Goal: Communication & Community: Answer question/provide support

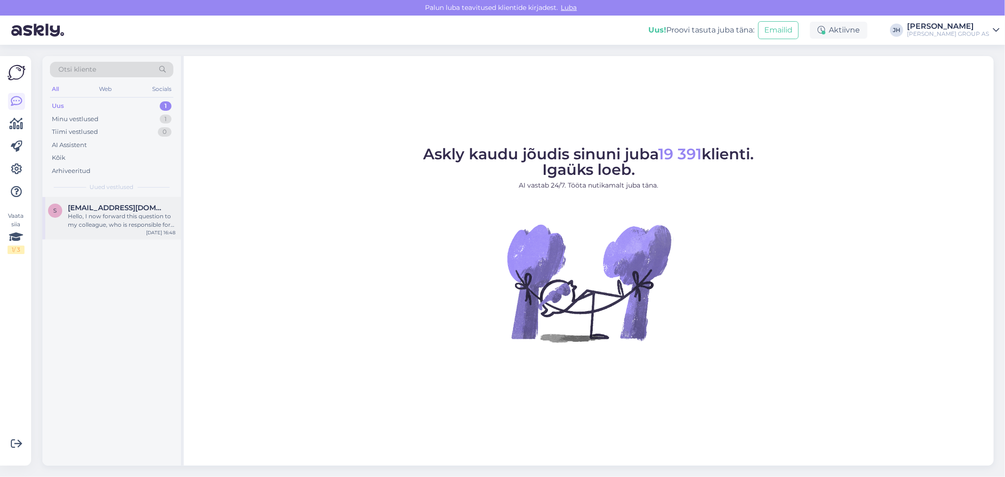
click at [104, 208] on span "[EMAIL_ADDRESS][DOMAIN_NAME]" at bounding box center [117, 208] width 98 height 8
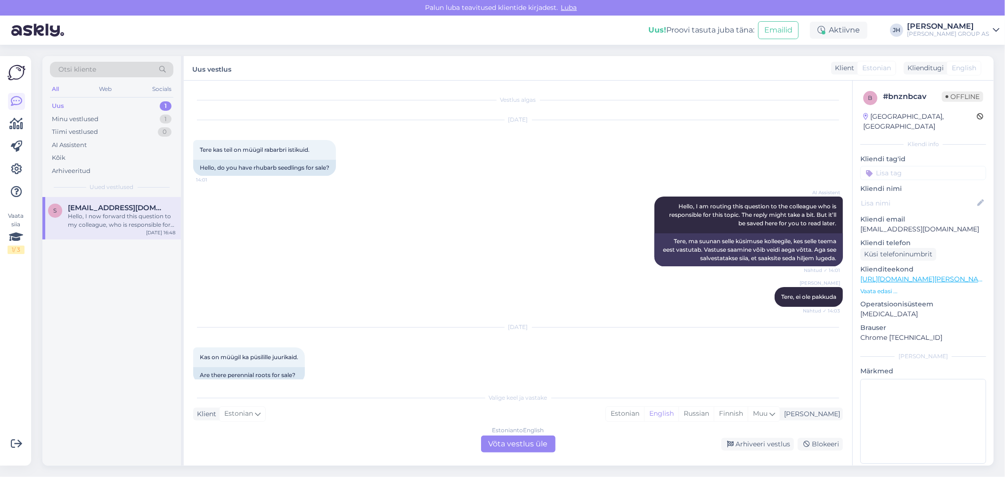
scroll to position [96, 0]
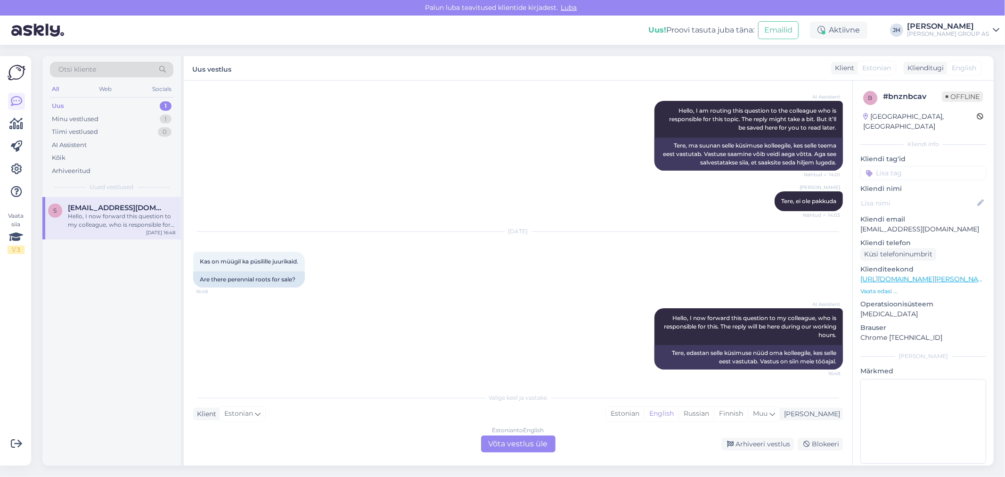
click at [86, 207] on span "[EMAIL_ADDRESS][DOMAIN_NAME]" at bounding box center [117, 208] width 98 height 8
click at [524, 441] on div "Estonian to English Võta vestlus üle" at bounding box center [518, 444] width 74 height 17
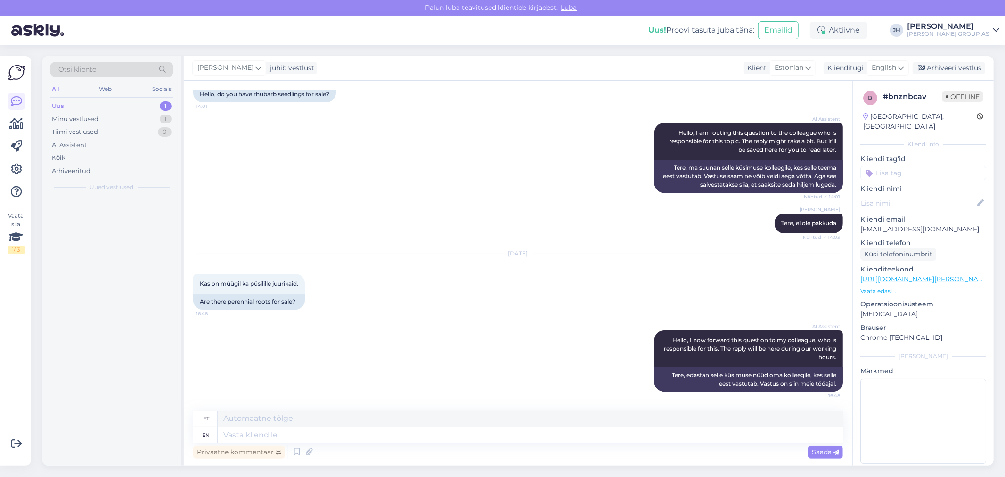
scroll to position [73, 0]
click at [255, 419] on textarea at bounding box center [530, 419] width 625 height 16
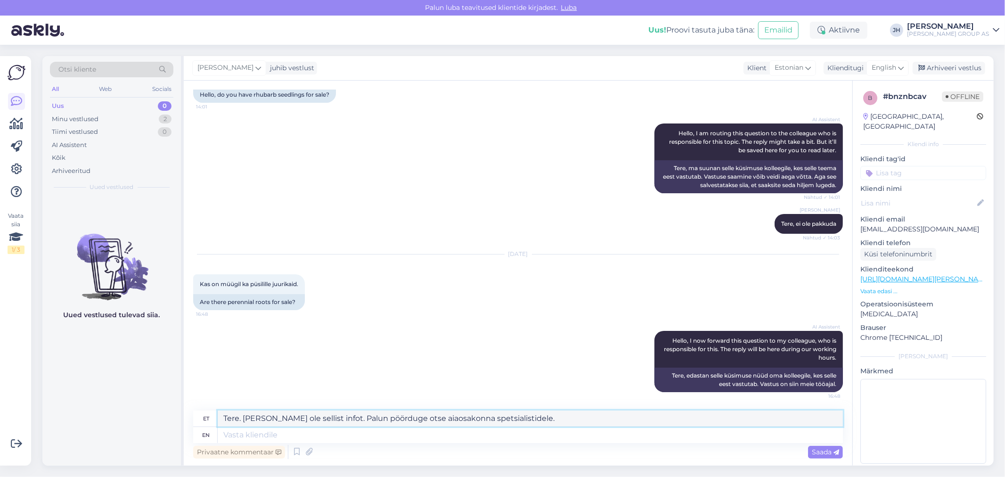
drag, startPoint x: 327, startPoint y: 419, endPoint x: 244, endPoint y: 414, distance: 83.6
click at [244, 414] on textarea "Tere. [PERSON_NAME] ole sellist infot. Palun pöörduge otse aiaosakonna spetsial…" at bounding box center [530, 419] width 625 height 16
drag, startPoint x: 435, startPoint y: 417, endPoint x: 583, endPoint y: 347, distance: 163.2
click at [435, 417] on textarea "Tere. Palun pöörduge otse aiaosakonna spetsialistidele." at bounding box center [530, 419] width 625 height 16
drag, startPoint x: 529, startPoint y: 417, endPoint x: 187, endPoint y: 391, distance: 343.2
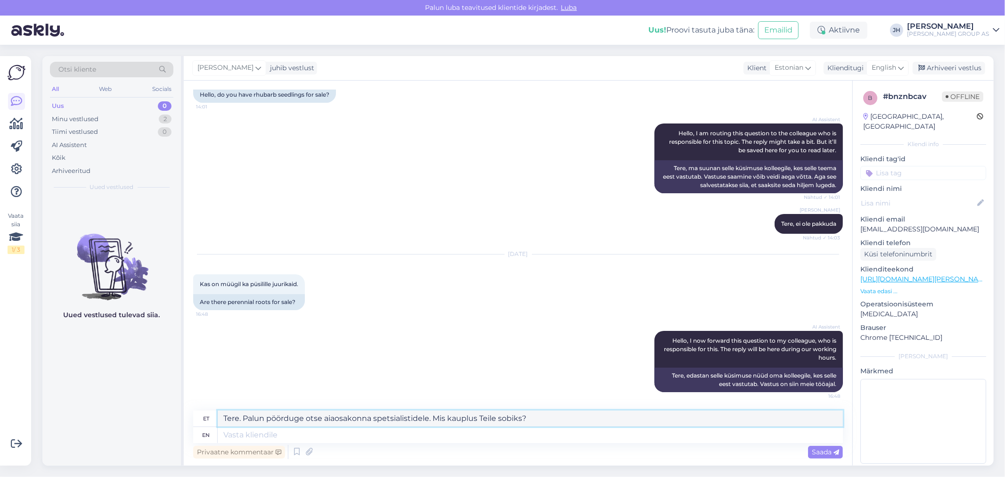
click at [192, 395] on div "Vestlus algas [DATE] Tere kas teil on müügil rabarbri istikuid. 14:01 Hello, do…" at bounding box center [518, 273] width 669 height 385
type textarea "Tere. Palun pöörduge otse aiaosakonna spetsialistidele. Mis kauplus Teile sobik…"
click at [902, 67] on icon at bounding box center [901, 68] width 6 height 10
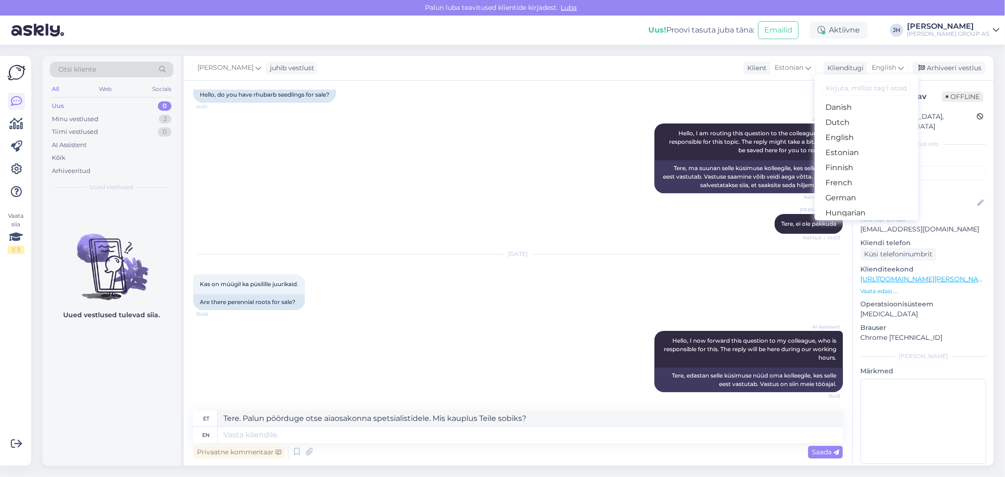
scroll to position [105, 0]
click at [850, 123] on link "Estonian" at bounding box center [867, 125] width 104 height 15
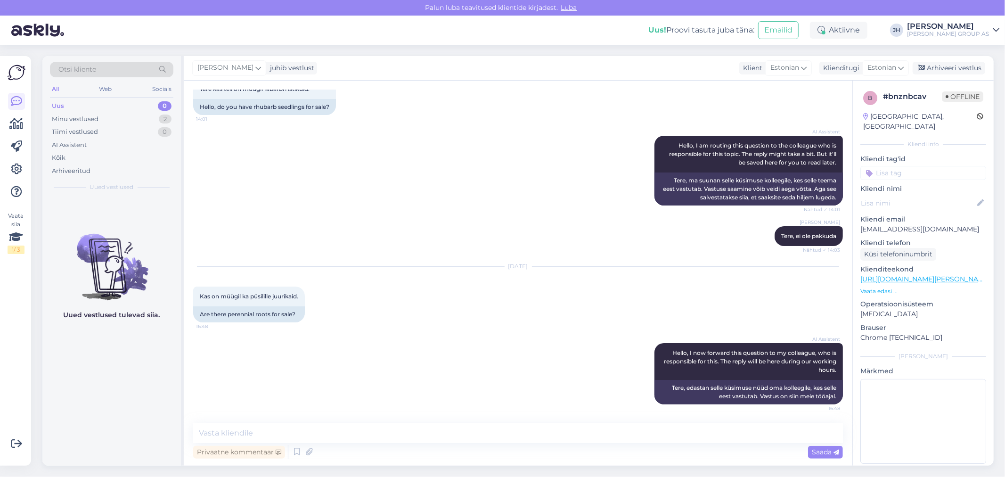
scroll to position [60, 0]
click at [302, 427] on textarea at bounding box center [518, 433] width 650 height 20
paste textarea "Tere. Palun pöörduge otse aiaosakonna spetsialistidele. Mis kauplus Teile sobik…"
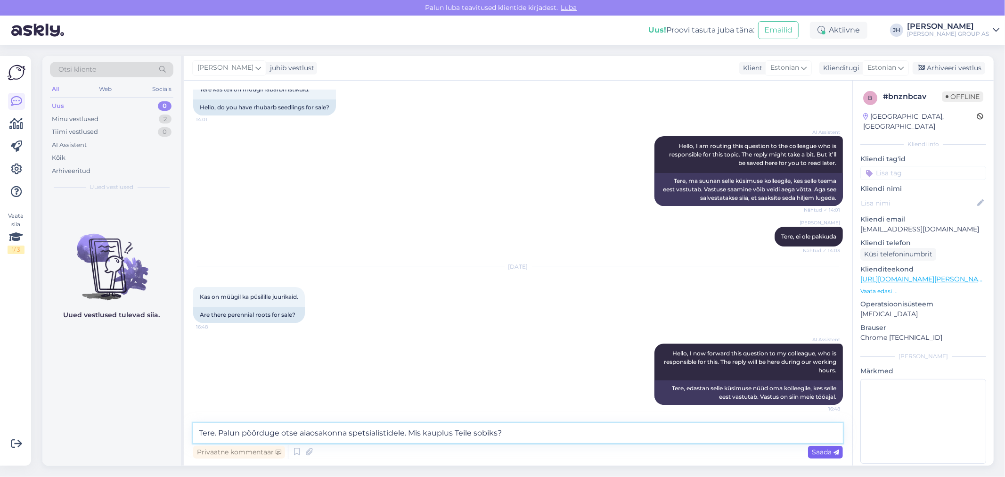
type textarea "Tere. Palun pöörduge otse aiaosakonna spetsialistidele. Mis kauplus Teile sobik…"
click at [826, 451] on span "Saada" at bounding box center [825, 452] width 27 height 8
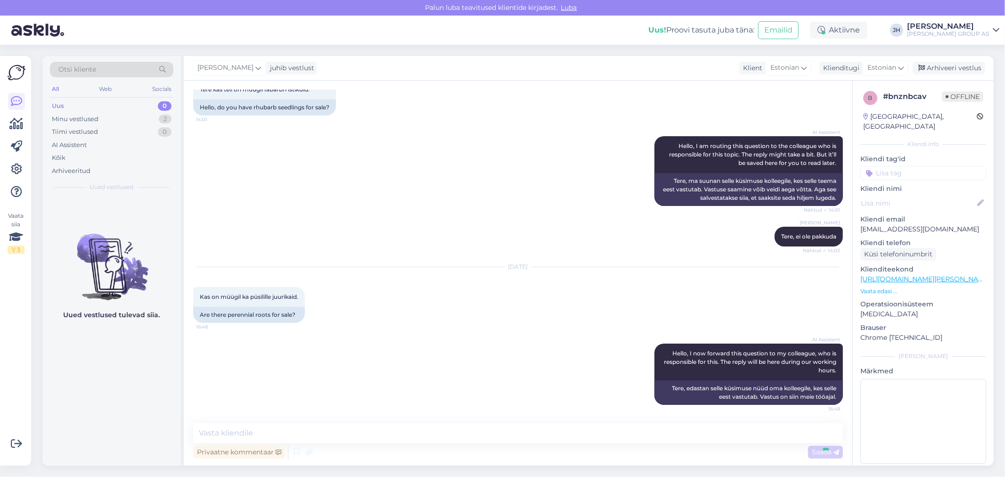
scroll to position [129, 0]
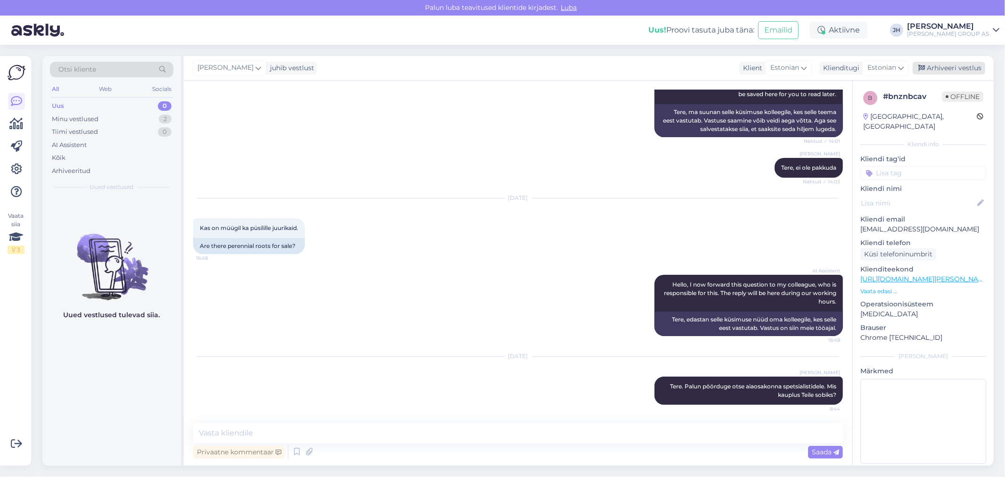
click at [946, 66] on div "Arhiveeri vestlus" at bounding box center [949, 68] width 73 height 13
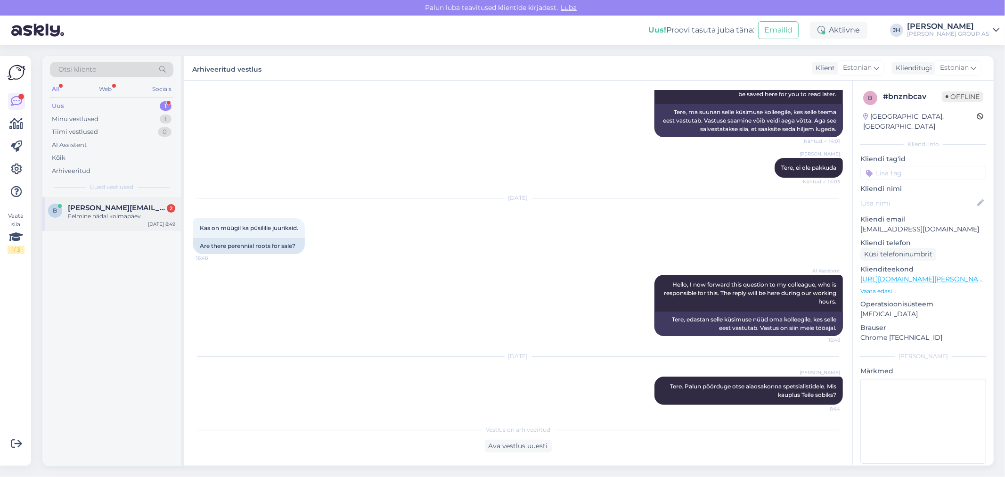
click at [130, 212] on div "Eelmine nädal kolmapäev" at bounding box center [121, 216] width 107 height 8
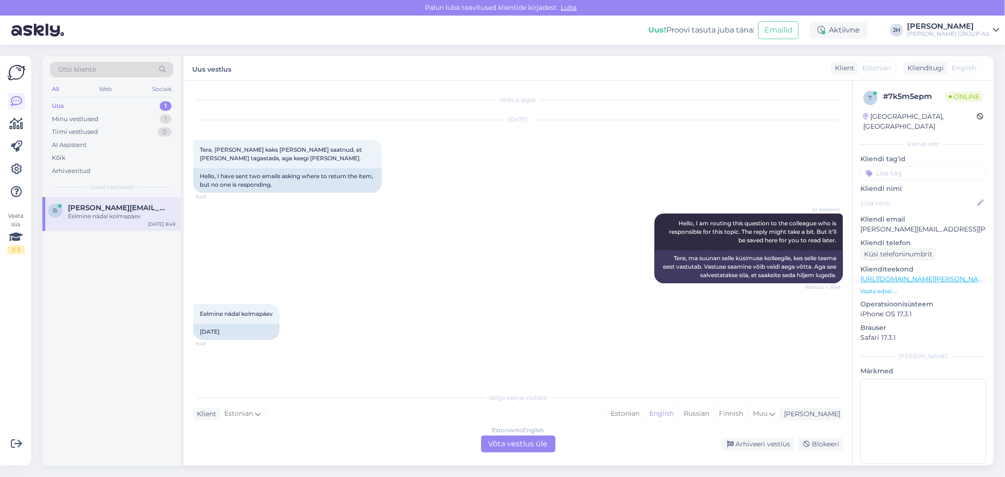
scroll to position [30, 0]
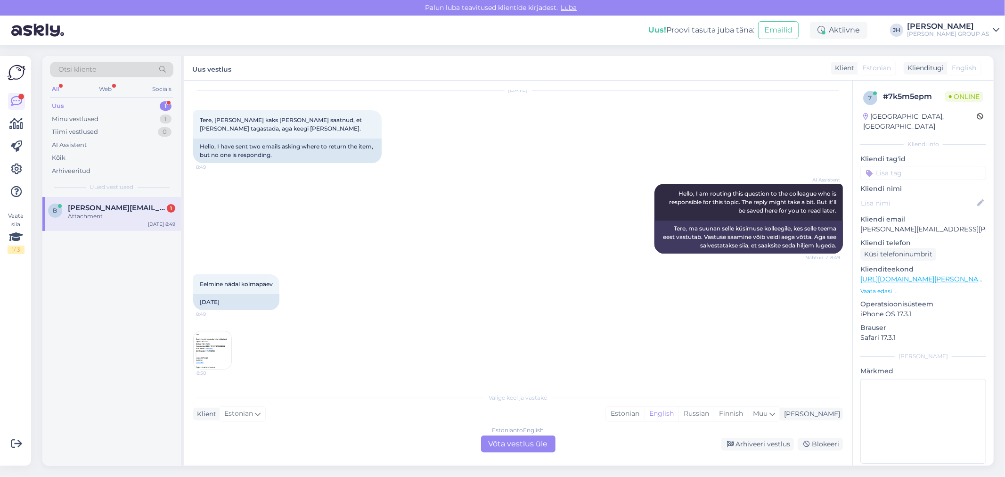
click at [205, 349] on img at bounding box center [213, 350] width 38 height 38
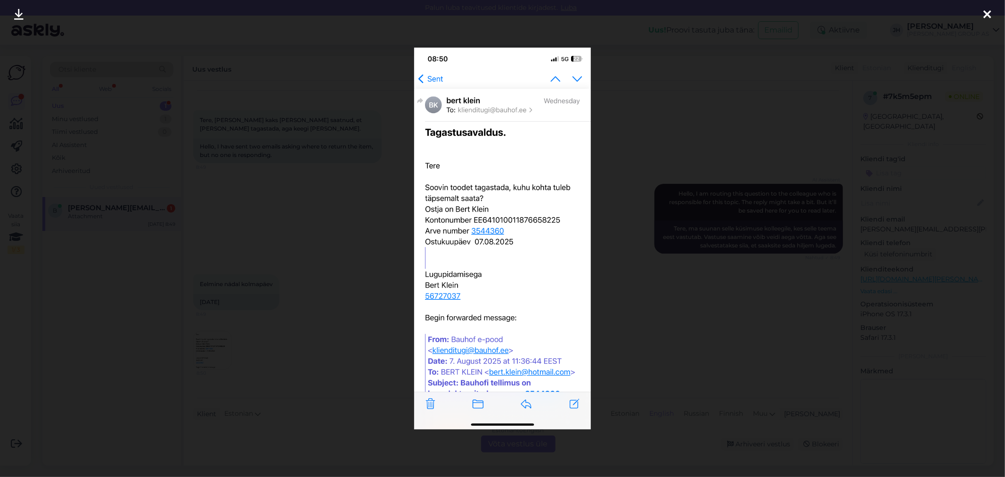
click at [986, 16] on icon at bounding box center [988, 15] width 8 height 12
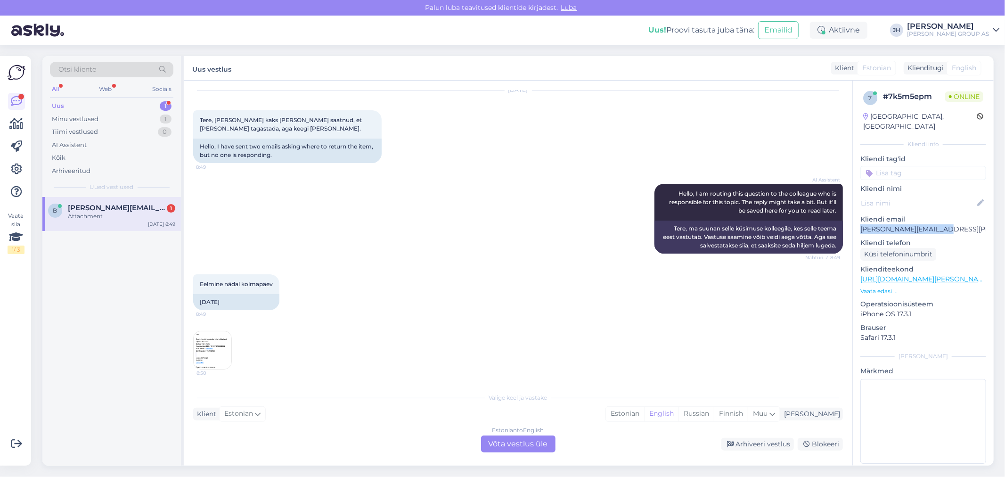
drag, startPoint x: 946, startPoint y: 220, endPoint x: 861, endPoint y: 220, distance: 84.8
click at [861, 224] on p "[PERSON_NAME][EMAIL_ADDRESS][PERSON_NAME][DOMAIN_NAME]" at bounding box center [924, 229] width 126 height 10
copy p "[PERSON_NAME][EMAIL_ADDRESS][PERSON_NAME][DOMAIN_NAME]"
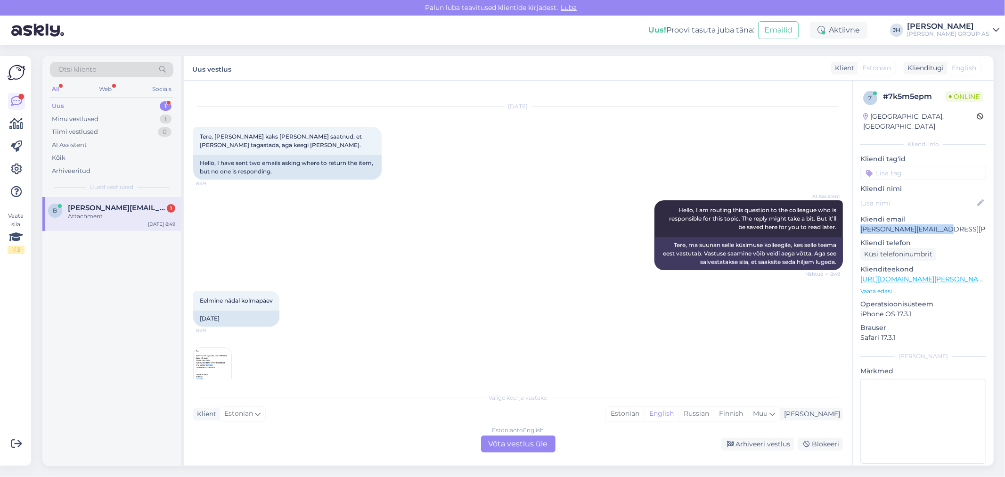
scroll to position [0, 0]
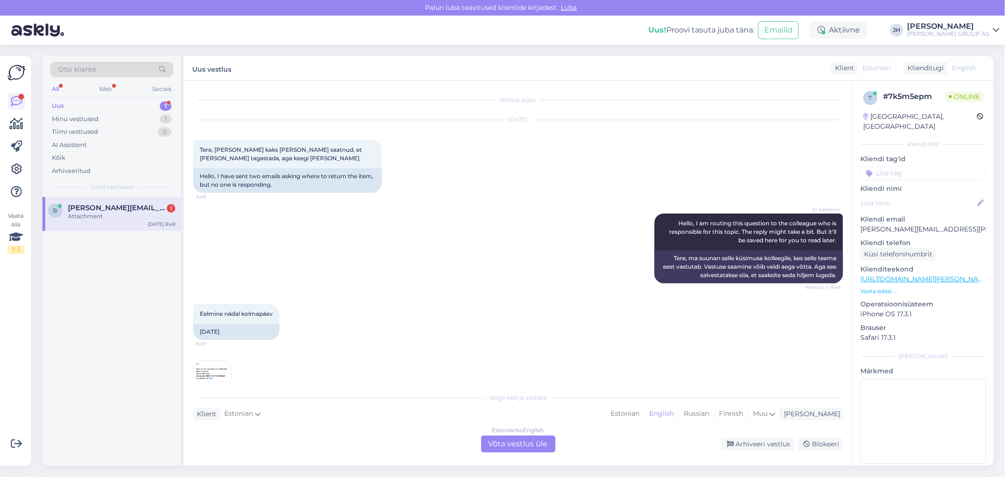
click at [522, 442] on div "Estonian to English Võta vestlus üle" at bounding box center [518, 444] width 74 height 17
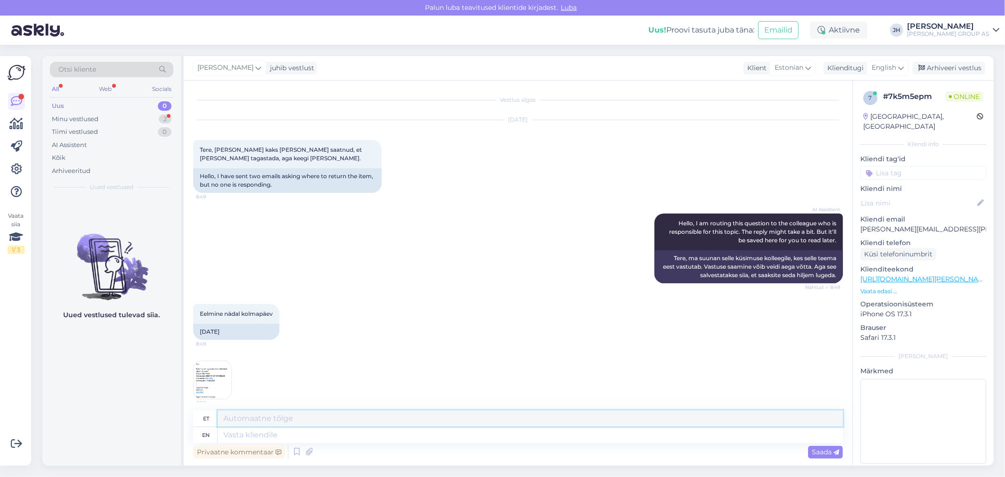
click at [250, 416] on textarea at bounding box center [530, 419] width 625 height 16
type textarea "T"
drag, startPoint x: 247, startPoint y: 419, endPoint x: 433, endPoint y: 408, distance: 186.5
click at [247, 419] on textarea at bounding box center [530, 419] width 625 height 16
drag, startPoint x: 341, startPoint y: 418, endPoint x: 181, endPoint y: 416, distance: 159.3
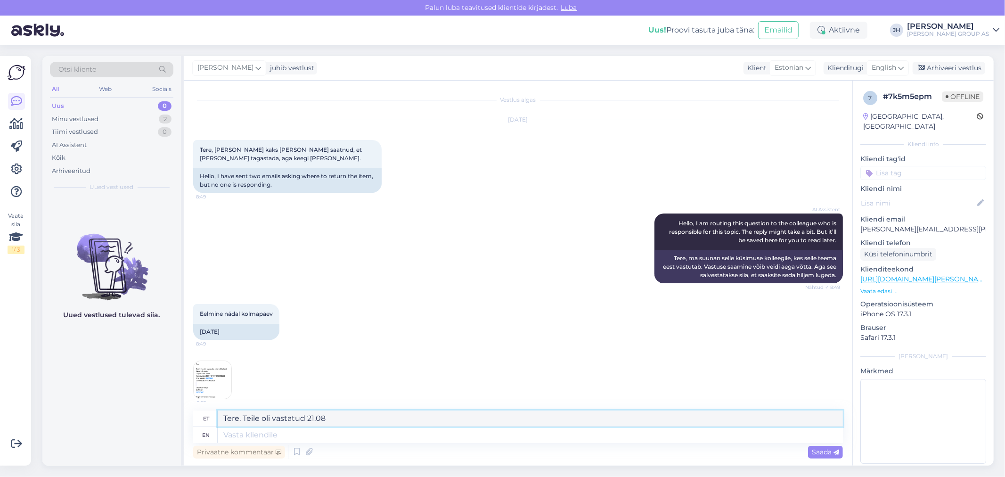
click at [181, 416] on div "Otsi kliente All Web Socials Uus 0 Minu vestlused 2 Tiimi vestlused 0 AI Assist…" at bounding box center [518, 261] width 952 height 410
click at [330, 416] on textarea "Tere. Teile oli vastatud 21.08" at bounding box center [530, 419] width 625 height 16
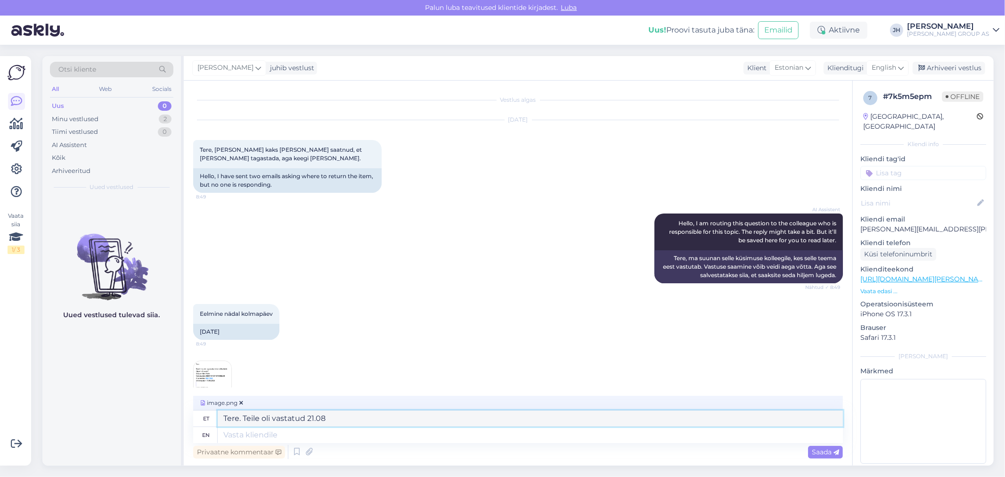
drag, startPoint x: 337, startPoint y: 413, endPoint x: 202, endPoint y: 412, distance: 135.7
click at [202, 412] on div "et Tere. Teile oli vastatud 21.08" at bounding box center [518, 419] width 650 height 16
type textarea "Tere. Teile oli vastatud 21.08"
click at [905, 65] on div "English" at bounding box center [888, 67] width 42 height 15
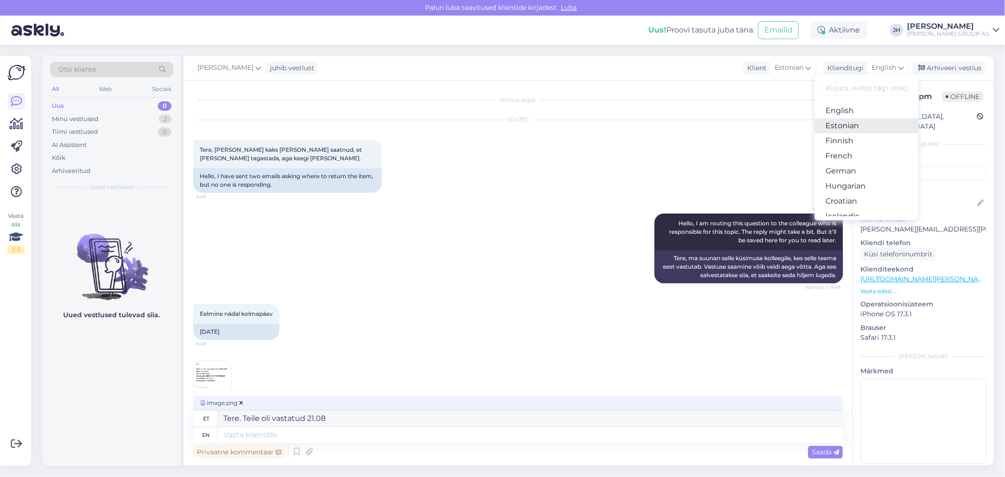
click at [844, 124] on link "Estonian" at bounding box center [867, 125] width 104 height 15
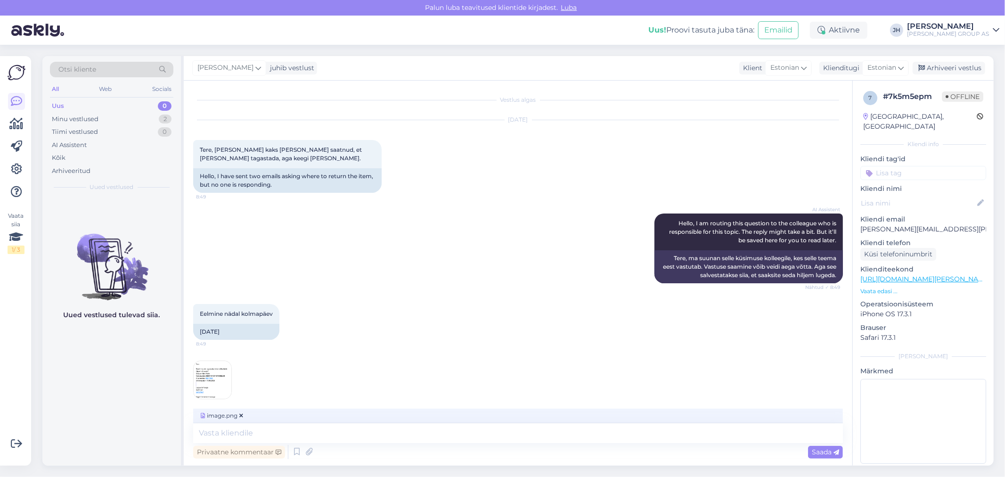
click at [821, 449] on span "Saada" at bounding box center [825, 452] width 27 height 8
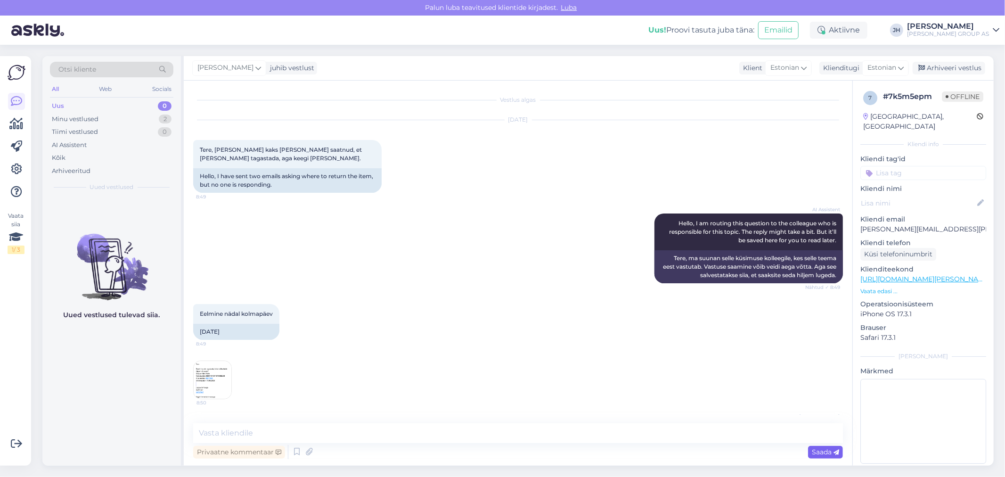
scroll to position [54, 0]
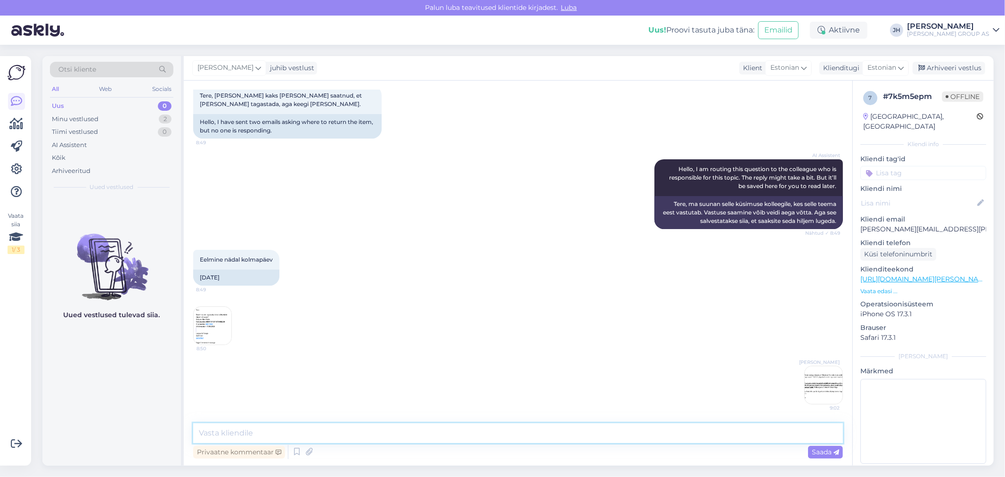
click at [283, 429] on textarea at bounding box center [518, 433] width 650 height 20
paste textarea "Tere. Teile oli vastatud 21.08"
type textarea "Tere. Teile oli vastatud 21.08"
click at [816, 451] on span "Saada" at bounding box center [825, 452] width 27 height 8
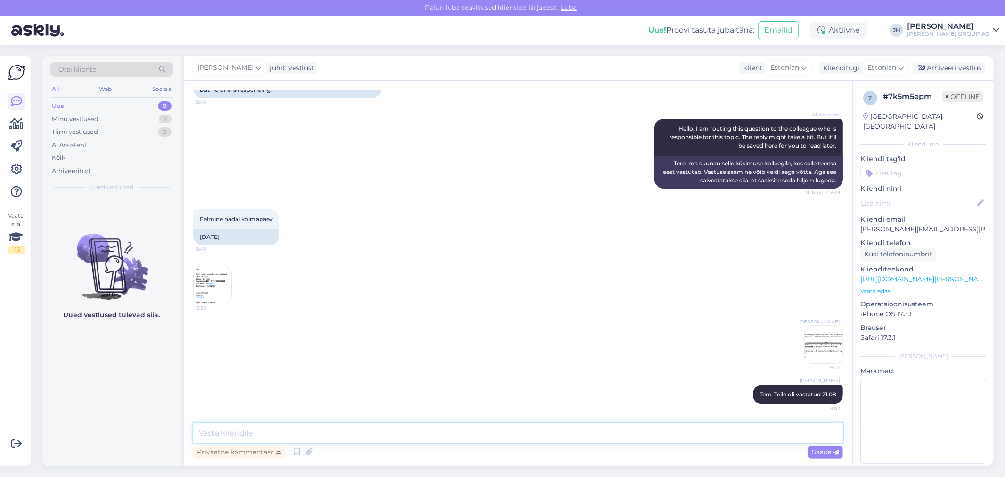
click at [234, 432] on textarea at bounding box center [518, 433] width 650 height 20
type textarea "S"
paste textarea "[URL][DOMAIN_NAME][PERSON_NAME]"
type textarea "[URL][DOMAIN_NAME][PERSON_NAME]"
click at [839, 452] on icon at bounding box center [837, 453] width 6 height 6
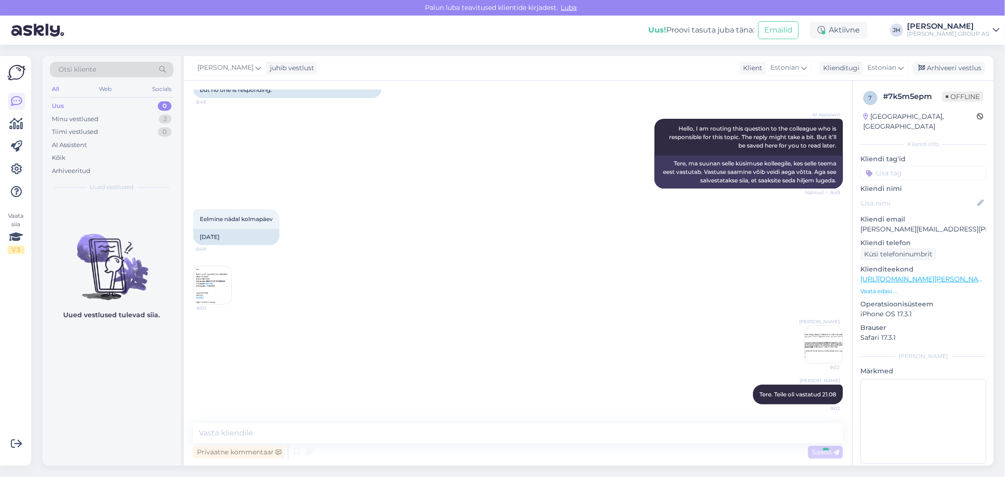
scroll to position [135, 0]
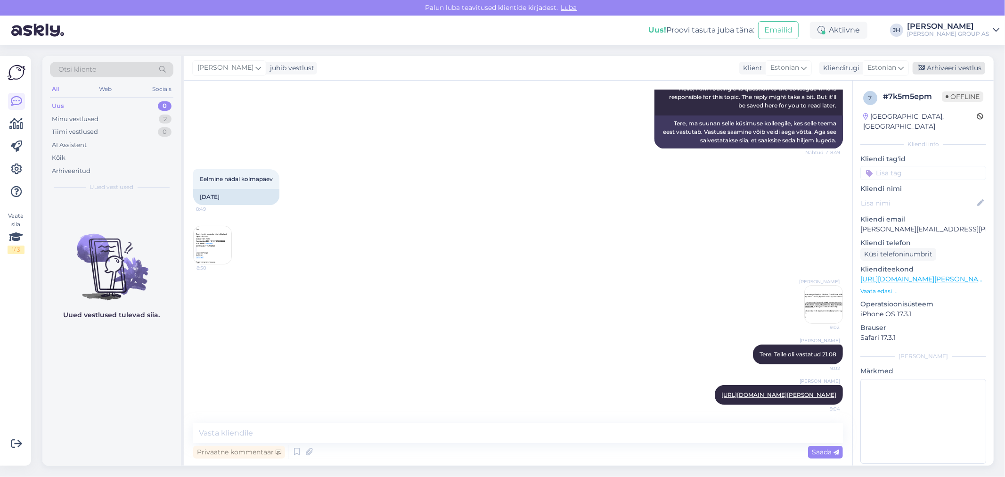
click at [953, 68] on div "Arhiveeri vestlus" at bounding box center [949, 68] width 73 height 13
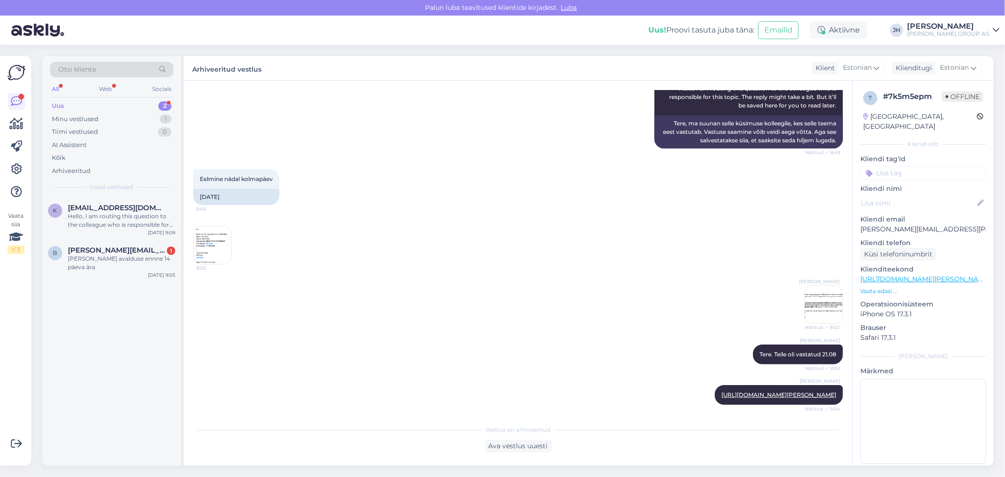
scroll to position [342, 0]
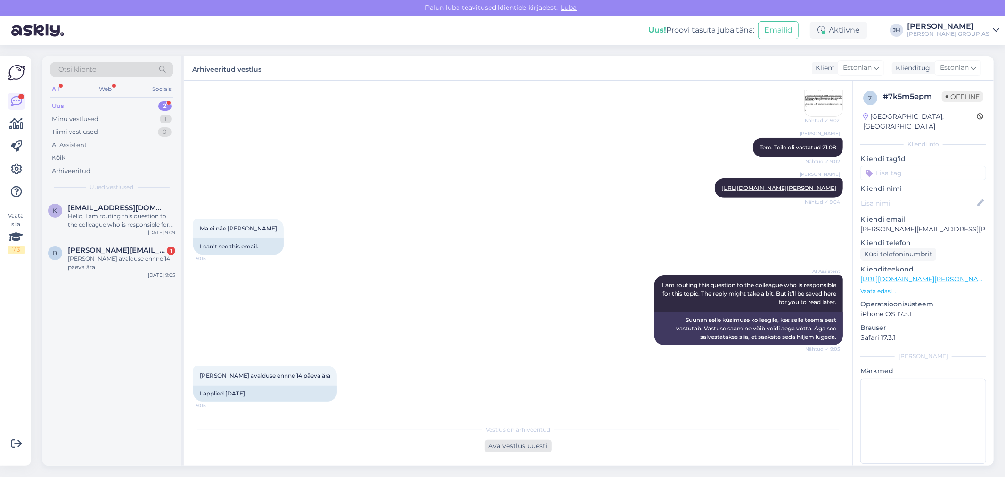
click at [516, 444] on div "Ava vestlus uuesti" at bounding box center [518, 446] width 67 height 13
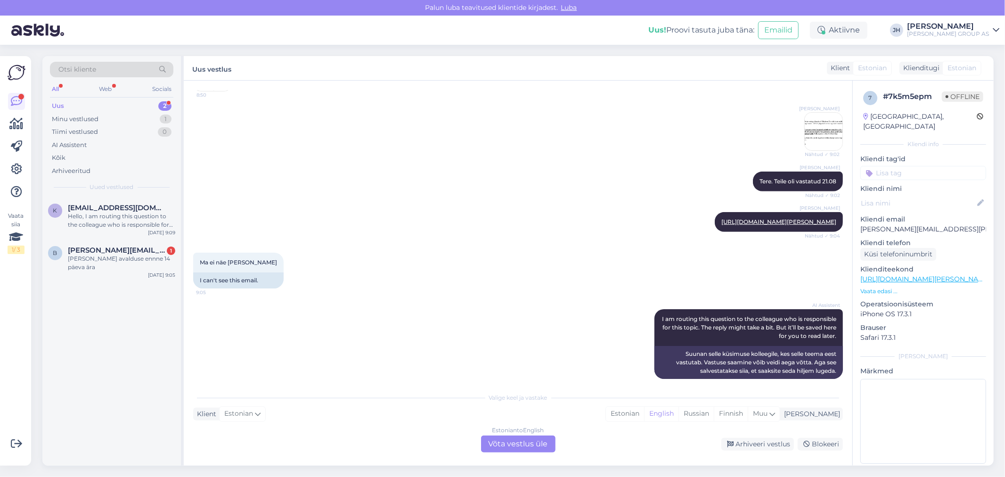
scroll to position [289, 0]
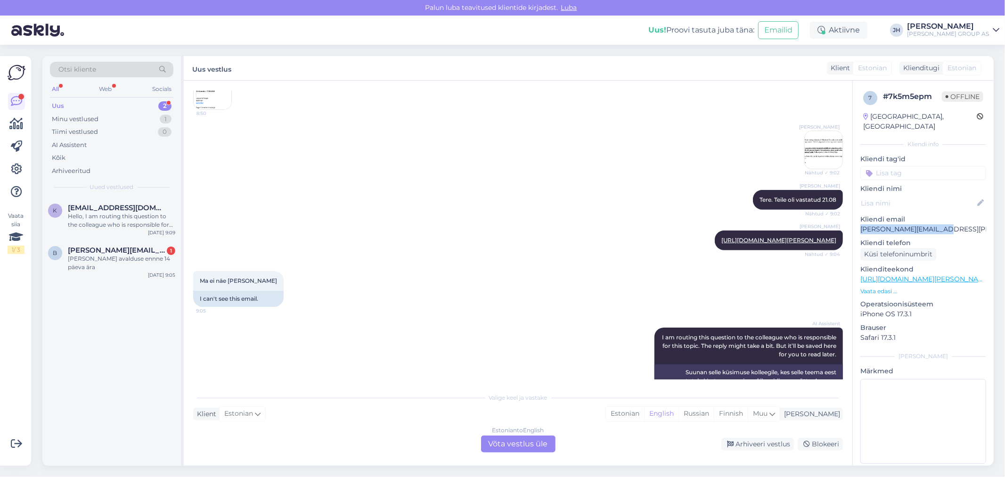
drag, startPoint x: 941, startPoint y: 218, endPoint x: 863, endPoint y: 219, distance: 77.8
click at [863, 224] on p "[PERSON_NAME][EMAIL_ADDRESS][PERSON_NAME][DOMAIN_NAME]" at bounding box center [924, 229] width 126 height 10
copy p "[PERSON_NAME][EMAIL_ADDRESS][PERSON_NAME][DOMAIN_NAME]"
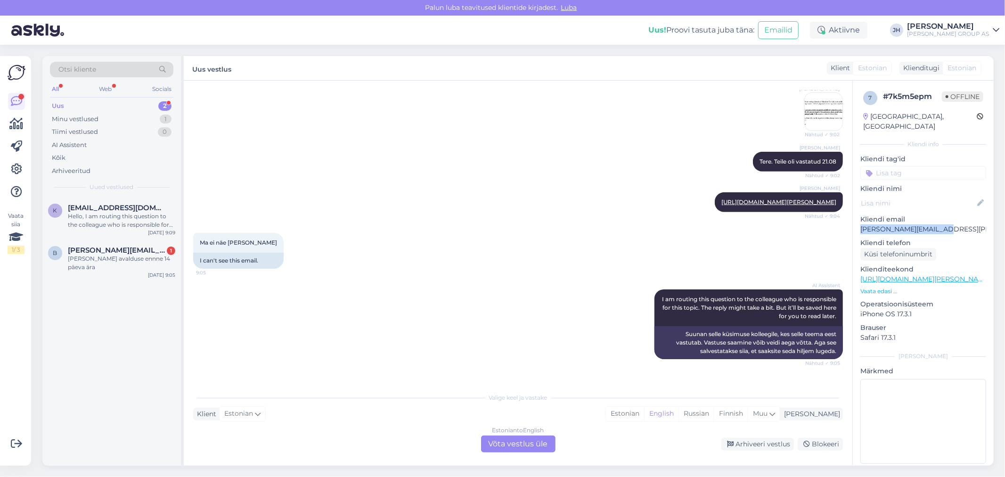
scroll to position [374, 0]
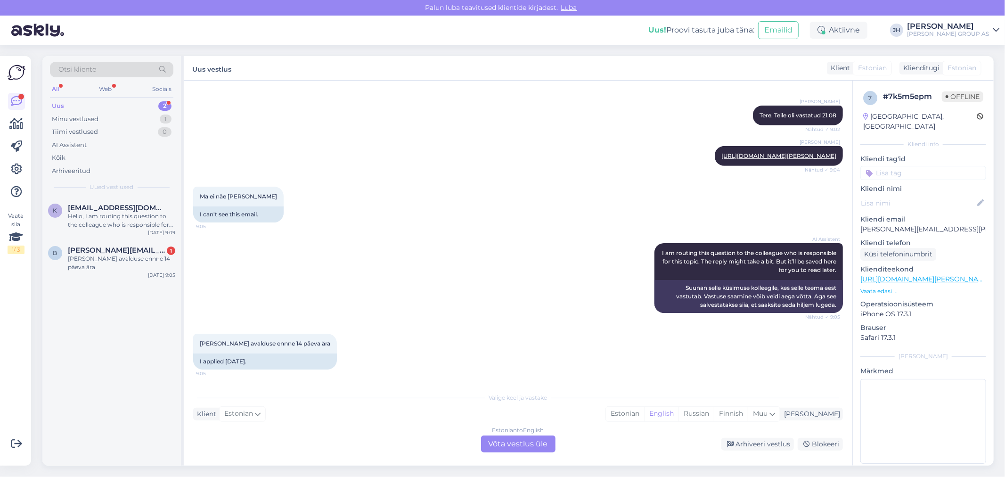
click at [527, 442] on div "Estonian to English Võta vestlus üle" at bounding box center [518, 444] width 74 height 17
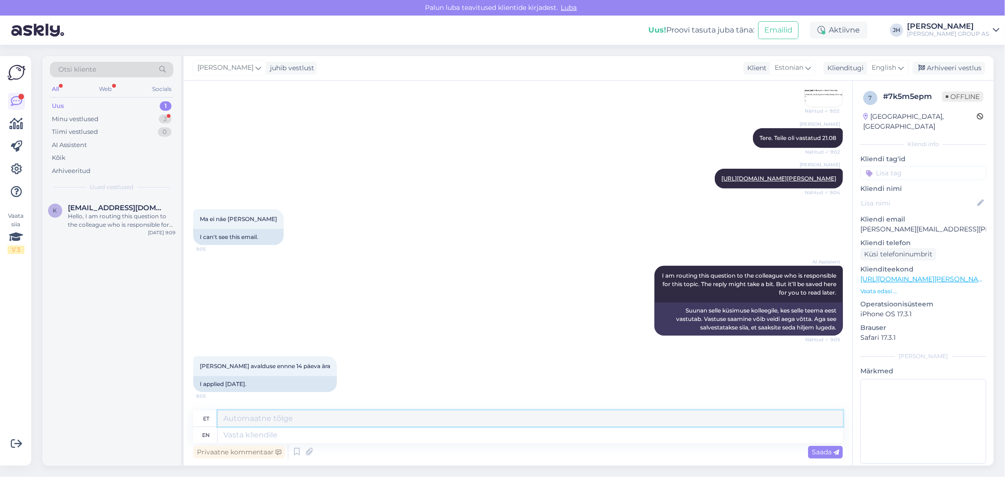
drag, startPoint x: 254, startPoint y: 419, endPoint x: 274, endPoint y: 411, distance: 21.6
click at [253, 419] on textarea at bounding box center [530, 419] width 625 height 16
type textarea "[PERSON_NAME]"
type textarea "T"
drag, startPoint x: 423, startPoint y: 419, endPoint x: 192, endPoint y: 411, distance: 230.6
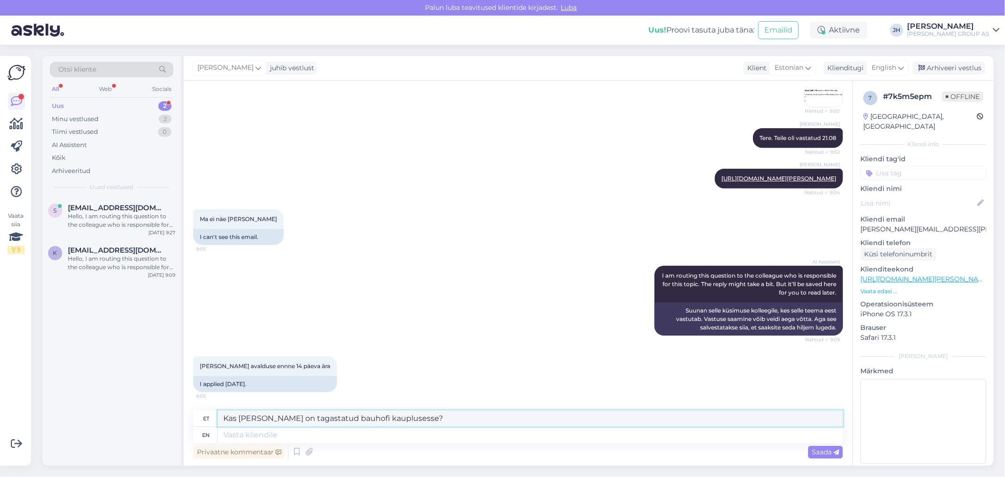
click at [193, 411] on div "et Kas [PERSON_NAME] on tagastatud bauhofi kauplusesse?" at bounding box center [518, 419] width 650 height 16
type textarea "Kas [PERSON_NAME] on tagastatud bauhofi kauplusesse?"
click at [903, 67] on icon at bounding box center [901, 68] width 6 height 10
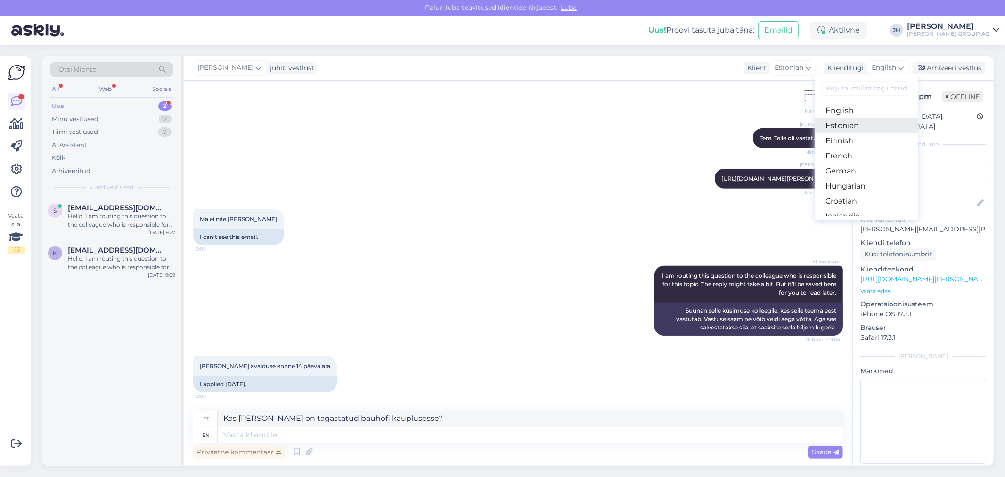
click at [855, 124] on link "Estonian" at bounding box center [867, 125] width 104 height 15
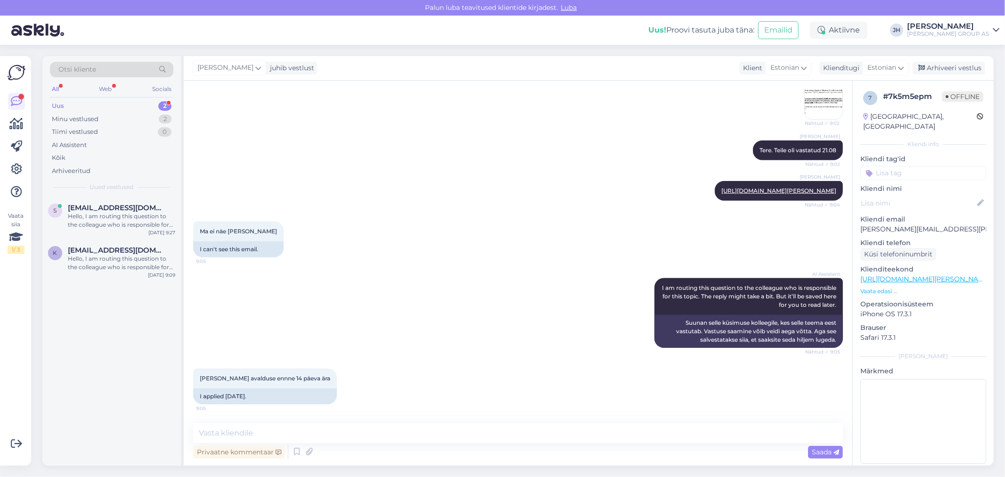
scroll to position [338, 0]
click at [272, 430] on textarea at bounding box center [518, 433] width 650 height 20
paste textarea "Kas [PERSON_NAME] on tagastatud bauhofi kauplusesse?"
type textarea "Kas [PERSON_NAME] on tagastatud bauhofi kauplusesse?"
click at [822, 451] on span "Saada" at bounding box center [825, 452] width 27 height 8
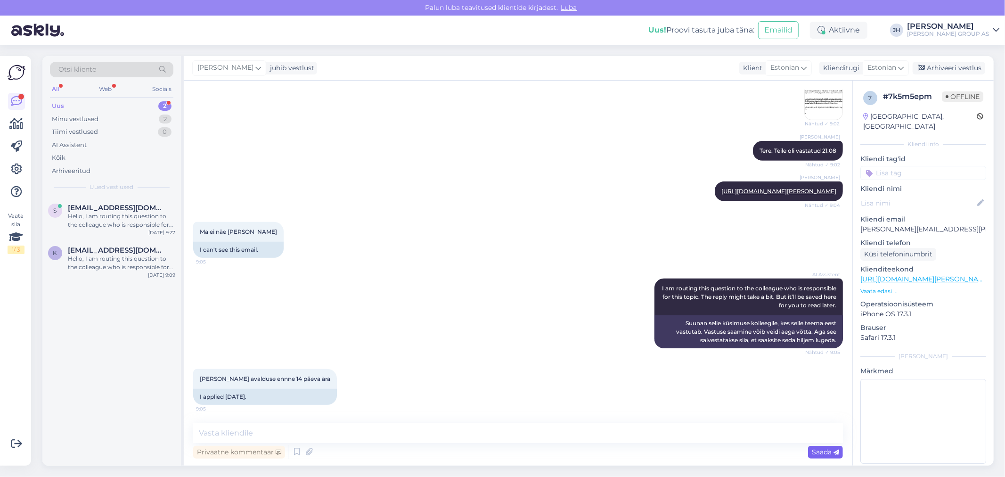
scroll to position [379, 0]
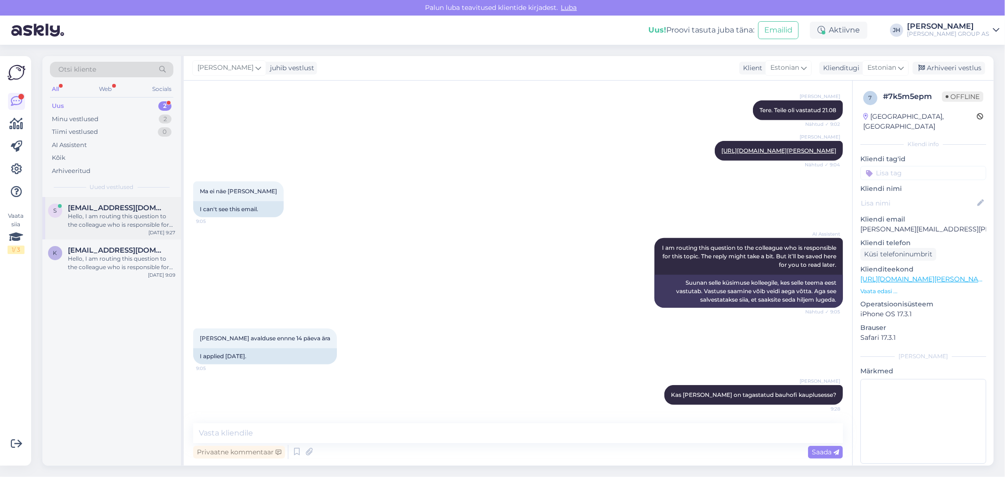
click at [99, 210] on span "[EMAIL_ADDRESS][DOMAIN_NAME]" at bounding box center [117, 208] width 98 height 8
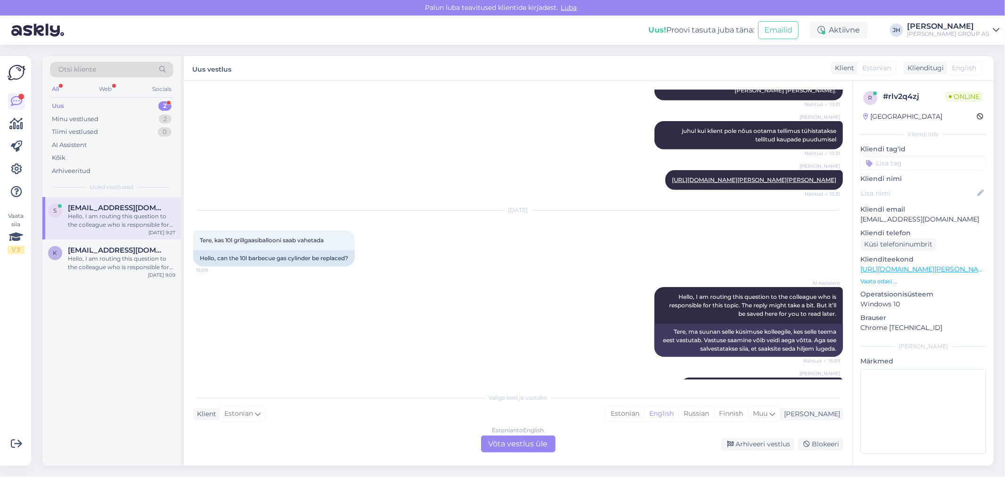
scroll to position [565, 0]
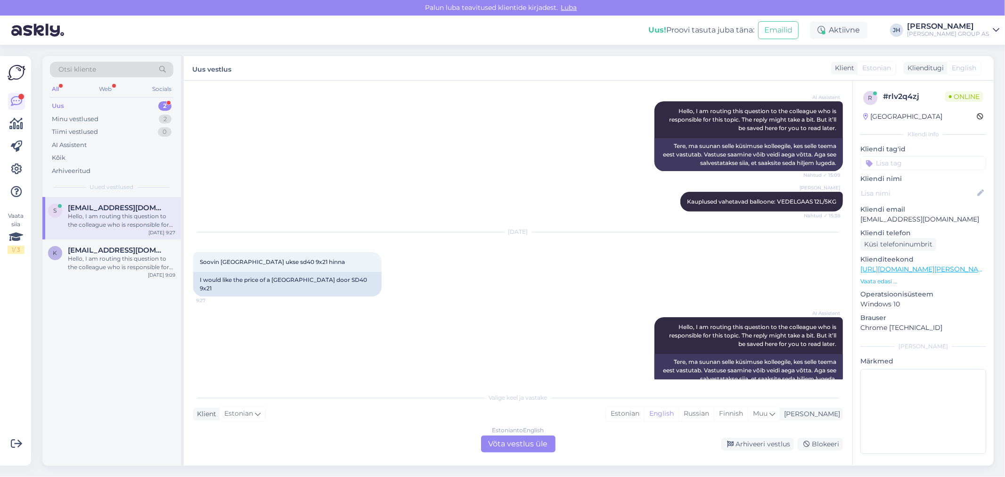
click at [520, 441] on div "Estonian to English Võta vestlus üle" at bounding box center [518, 444] width 74 height 17
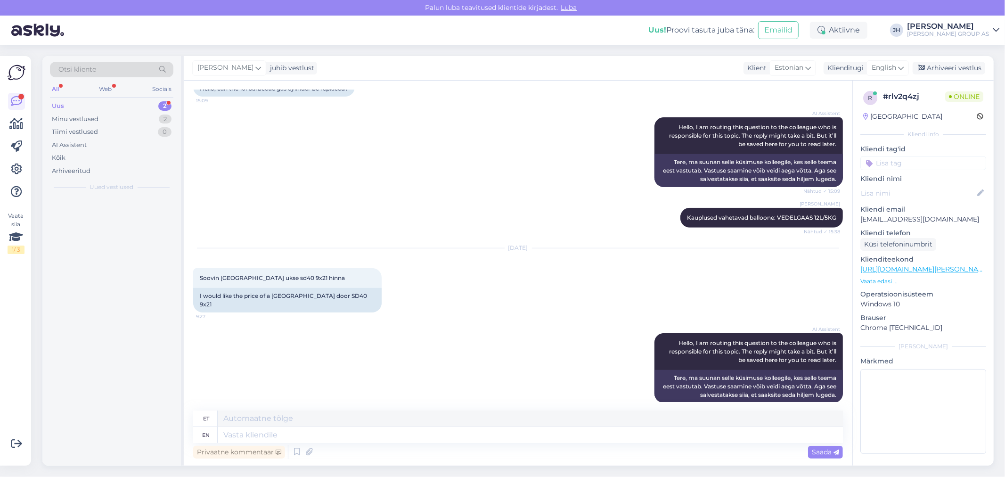
scroll to position [558, 0]
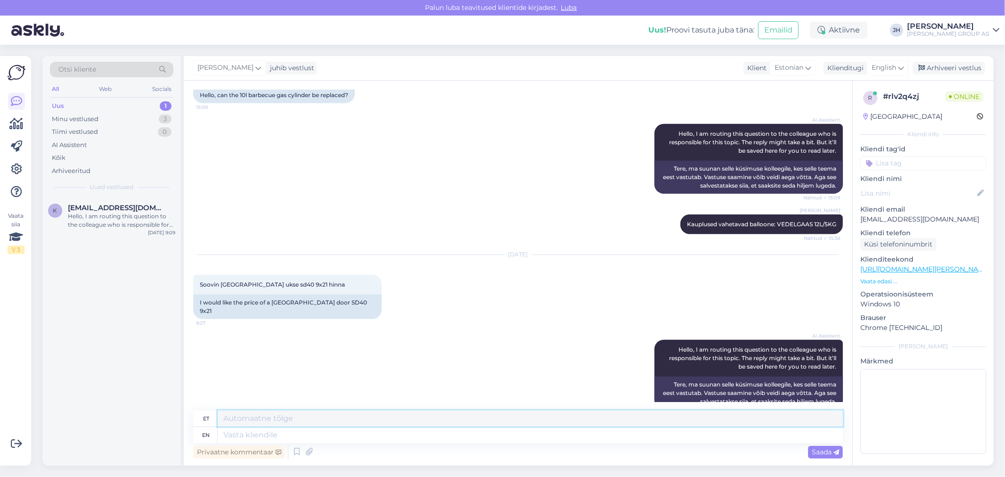
click at [239, 419] on textarea at bounding box center [530, 419] width 625 height 16
type textarea "P"
drag, startPoint x: 311, startPoint y: 413, endPoint x: 191, endPoint y: 419, distance: 119.8
click at [191, 419] on div "Vestlus algas [DATE] kuidas se on võimalik ja kas tulevikus seda vältida et kog…" at bounding box center [518, 273] width 669 height 385
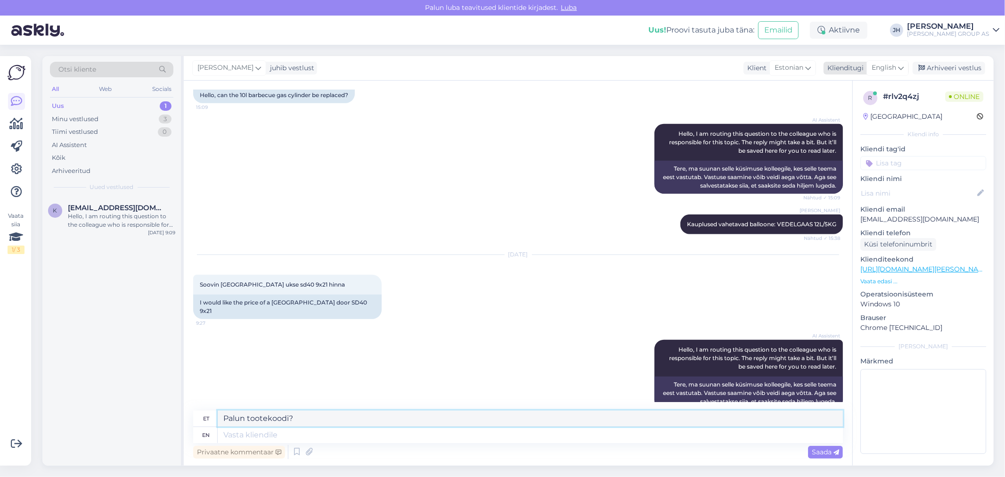
type textarea "Palun tootekoodi?"
click at [904, 67] on icon at bounding box center [901, 68] width 6 height 10
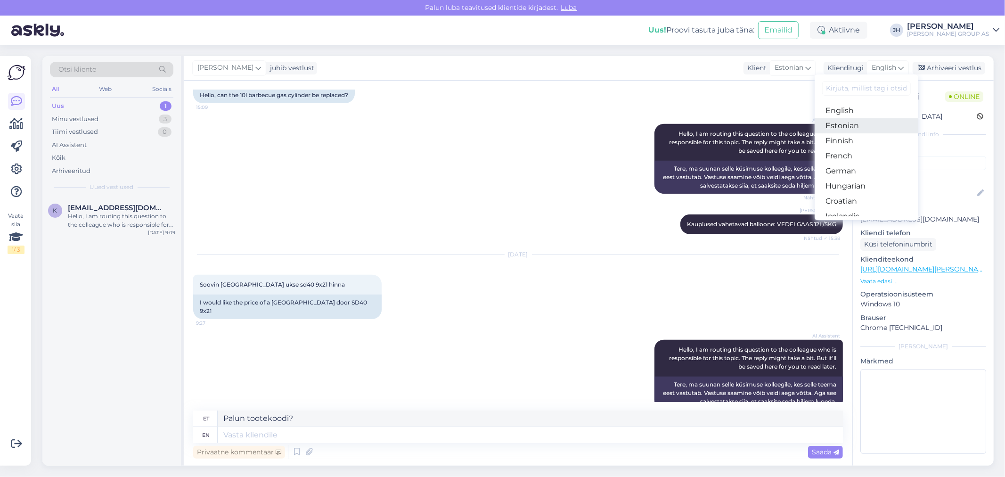
click at [843, 129] on link "Estonian" at bounding box center [867, 125] width 104 height 15
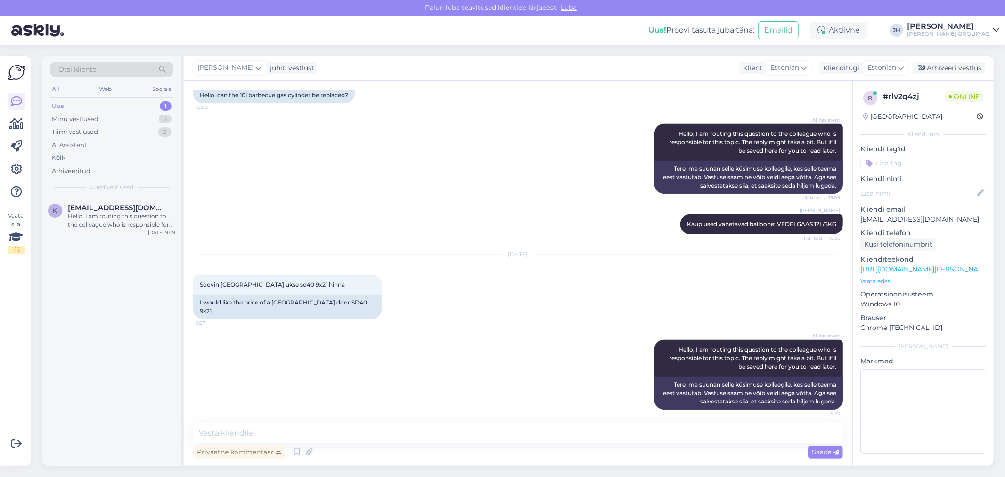
scroll to position [545, 0]
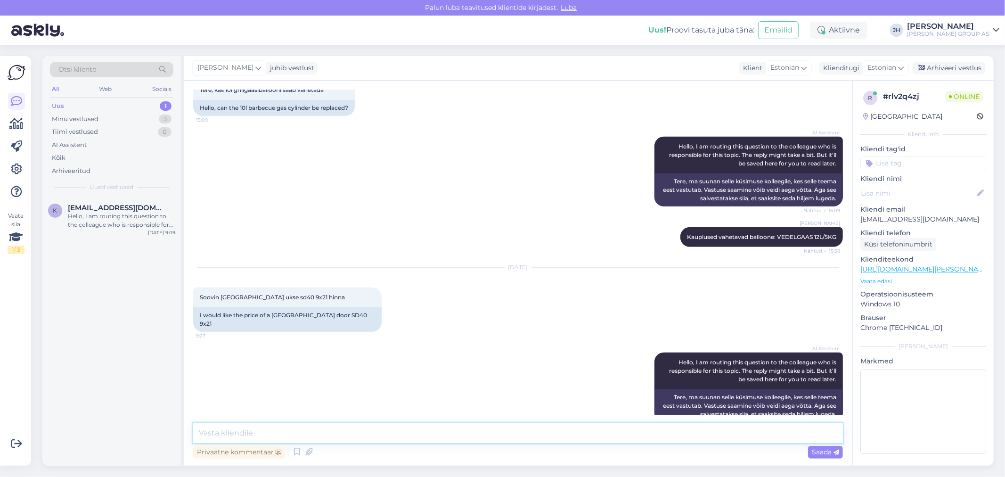
click at [232, 435] on textarea at bounding box center [518, 433] width 650 height 20
paste textarea "Palun tootekoodi?"
type textarea "Palun tootekoodi?"
click at [828, 450] on span "Saada" at bounding box center [825, 452] width 27 height 8
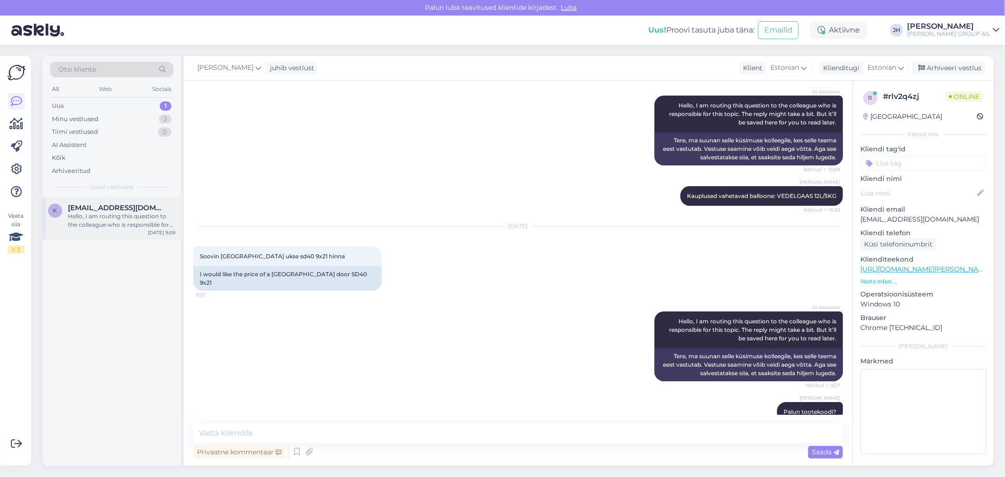
click at [82, 211] on span "[EMAIL_ADDRESS][DOMAIN_NAME]" at bounding box center [117, 208] width 98 height 8
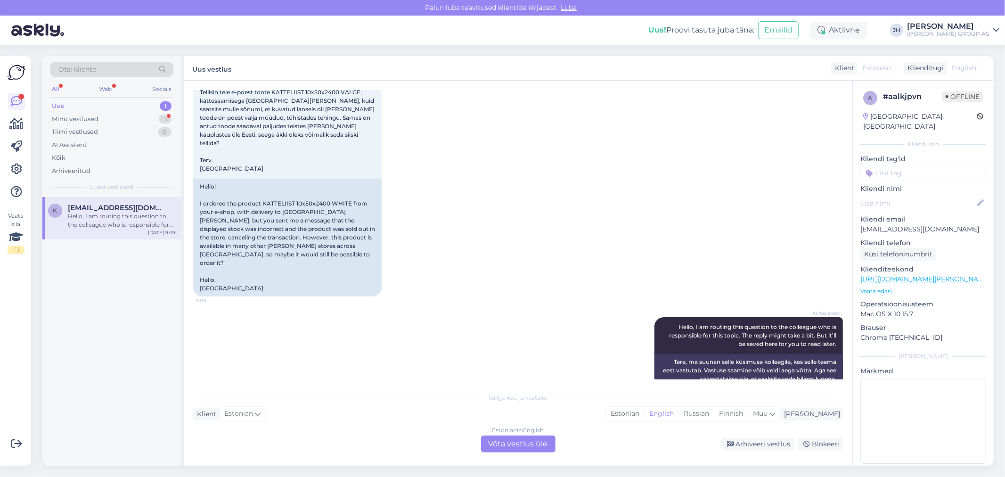
scroll to position [22, 0]
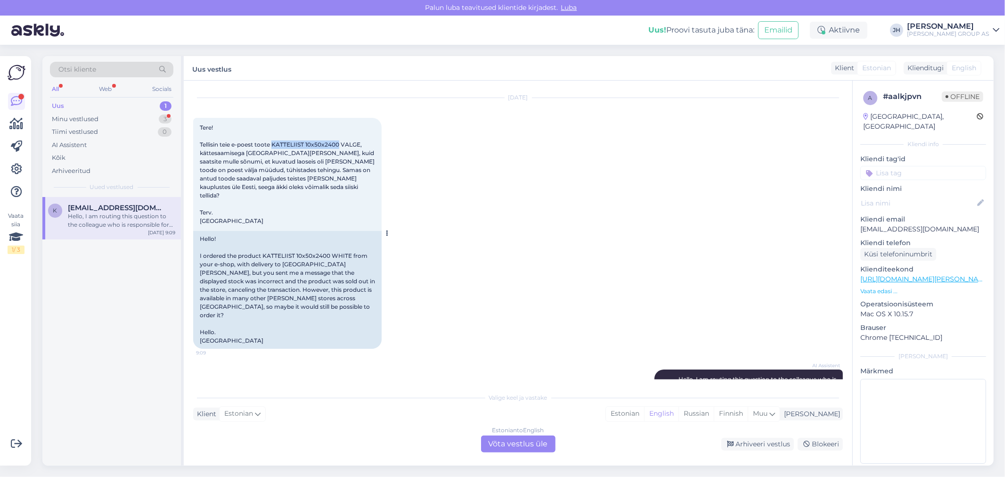
drag, startPoint x: 338, startPoint y: 143, endPoint x: 274, endPoint y: 146, distance: 64.6
click at [274, 146] on span "Tere! Tellisin teie e-poest toote KATTELIIST 10x50x2400 VALGE, kättesaamisega […" at bounding box center [288, 174] width 176 height 100
copy span "KATTELIIST 10x50x2400"
click at [507, 444] on div "Estonian to English Võta vestlus üle" at bounding box center [518, 444] width 74 height 17
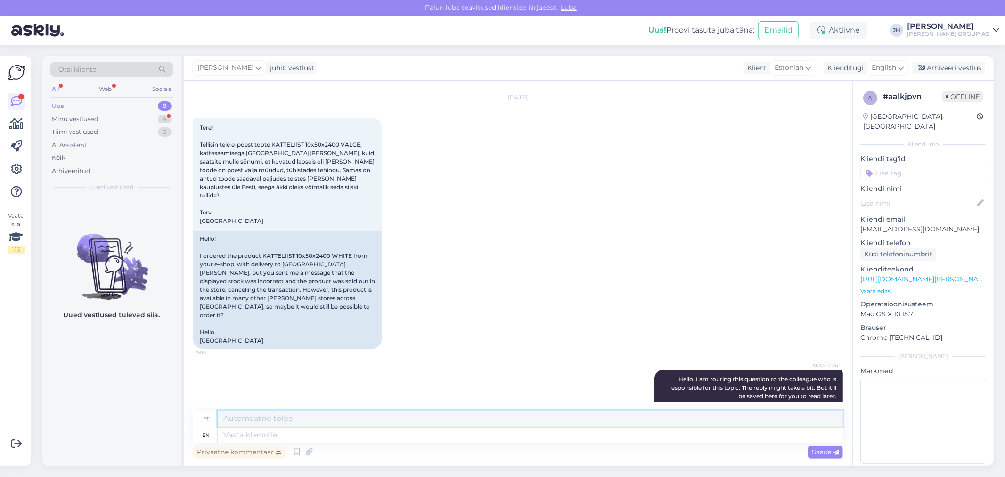
click at [239, 423] on textarea at bounding box center [530, 419] width 625 height 16
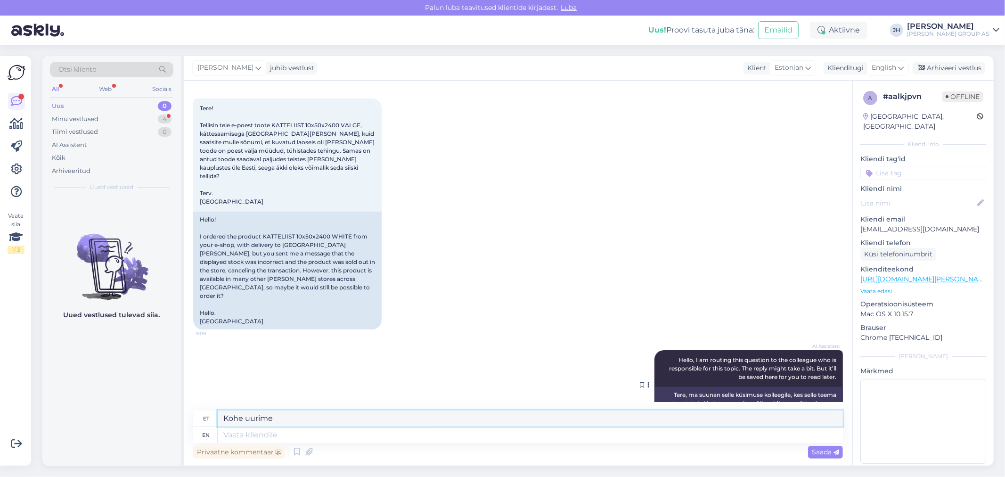
scroll to position [52, 0]
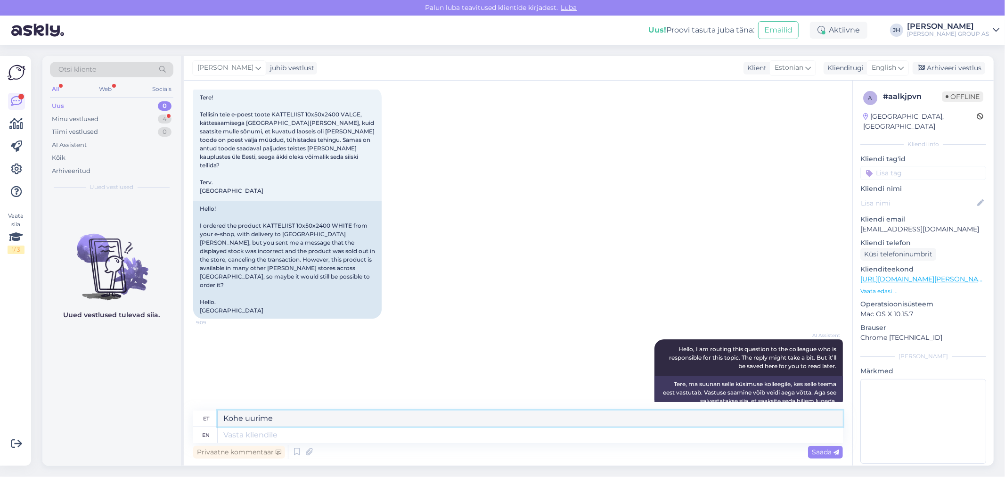
drag, startPoint x: 248, startPoint y: 415, endPoint x: 172, endPoint y: 417, distance: 75.9
click at [172, 417] on div "Otsi kliente All Web Socials Uus 0 Minu vestlused 4 Tiimi vestlused 0 AI Assist…" at bounding box center [518, 261] width 952 height 410
type textarea "Kohe uurime"
click at [903, 64] on icon at bounding box center [901, 68] width 6 height 10
click at [851, 127] on link "Estonian" at bounding box center [867, 125] width 104 height 15
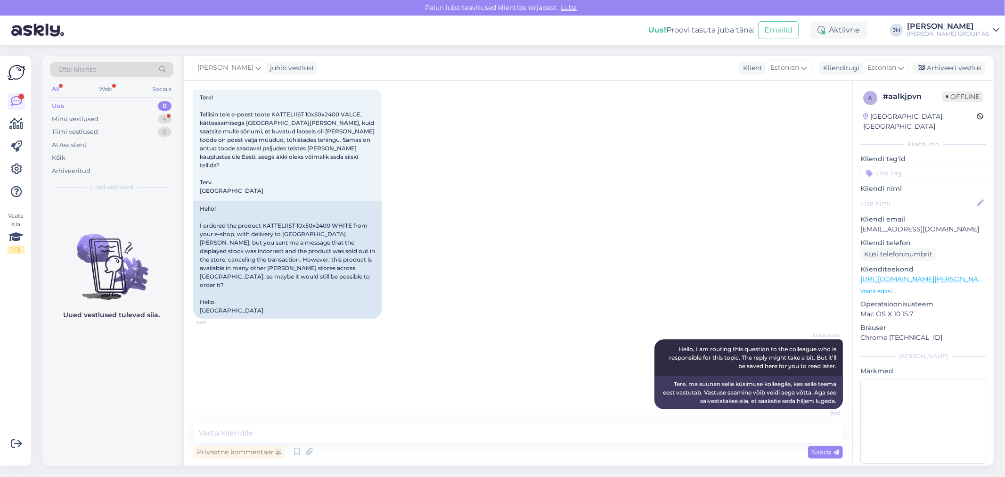
scroll to position [40, 0]
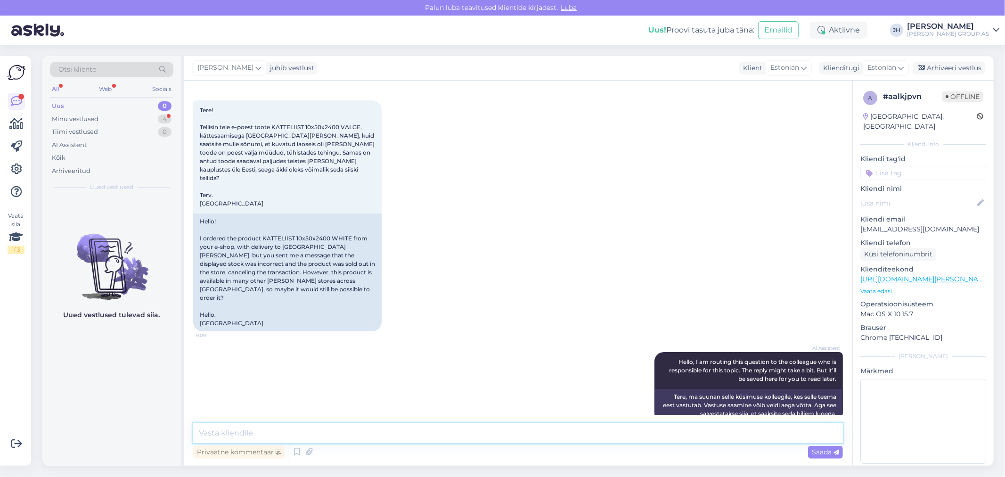
click at [208, 432] on textarea at bounding box center [518, 433] width 650 height 20
paste textarea "Kohe uurime"
type textarea "Kohe uurime"
click at [825, 449] on span "Saada" at bounding box center [825, 452] width 27 height 8
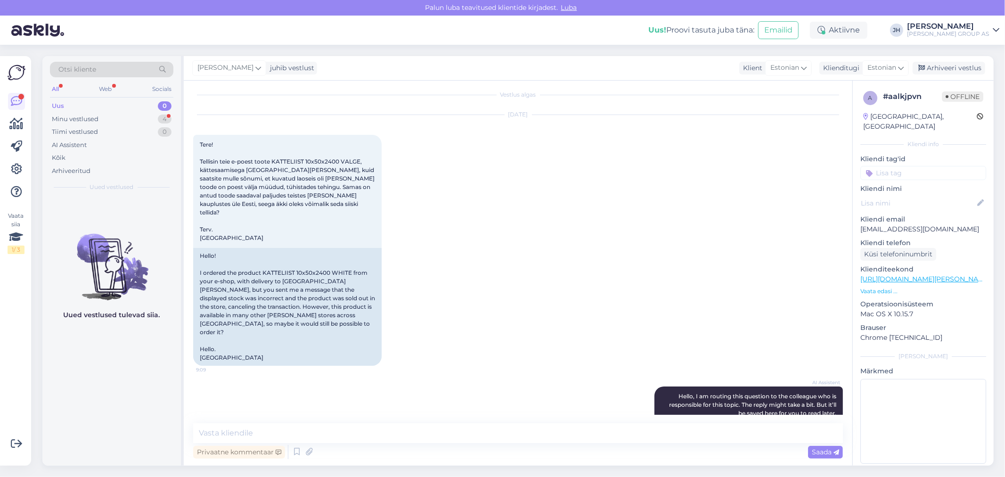
scroll to position [0, 0]
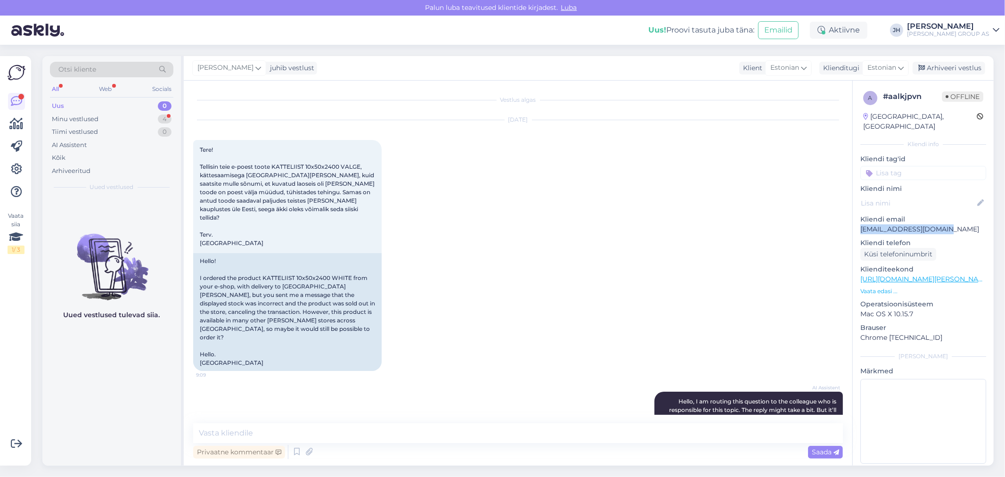
drag, startPoint x: 948, startPoint y: 218, endPoint x: 861, endPoint y: 219, distance: 87.2
click at [861, 224] on p "[EMAIL_ADDRESS][DOMAIN_NAME]" at bounding box center [924, 229] width 126 height 10
copy p "[EMAIL_ADDRESS][DOMAIN_NAME]"
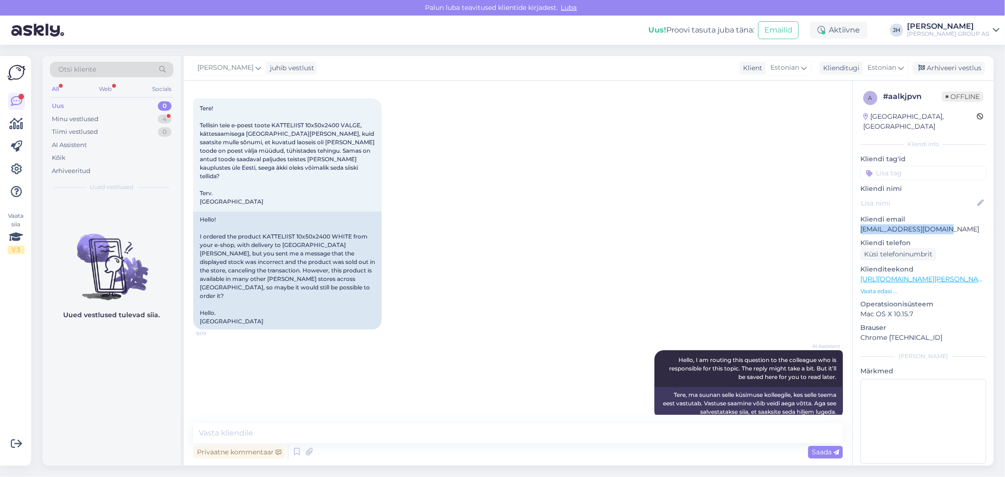
scroll to position [80, 0]
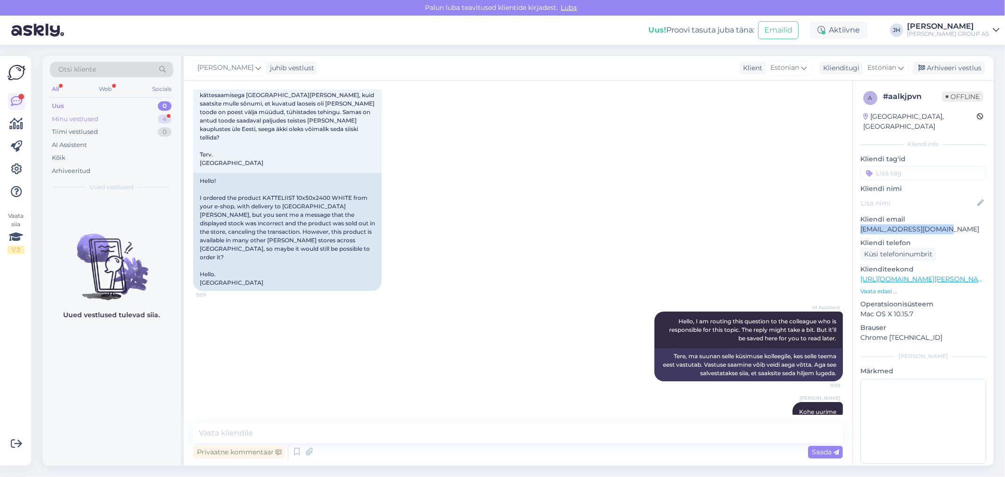
click at [77, 115] on div "Minu vestlused" at bounding box center [75, 119] width 47 height 9
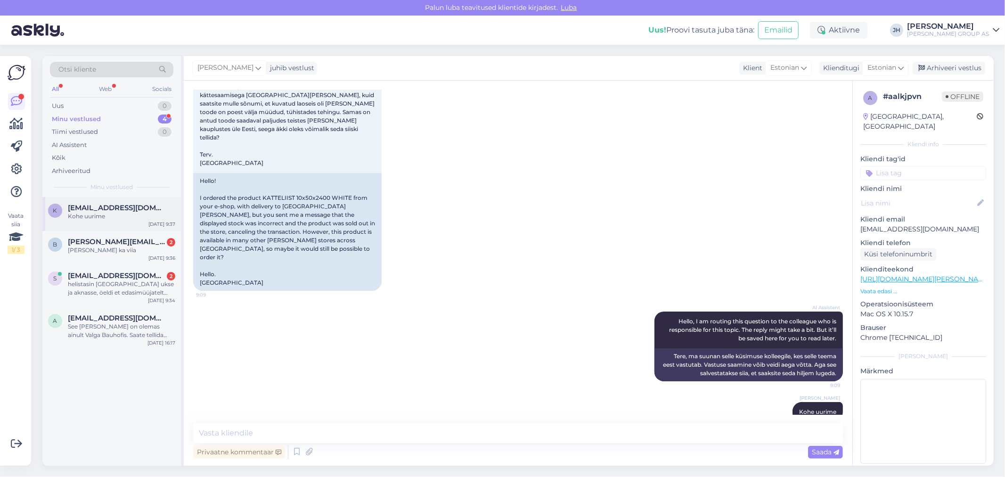
click at [99, 208] on span "[EMAIL_ADDRESS][DOMAIN_NAME]" at bounding box center [117, 208] width 98 height 8
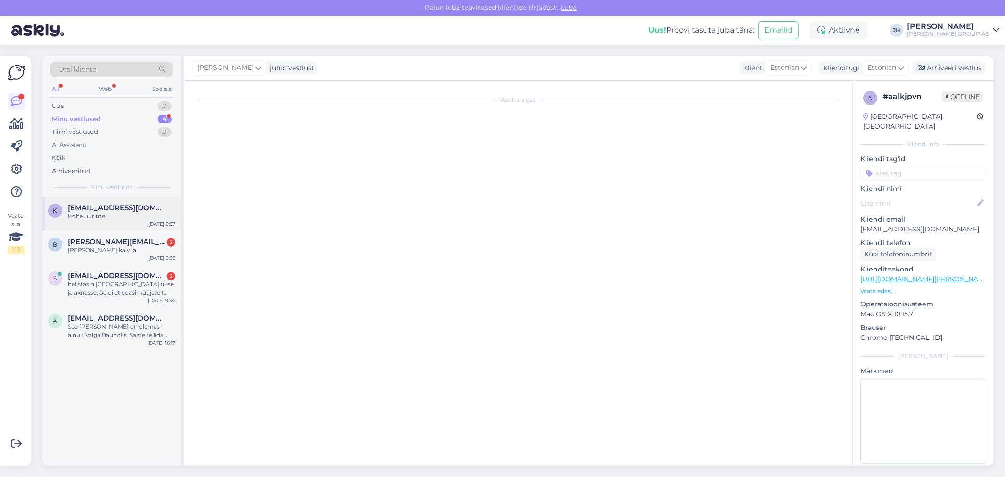
scroll to position [81, 0]
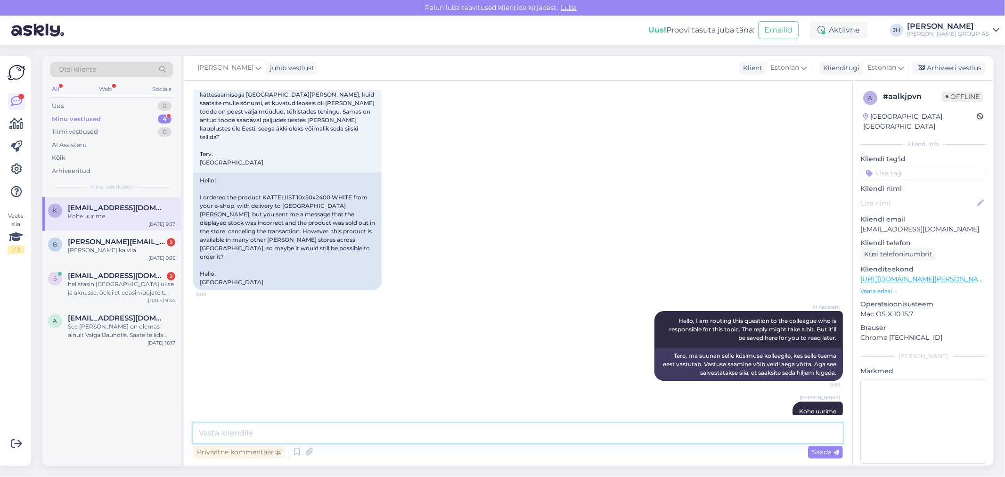
click at [238, 430] on textarea at bounding box center [518, 433] width 650 height 20
drag, startPoint x: 305, startPoint y: 431, endPoint x: 140, endPoint y: 424, distance: 165.6
click at [140, 424] on div "Otsi kliente All Web Socials Uus 0 Minu vestlused 4 Tiimi vestlused 0 AI Assist…" at bounding box center [518, 261] width 952 height 410
type textarea "Vastame teile e-mailile"
click at [823, 451] on span "Saada" at bounding box center [825, 452] width 27 height 8
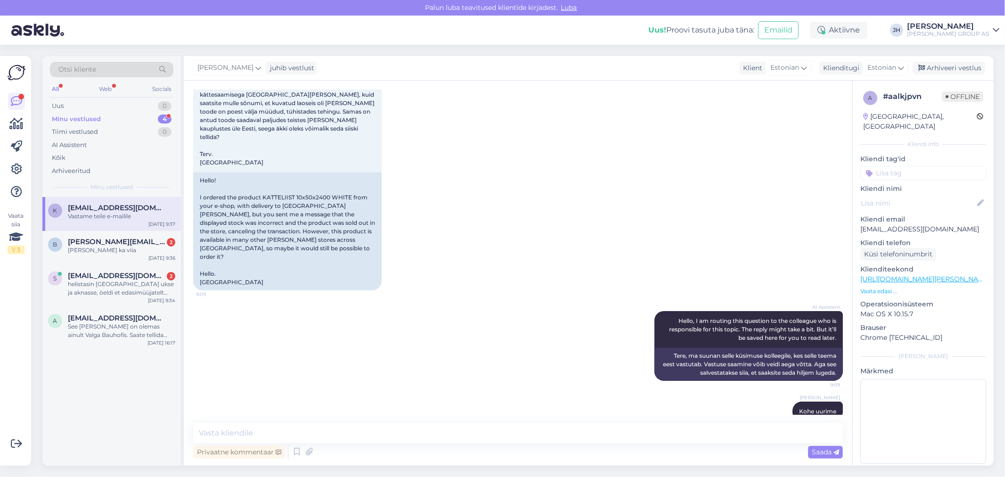
scroll to position [121, 0]
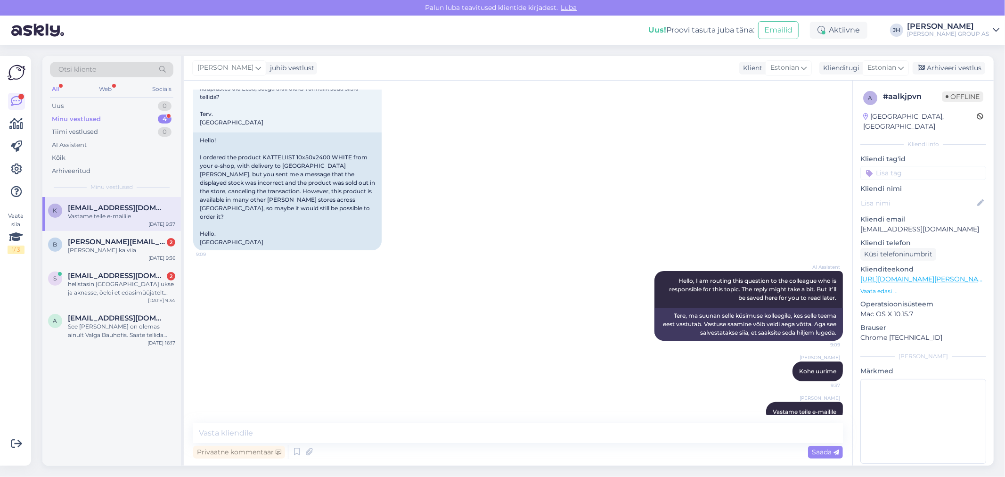
drag, startPoint x: 957, startPoint y: 66, endPoint x: 826, endPoint y: 79, distance: 132.1
click at [954, 66] on div "Arhiveeri vestlus" at bounding box center [949, 68] width 73 height 13
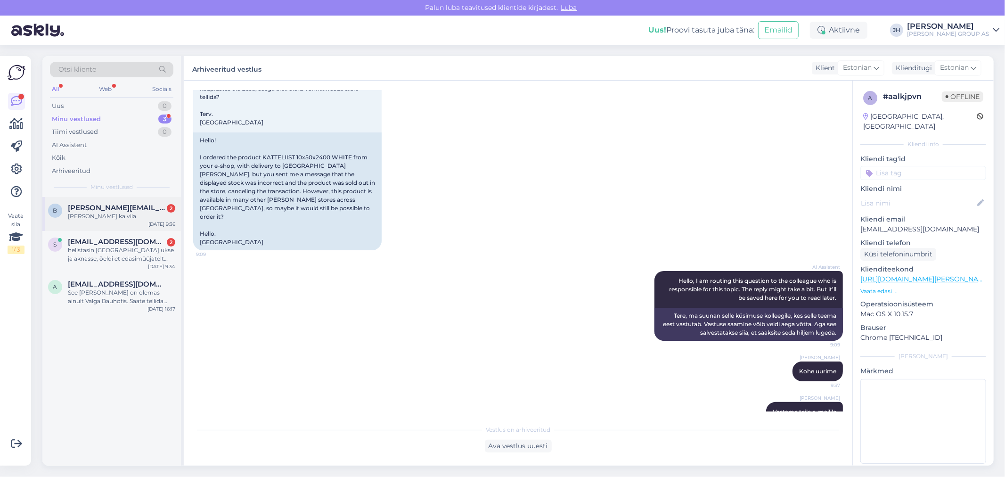
click at [112, 206] on span "[PERSON_NAME][EMAIL_ADDRESS][PERSON_NAME][DOMAIN_NAME]" at bounding box center [117, 208] width 98 height 8
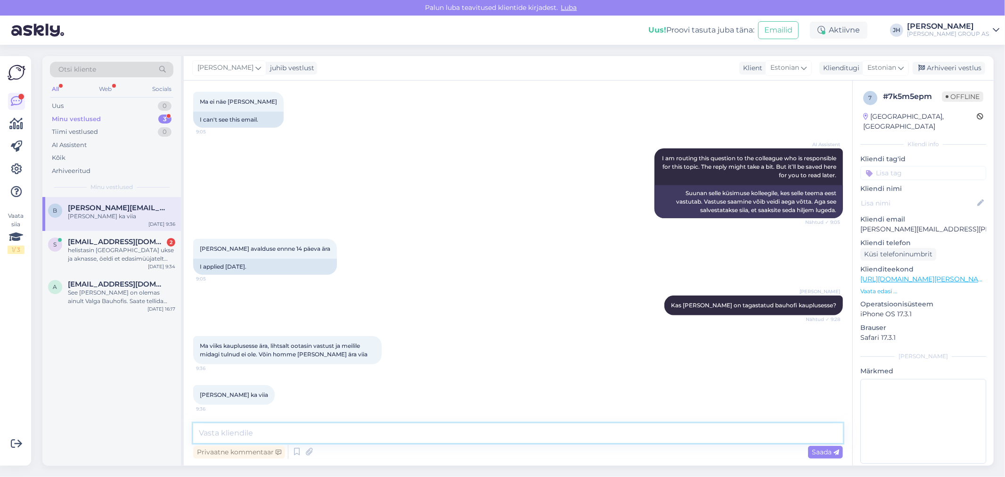
click at [222, 432] on textarea at bounding box center [518, 433] width 650 height 20
drag, startPoint x: 399, startPoint y: 431, endPoint x: 165, endPoint y: 424, distance: 233.9
click at [165, 424] on div "Otsi kliente All Web Socials Uus 0 Minu vestlused 3 Tiimi vestlused 0 AI Assist…" at bounding box center [518, 261] width 952 height 410
click at [386, 434] on textarea "Jah, palun tagastage lähima bauhofi kauplusesse." at bounding box center [518, 433] width 650 height 20
drag, startPoint x: 540, startPoint y: 436, endPoint x: 166, endPoint y: 389, distance: 377.1
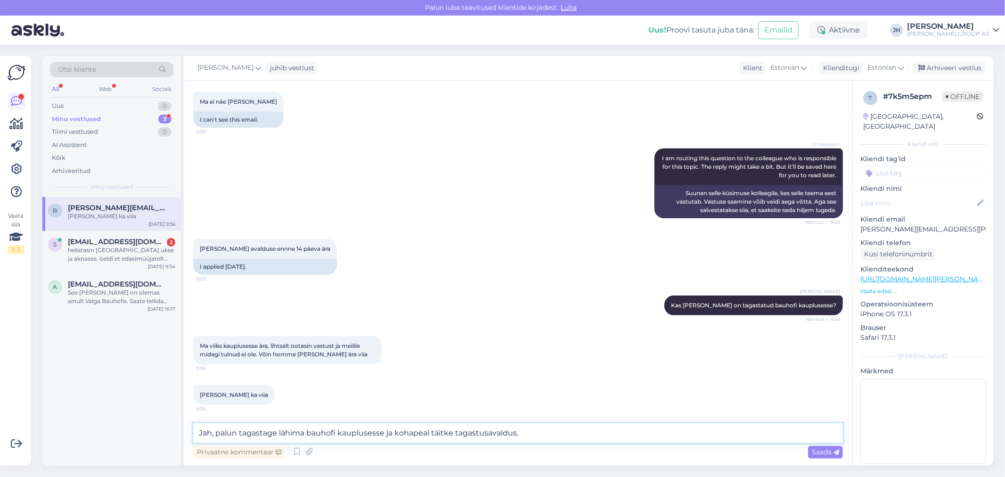
click at [168, 389] on div "Otsi kliente All Web Socials Uus 0 Minu vestlused 3 Tiimi vestlused 0 AI Assist…" at bounding box center [518, 261] width 952 height 410
type textarea "Jah, palun tagastage lähima bauhofi kauplusesse ja kohapeal täitke tagastusaval…"
click at [827, 449] on span "Saada" at bounding box center [825, 452] width 27 height 8
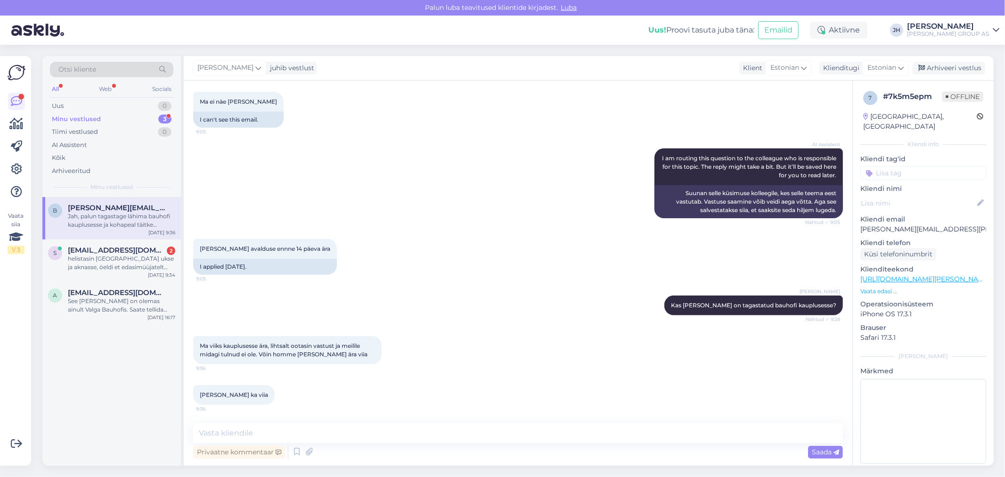
scroll to position [518, 0]
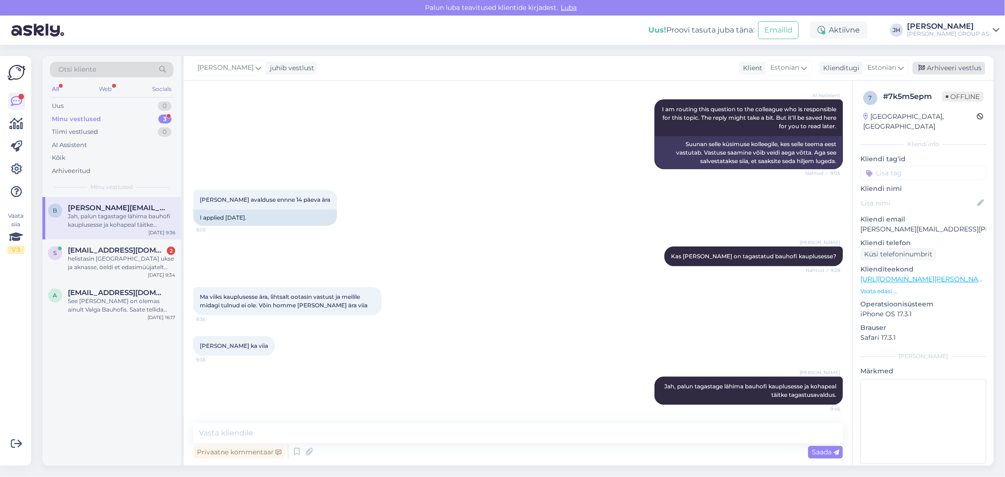
click at [949, 68] on div "Arhiveeri vestlus" at bounding box center [949, 68] width 73 height 13
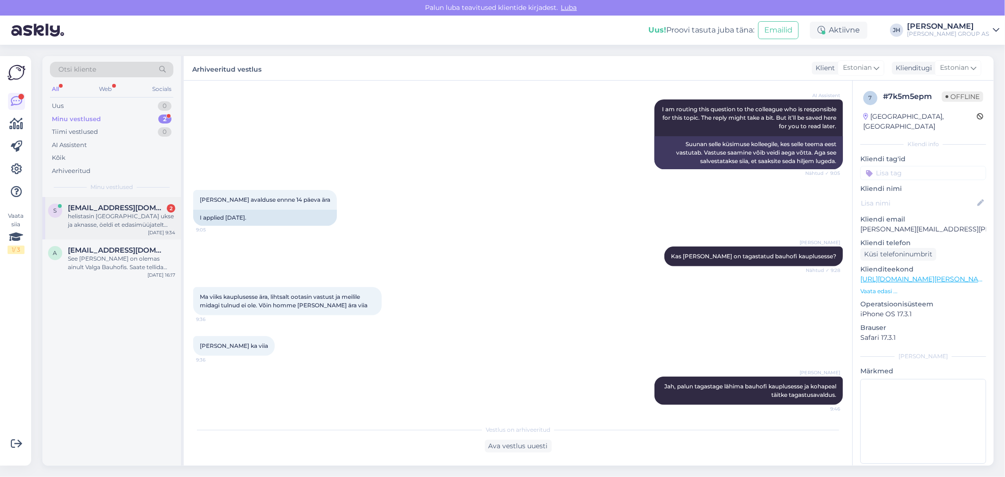
click at [114, 211] on span "[EMAIL_ADDRESS][DOMAIN_NAME]" at bounding box center [117, 208] width 98 height 8
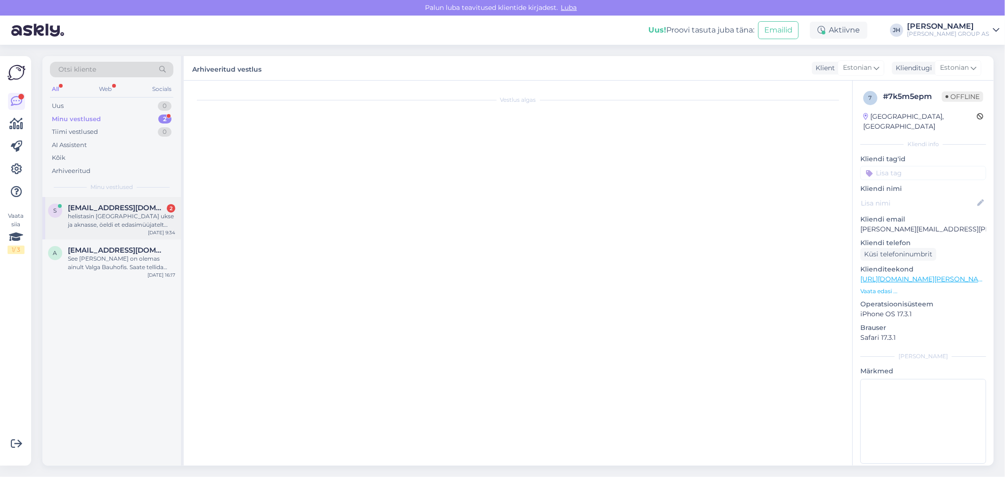
scroll to position [676, 0]
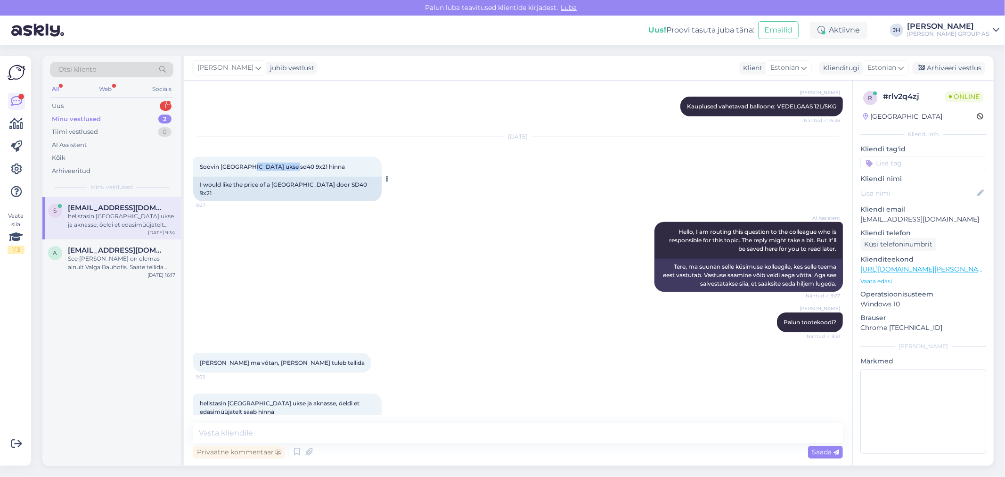
drag, startPoint x: 285, startPoint y: 156, endPoint x: 243, endPoint y: 156, distance: 42.0
click at [243, 163] on span "Soovin [GEOGRAPHIC_DATA] ukse sd40 9x21 hinna" at bounding box center [272, 166] width 145 height 7
copy span "ukse sd40 9x21"
click at [357, 228] on div "AI Assistent Hello, I am routing this question to the colleague who is responsi…" at bounding box center [518, 257] width 650 height 90
drag, startPoint x: 284, startPoint y: 156, endPoint x: 258, endPoint y: 157, distance: 26.4
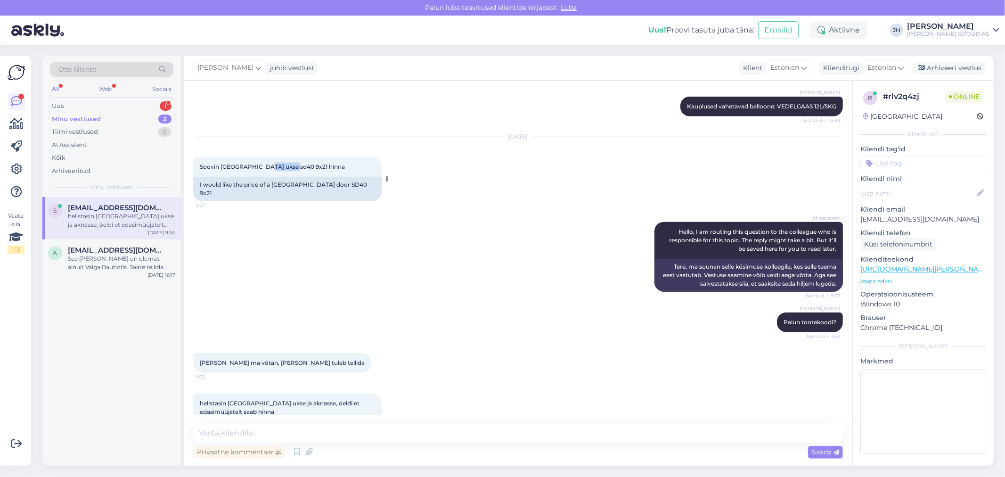
click at [258, 163] on span "Soovin [GEOGRAPHIC_DATA] ukse sd40 9x21 hinna" at bounding box center [272, 166] width 145 height 7
copy span "sd40 9x21"
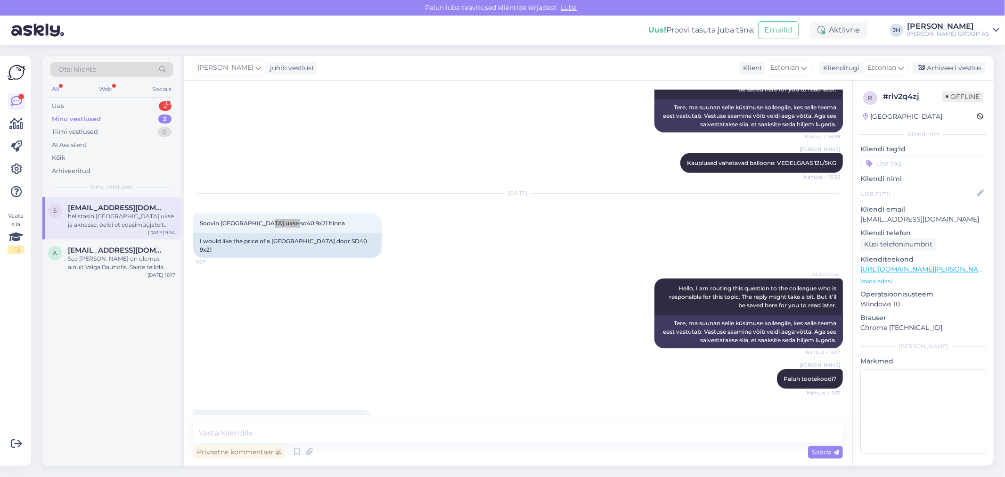
scroll to position [675, 0]
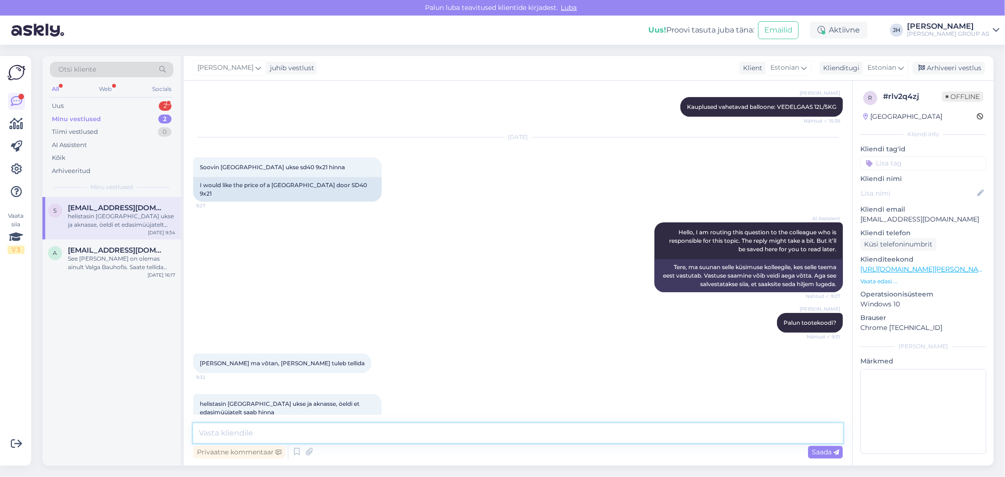
click at [221, 430] on textarea at bounding box center [518, 433] width 650 height 20
click at [105, 208] on span "[EMAIL_ADDRESS][DOMAIN_NAME]" at bounding box center [117, 208] width 98 height 8
drag, startPoint x: 284, startPoint y: 157, endPoint x: 243, endPoint y: 156, distance: 41.0
click at [243, 164] on span "Soovin [GEOGRAPHIC_DATA] ukse sd40 9x21 hinna" at bounding box center [272, 167] width 145 height 7
copy span "ukse sd40 9x21"
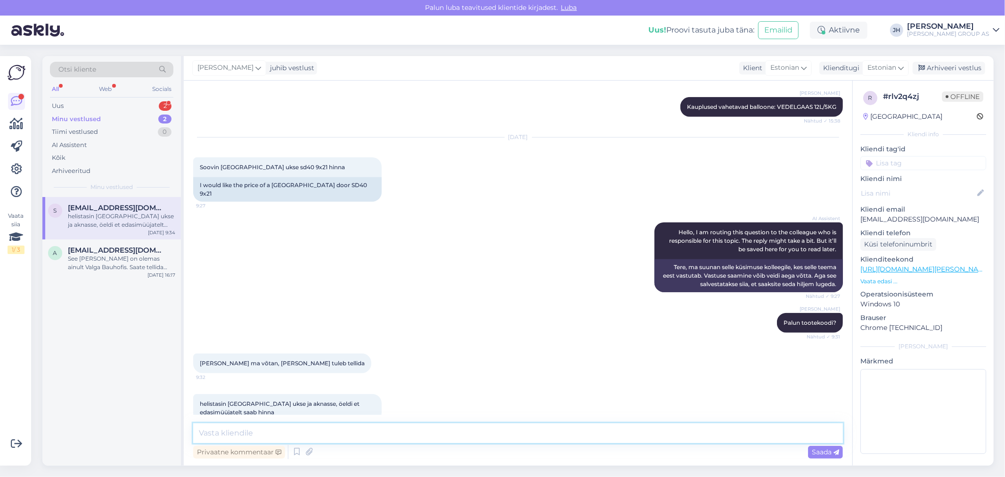
click at [229, 436] on textarea at bounding box center [518, 433] width 650 height 20
paste textarea "[URL][DOMAIN_NAME][PERSON_NAME]"
click at [214, 432] on textarea "Siin valikus saate valida: [URL][DOMAIN_NAME][PERSON_NAME]" at bounding box center [518, 433] width 650 height 20
drag, startPoint x: 562, startPoint y: 433, endPoint x: 109, endPoint y: 419, distance: 452.7
click at [109, 419] on div "Otsi kliente All Web Socials Uus 2 Minu vestlused 2 Tiimi vestlused 0 AI Assist…" at bounding box center [518, 261] width 952 height 410
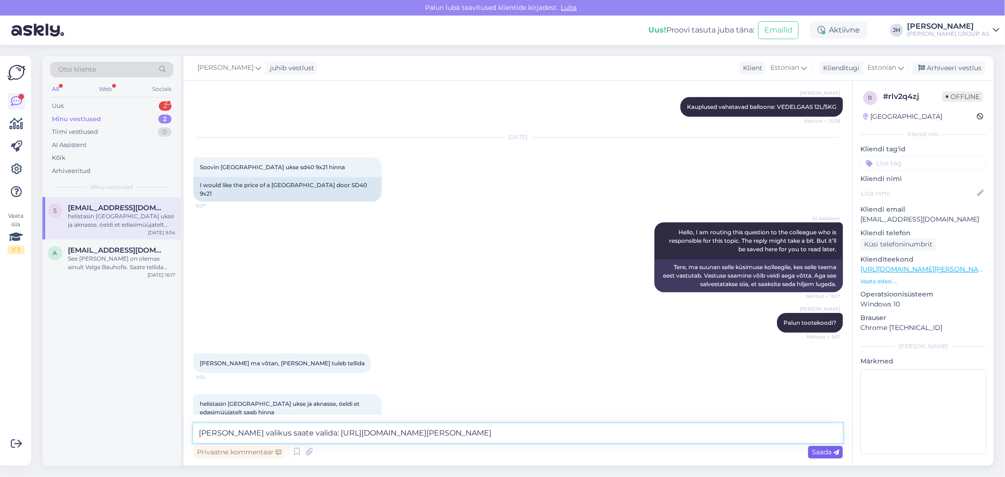
type textarea "[PERSON_NAME] valikus saate valida: [URL][DOMAIN_NAME][PERSON_NAME]"
click at [825, 450] on span "Saada" at bounding box center [825, 452] width 27 height 8
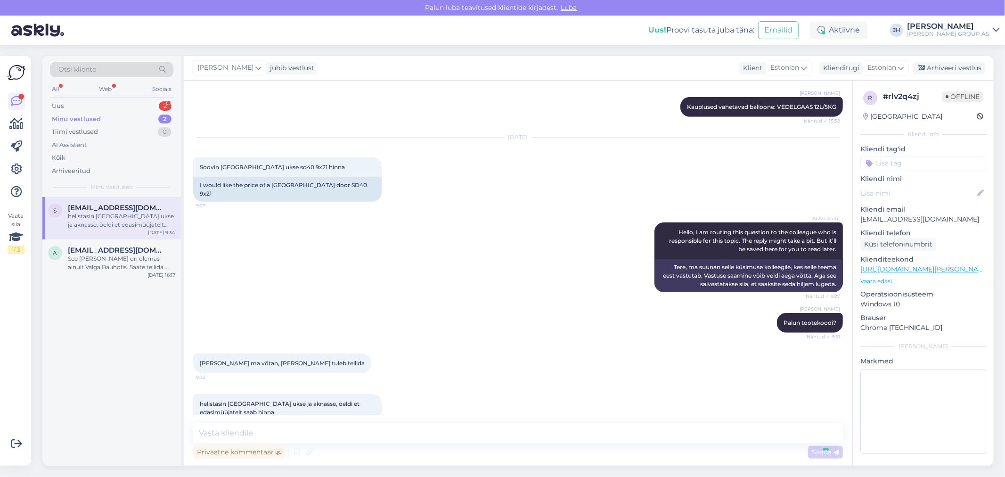
scroll to position [733, 0]
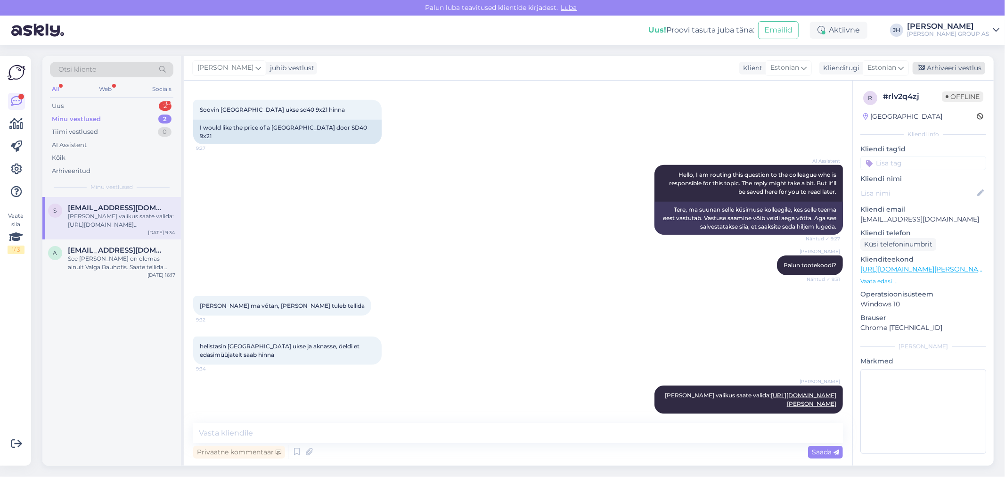
click at [973, 68] on div "Arhiveeri vestlus" at bounding box center [949, 68] width 73 height 13
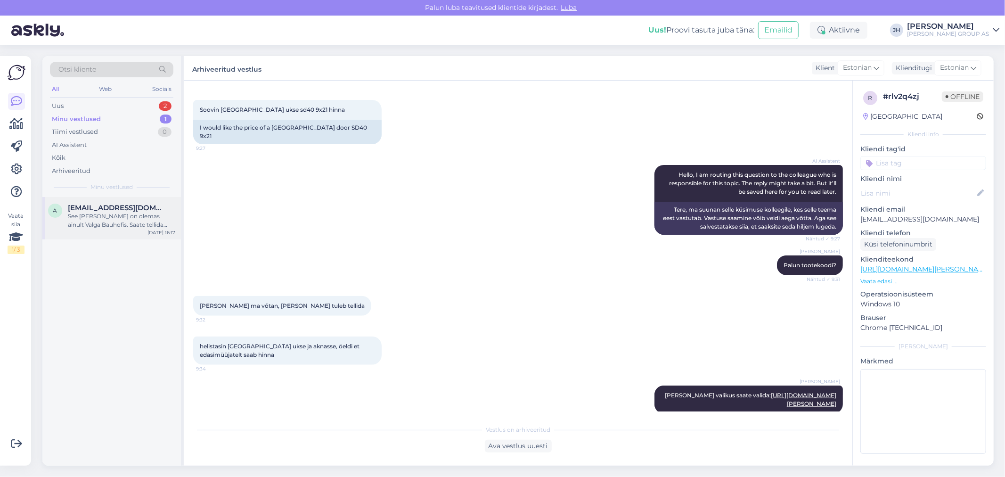
click at [95, 204] on span "[EMAIL_ADDRESS][DOMAIN_NAME]" at bounding box center [117, 208] width 98 height 8
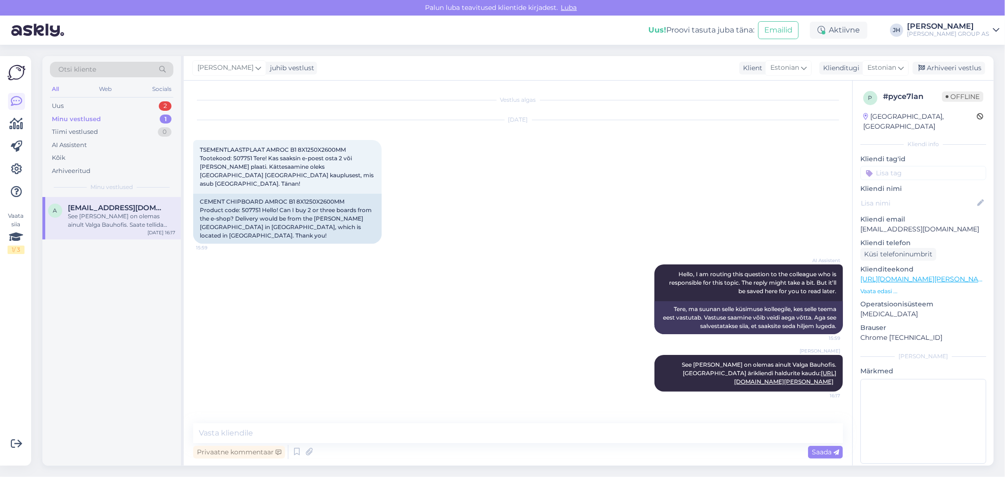
scroll to position [0, 0]
drag, startPoint x: 967, startPoint y: 65, endPoint x: 961, endPoint y: 64, distance: 6.7
click at [967, 65] on div "Arhiveeri vestlus" at bounding box center [949, 68] width 73 height 13
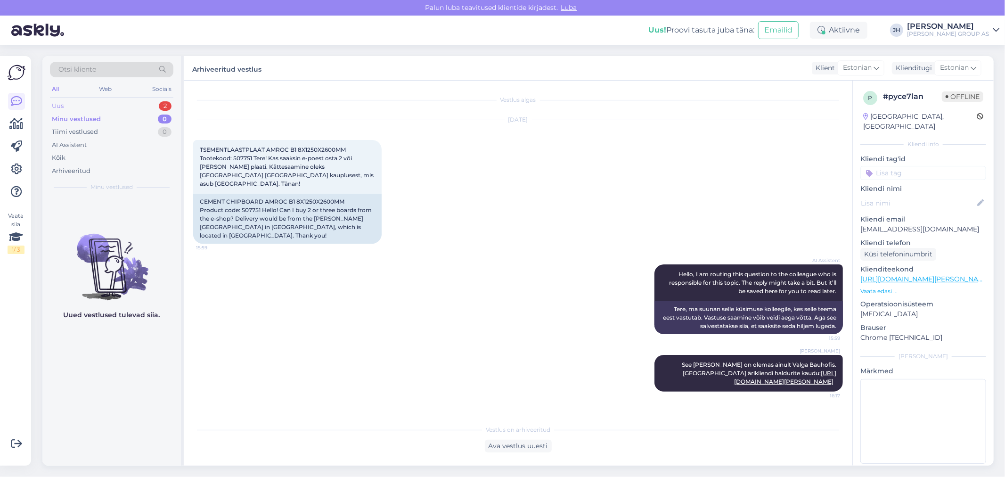
click at [60, 105] on div "Uus" at bounding box center [58, 105] width 12 height 9
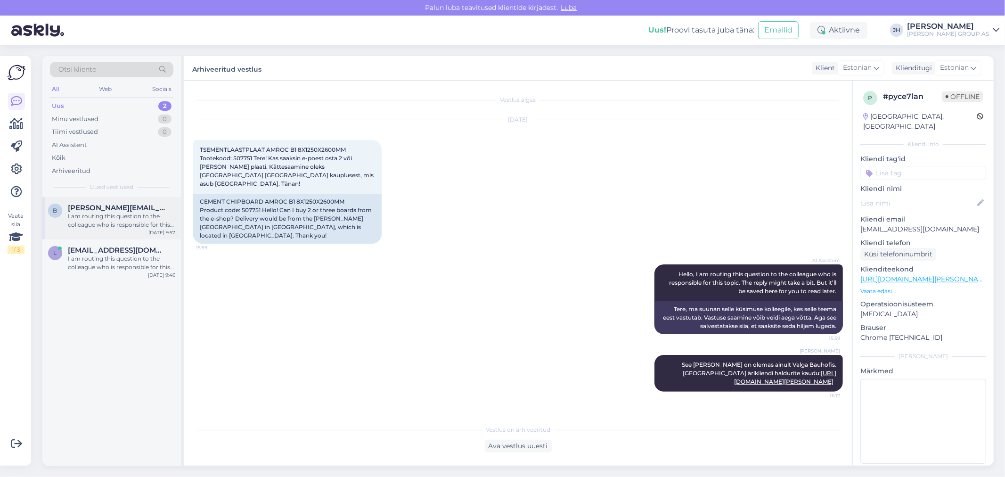
click at [115, 213] on div "I am routing this question to the colleague who is responsible for this topic. …" at bounding box center [121, 220] width 107 height 17
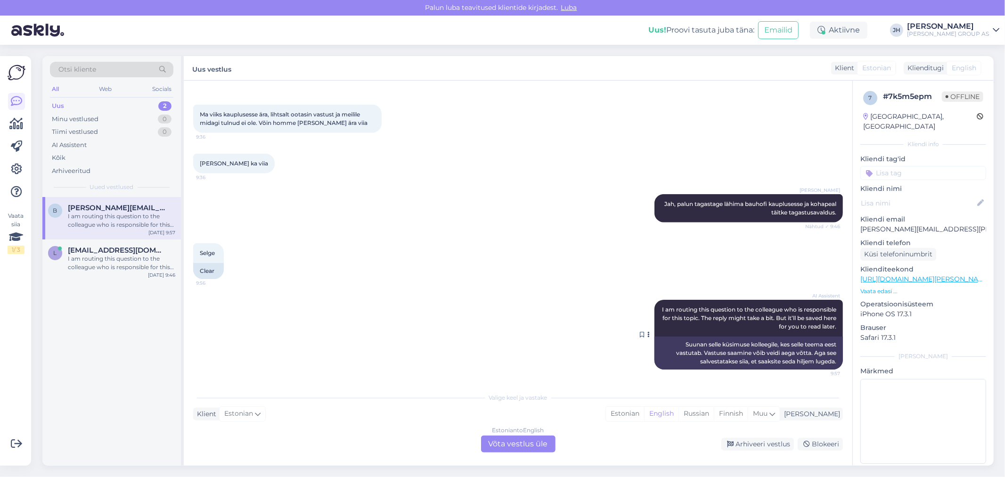
scroll to position [699, 0]
click at [524, 444] on div "Estonian to English Võta vestlus üle" at bounding box center [518, 444] width 74 height 17
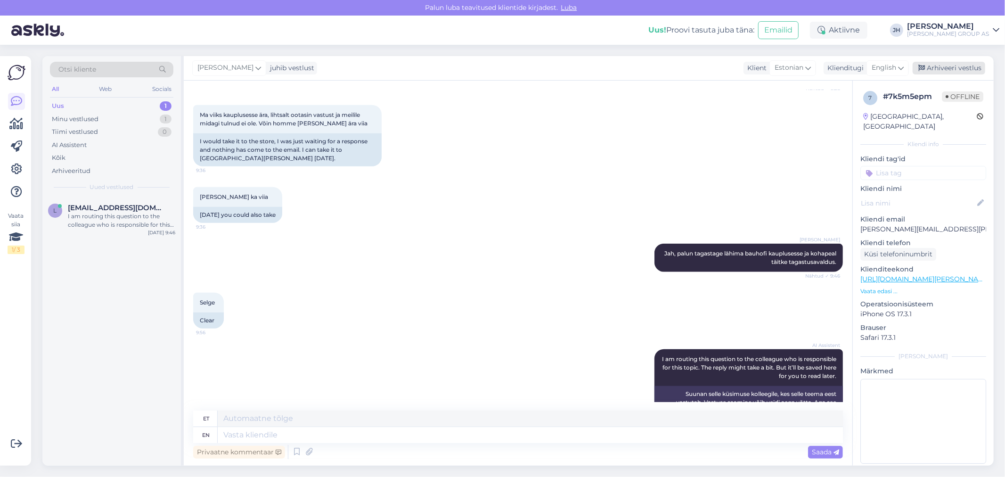
click at [948, 65] on div "Arhiveeri vestlus" at bounding box center [949, 68] width 73 height 13
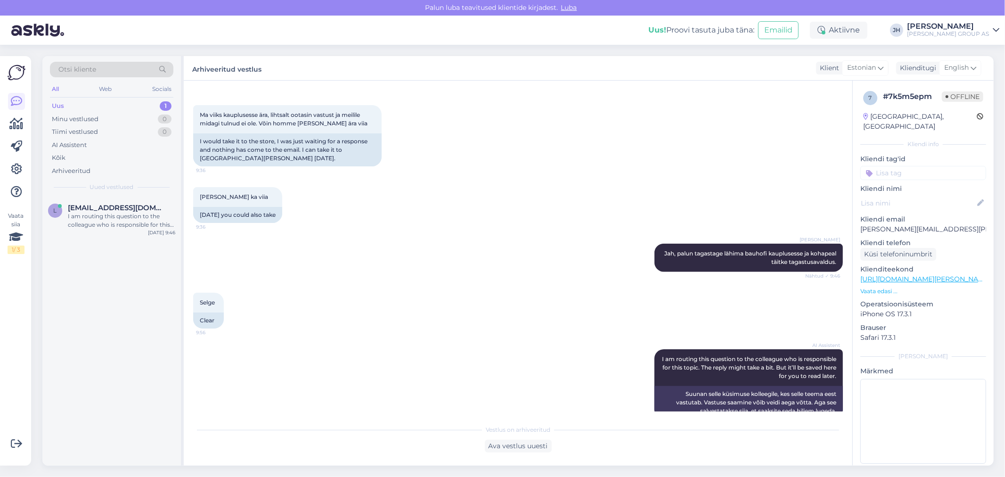
scroll to position [717, 0]
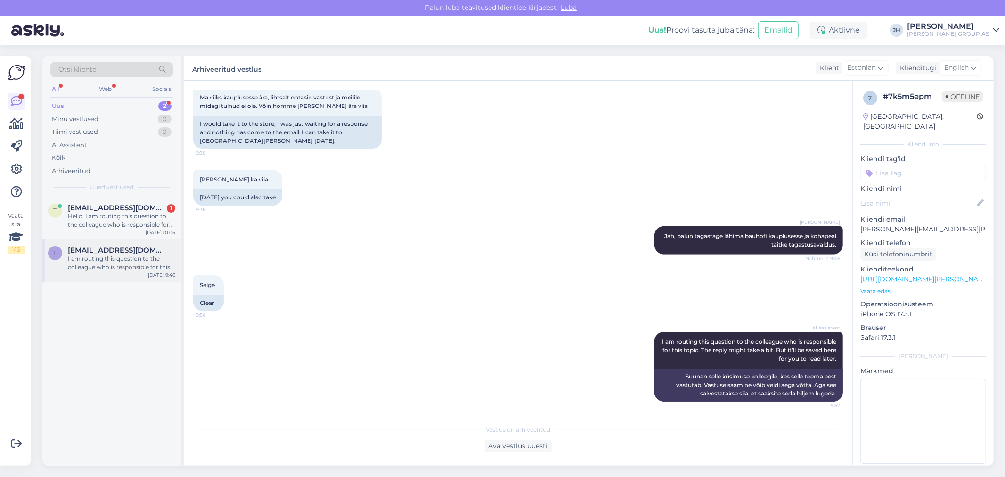
click at [109, 255] on div "I am routing this question to the colleague who is responsible for this topic. …" at bounding box center [121, 263] width 107 height 17
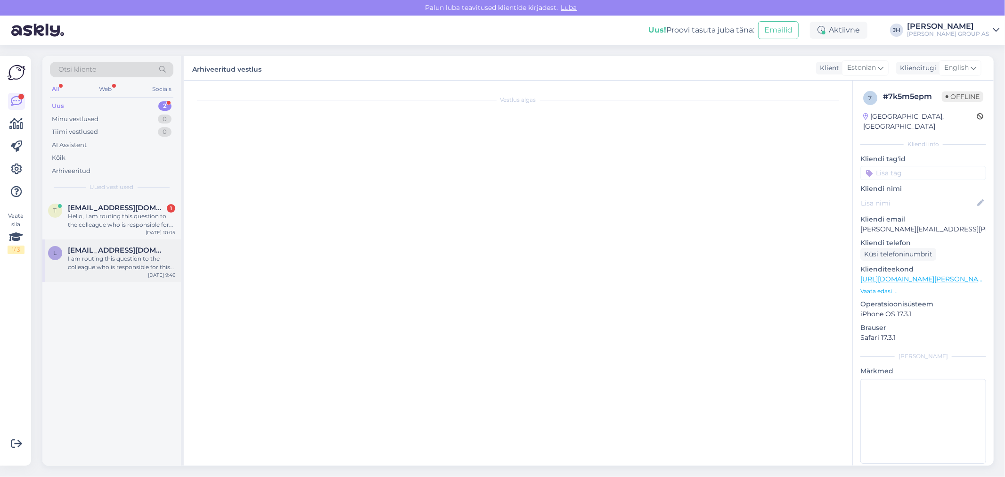
scroll to position [360, 0]
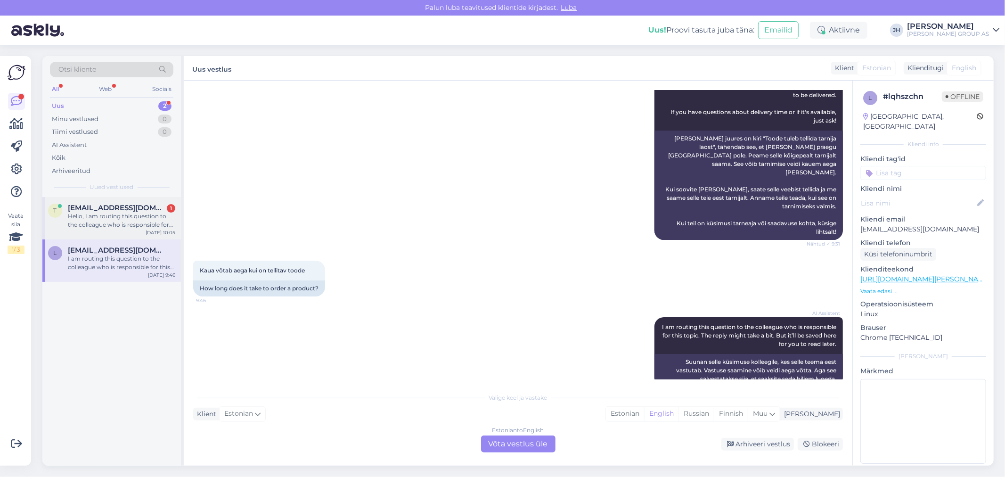
click at [100, 210] on span "[EMAIL_ADDRESS][DOMAIN_NAME]" at bounding box center [117, 208] width 98 height 8
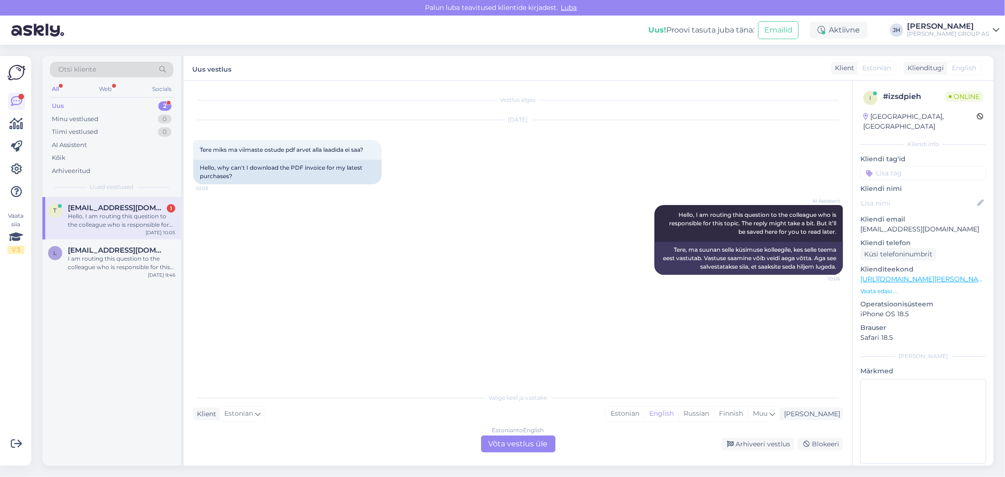
click at [510, 441] on div "Estonian to English Võta vestlus üle" at bounding box center [518, 444] width 74 height 17
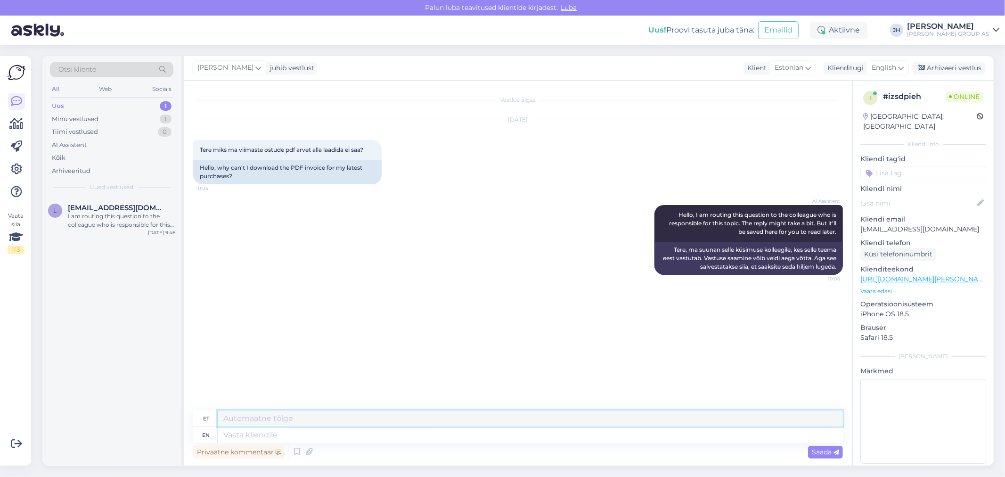
click at [244, 421] on textarea at bounding box center [530, 419] width 625 height 16
drag, startPoint x: 317, startPoint y: 418, endPoint x: 166, endPoint y: 401, distance: 151.3
click at [166, 401] on div "Otsi kliente All Web Socials Uus 1 Minu vestlused 1 Tiimi vestlused 0 AI Assist…" at bounding box center [518, 261] width 952 height 410
type textarea "Palun tellimuse nr."
click at [902, 68] on icon at bounding box center [901, 68] width 6 height 10
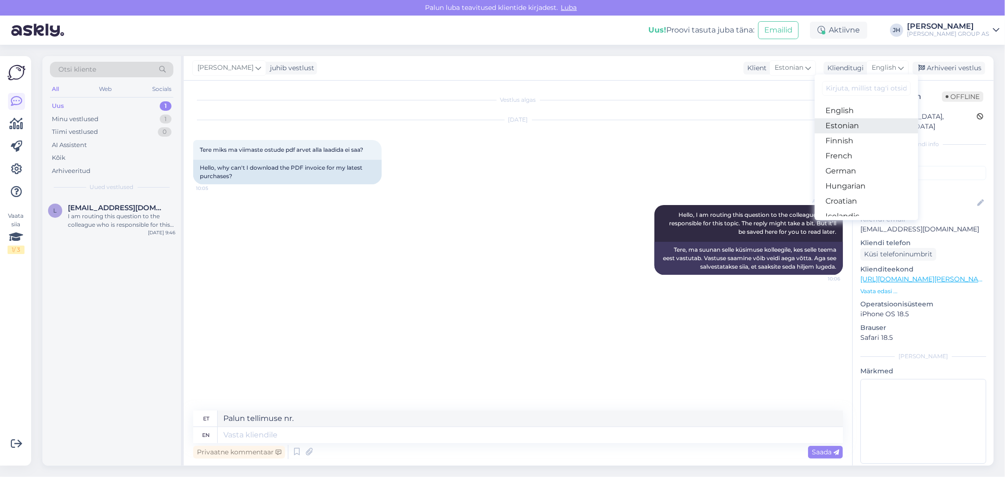
click at [844, 125] on link "Estonian" at bounding box center [867, 125] width 104 height 15
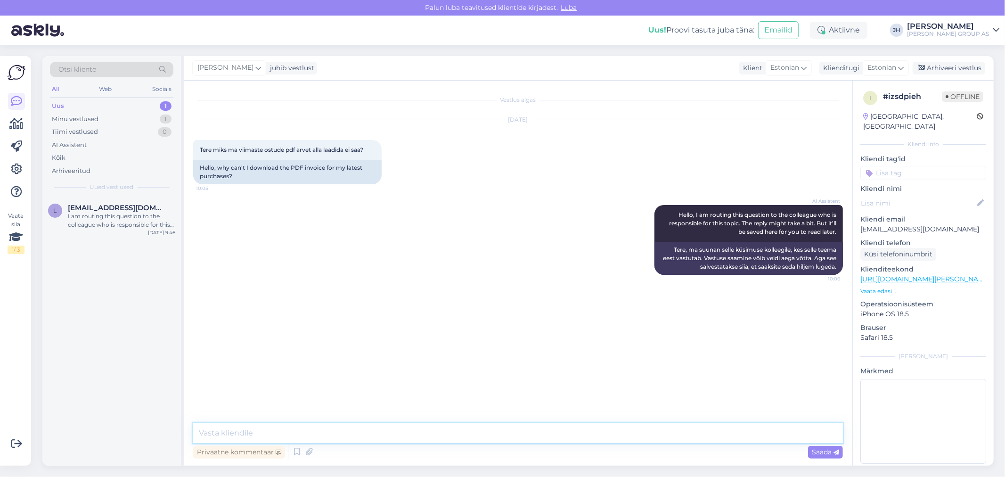
click at [238, 437] on textarea at bounding box center [518, 433] width 650 height 20
paste textarea "Palun tellimuse nr."
type textarea "Palun tellimuse nr."
click at [817, 453] on span "Saada" at bounding box center [825, 452] width 27 height 8
click at [965, 68] on div "Arhiveeri vestlus" at bounding box center [949, 68] width 73 height 13
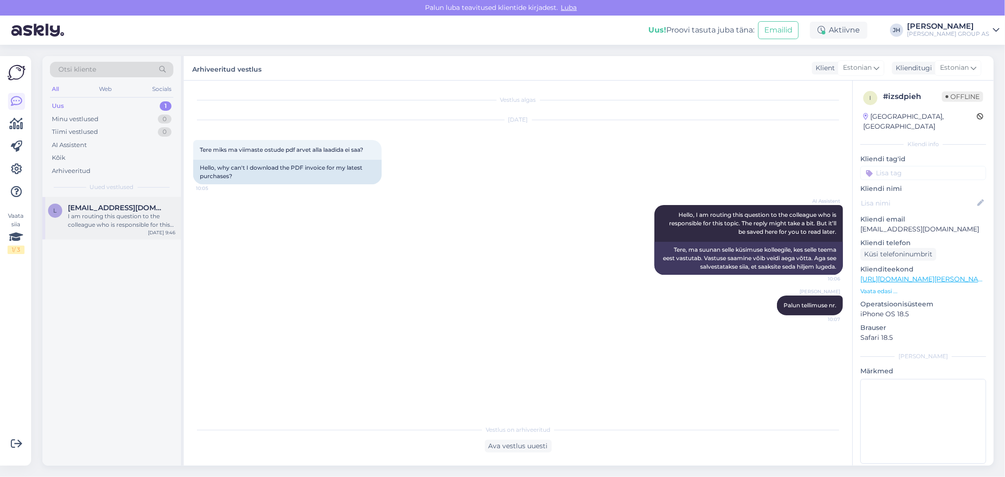
click at [96, 211] on span "[EMAIL_ADDRESS][DOMAIN_NAME]" at bounding box center [117, 208] width 98 height 8
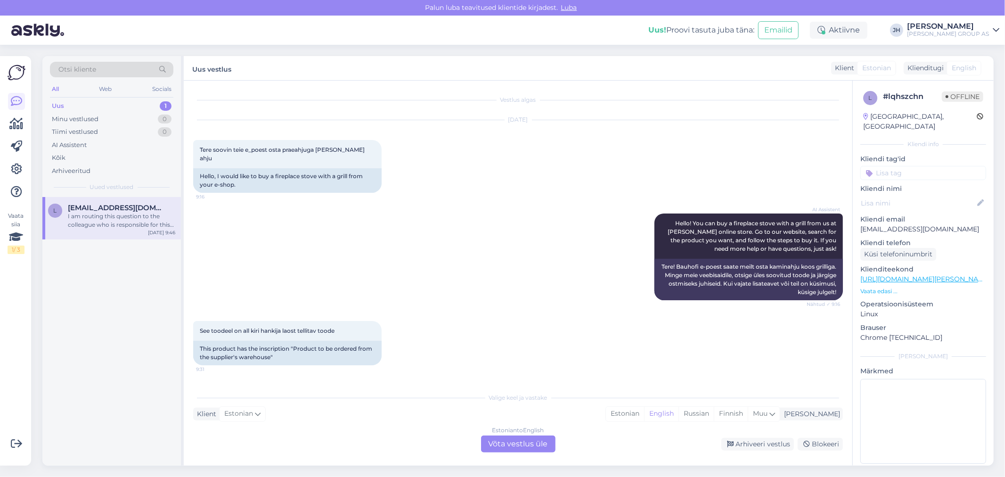
scroll to position [360, 0]
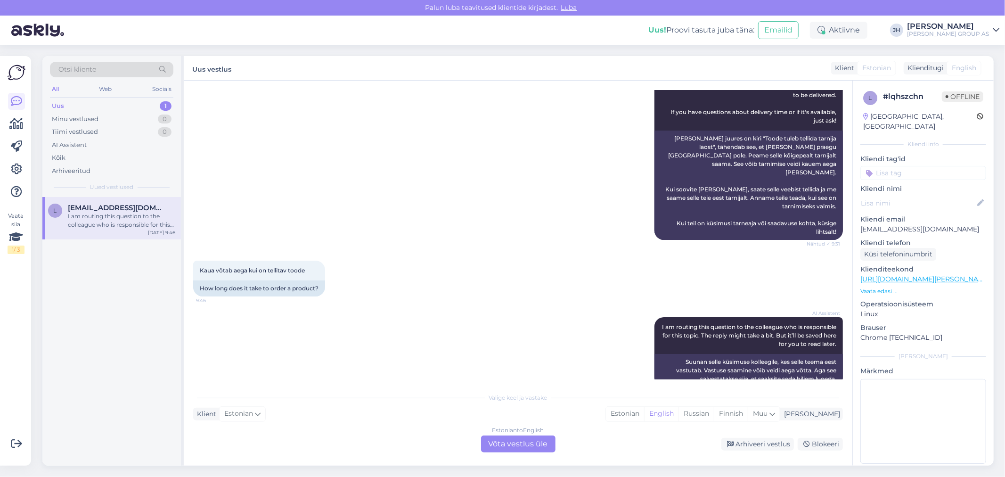
click at [536, 440] on div "Estonian to English Võta vestlus üle" at bounding box center [518, 444] width 74 height 17
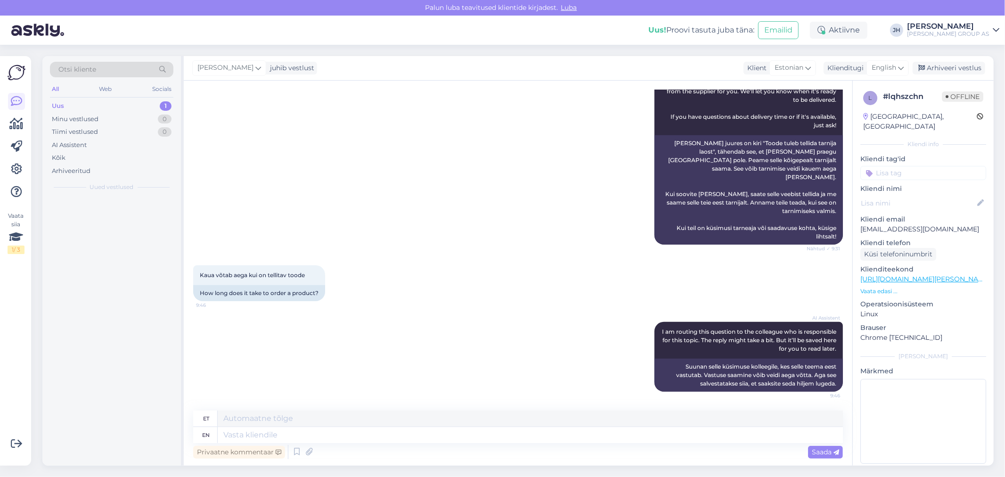
scroll to position [337, 0]
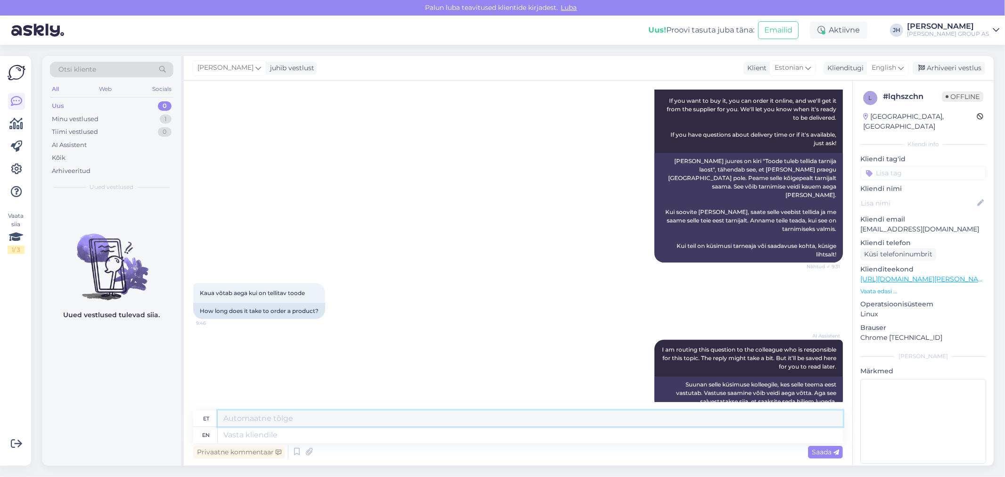
click at [258, 417] on textarea at bounding box center [530, 419] width 625 height 16
type textarea "M"
drag, startPoint x: 304, startPoint y: 417, endPoint x: 158, endPoint y: 397, distance: 147.9
click at [158, 397] on div "Otsi kliente All Web Socials Uus 0 Minu vestlused 1 Tiimi vestlused 0 AI Assist…" at bounding box center [518, 261] width 952 height 410
click at [321, 422] on textarea "Palun tootekoodi" at bounding box center [530, 419] width 625 height 16
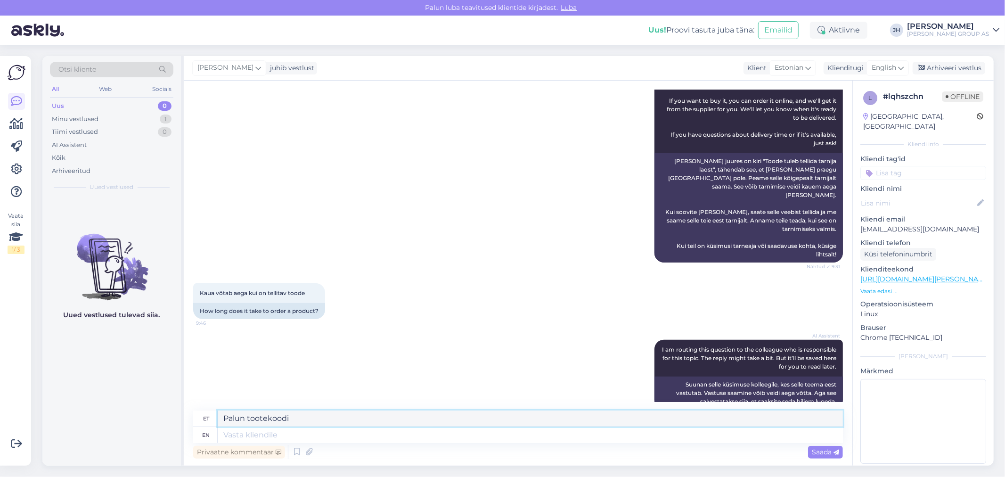
click at [301, 417] on textarea "Palun tootekoodi" at bounding box center [530, 419] width 625 height 16
drag, startPoint x: 295, startPoint y: 419, endPoint x: 203, endPoint y: 416, distance: 91.5
click at [203, 416] on div "et Palun tootekoodi" at bounding box center [518, 419] width 650 height 16
type textarea "Palun tootekoodi"
click at [901, 67] on icon at bounding box center [901, 68] width 6 height 10
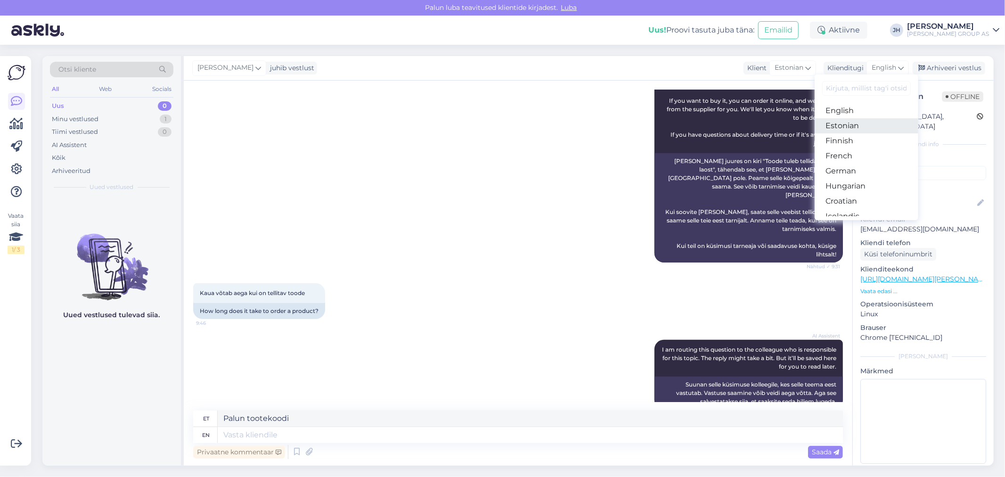
click at [840, 124] on link "Estonian" at bounding box center [867, 125] width 104 height 15
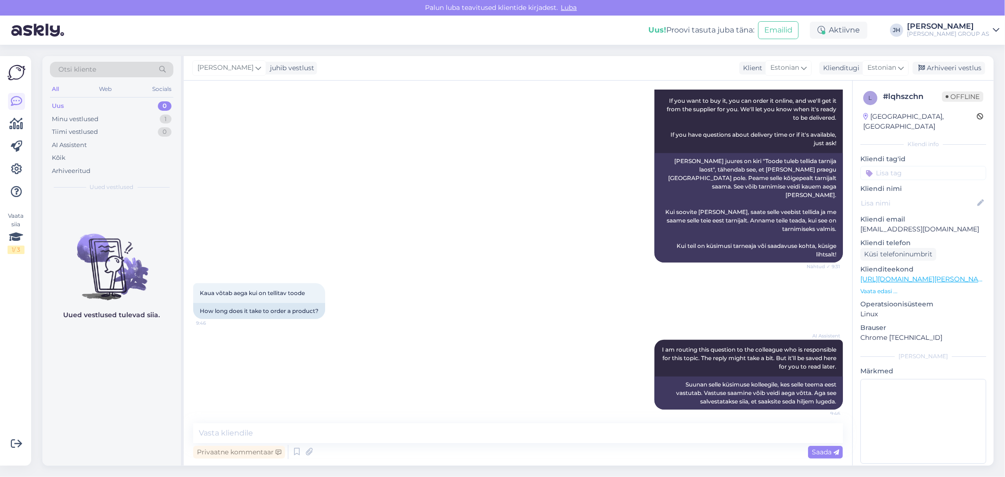
scroll to position [325, 0]
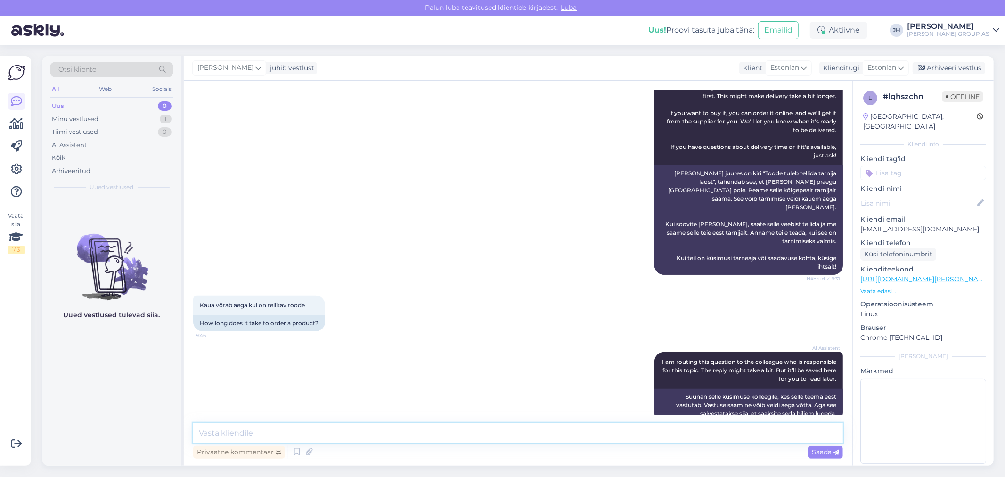
click at [205, 430] on textarea at bounding box center [518, 433] width 650 height 20
paste textarea "Palun tootekoodi"
type textarea "Palun tootekoodi"
click at [822, 452] on span "Saada" at bounding box center [825, 452] width 27 height 8
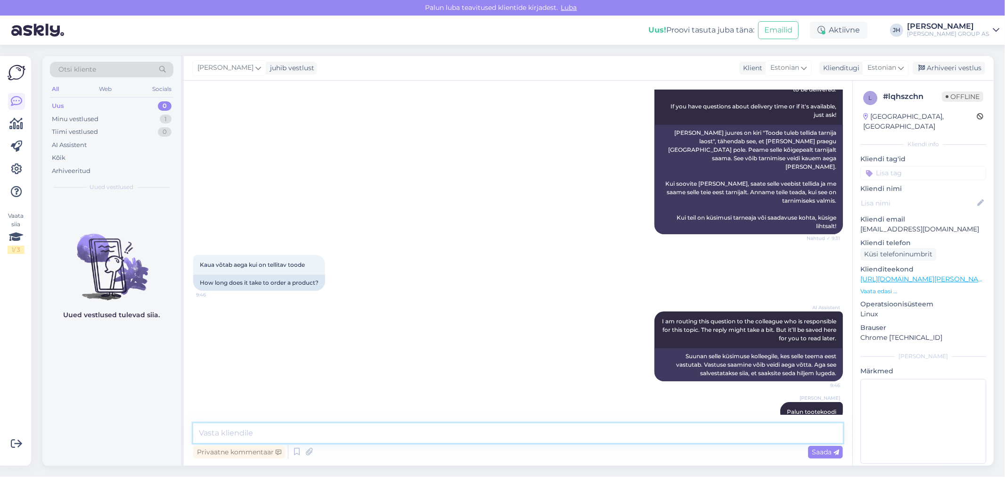
click at [240, 432] on textarea at bounding box center [518, 433] width 650 height 20
type textarea "K"
type textarea "k"
type textarea "Eeldatav tarne on kauba juures kirjas"
click at [829, 449] on span "Saada" at bounding box center [825, 452] width 27 height 8
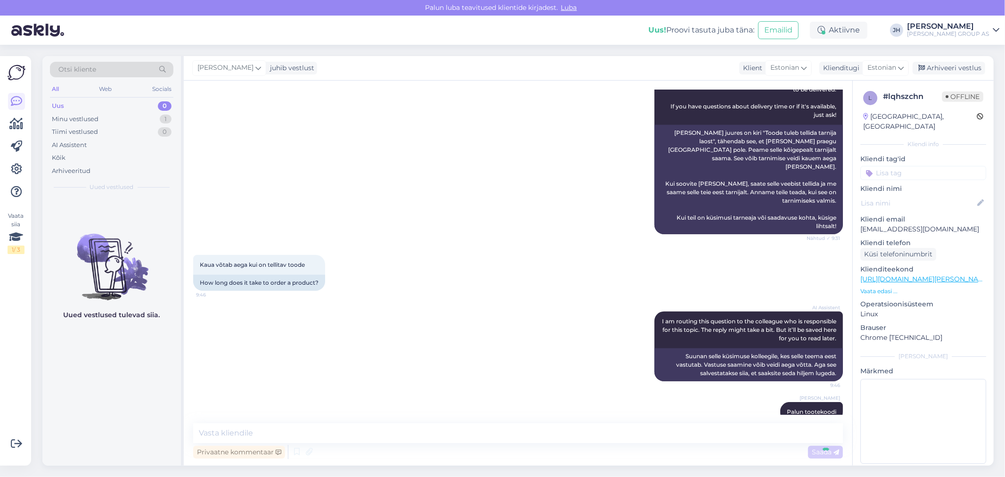
scroll to position [406, 0]
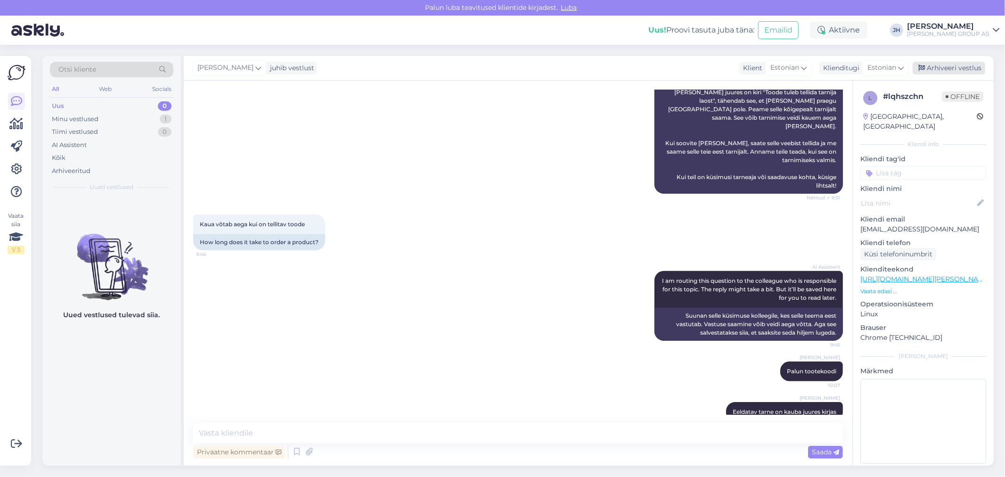
click at [964, 67] on div "Arhiveeri vestlus" at bounding box center [949, 68] width 73 height 13
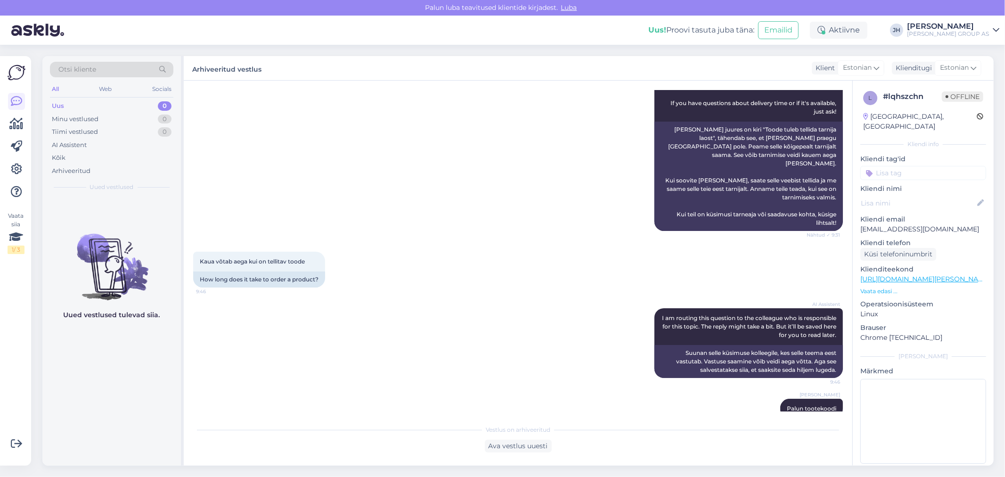
scroll to position [354, 0]
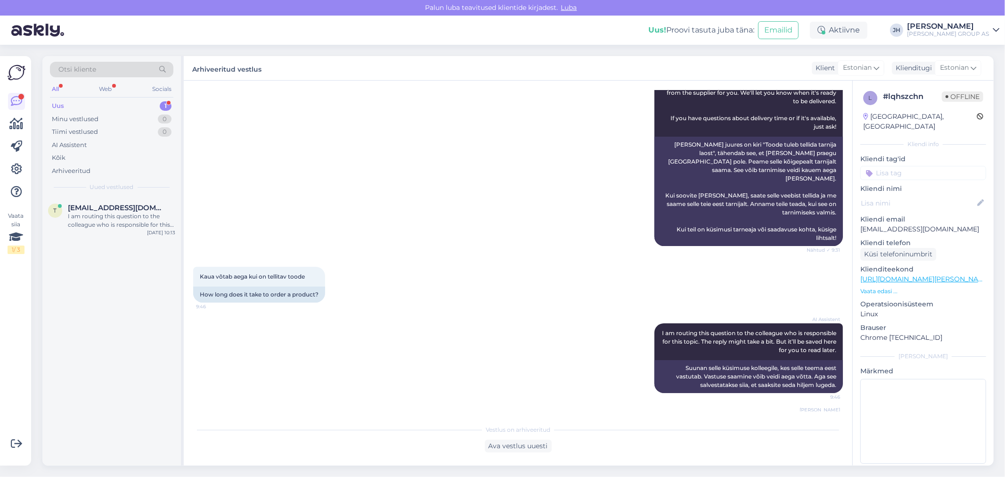
click at [82, 71] on span "Otsi kliente" at bounding box center [77, 70] width 38 height 10
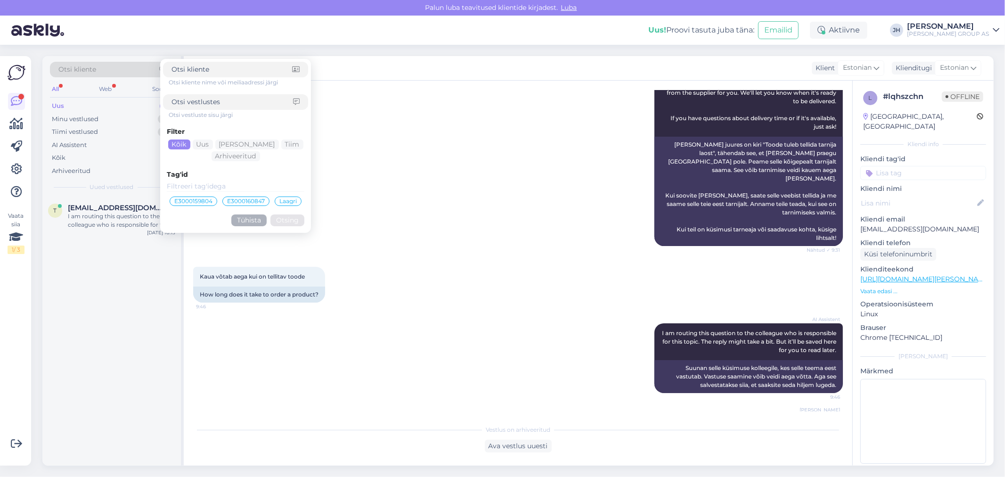
type input "[EMAIL_ADDRESS][DOMAIN_NAME]"
click button "Otsing" at bounding box center [288, 220] width 34 height 12
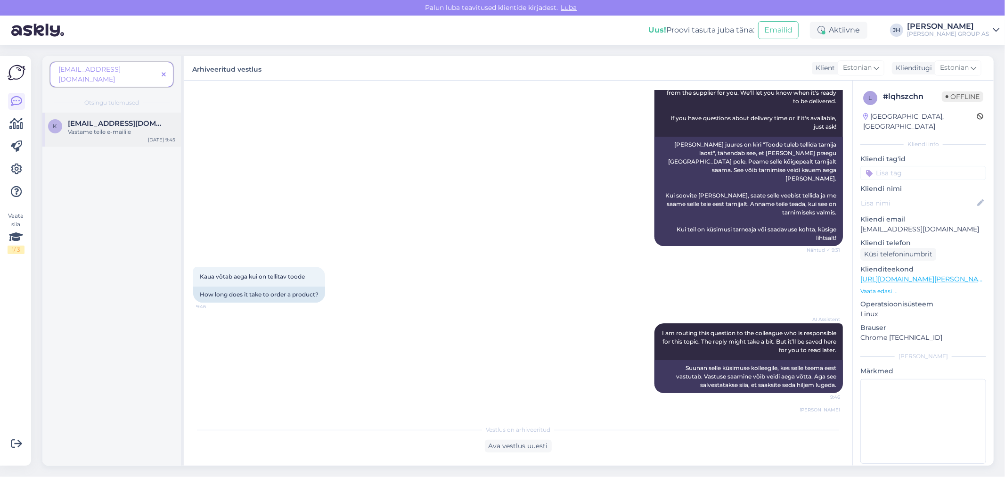
click at [112, 119] on span "[EMAIL_ADDRESS][DOMAIN_NAME]" at bounding box center [117, 123] width 98 height 8
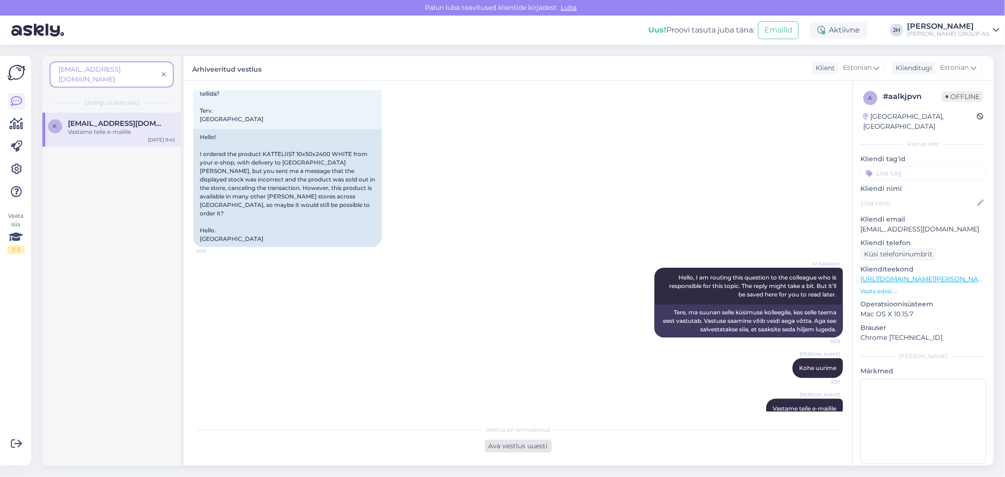
click at [518, 447] on div "Ava vestlus uuesti" at bounding box center [518, 446] width 67 height 13
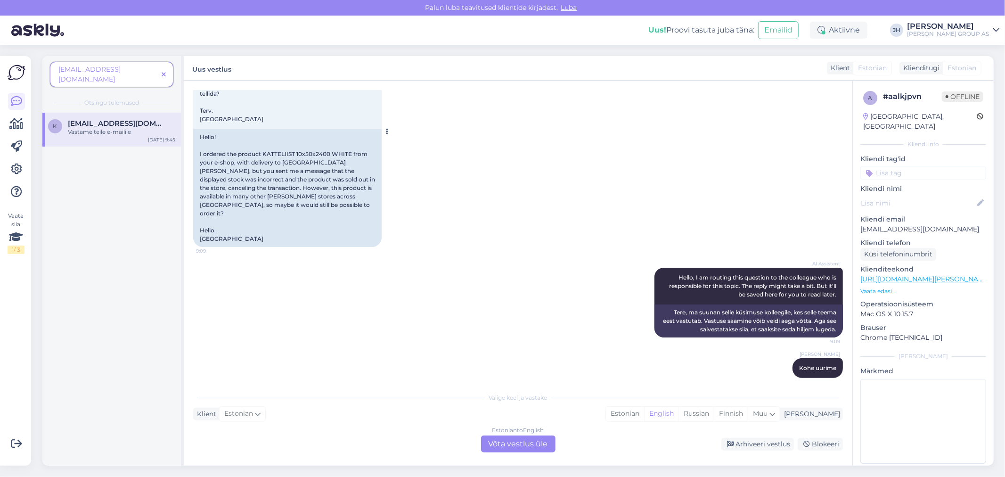
scroll to position [19, 0]
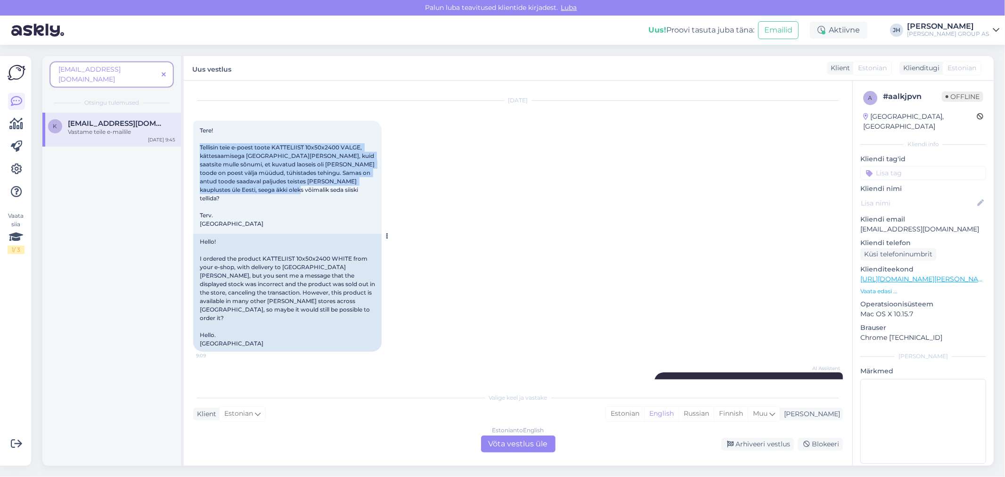
drag, startPoint x: 258, startPoint y: 187, endPoint x: 200, endPoint y: 142, distance: 73.0
click at [200, 142] on div "Tere! Tellisin teie e-poest toote KATTELIIST 10x50x2400 VALGE, kättesaamisega […" at bounding box center [287, 177] width 189 height 113
copy span "Tellisin teie e-poest toote KATTELIIST 10x50x2400 VALGE, kättesaamisega [GEOGRA…"
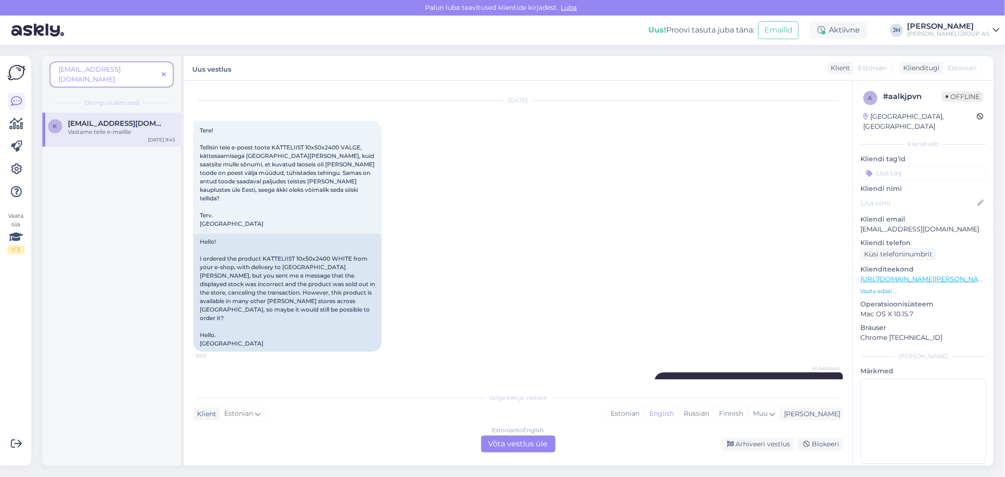
click at [519, 443] on div "Estonian to English Võta vestlus üle" at bounding box center [518, 444] width 74 height 17
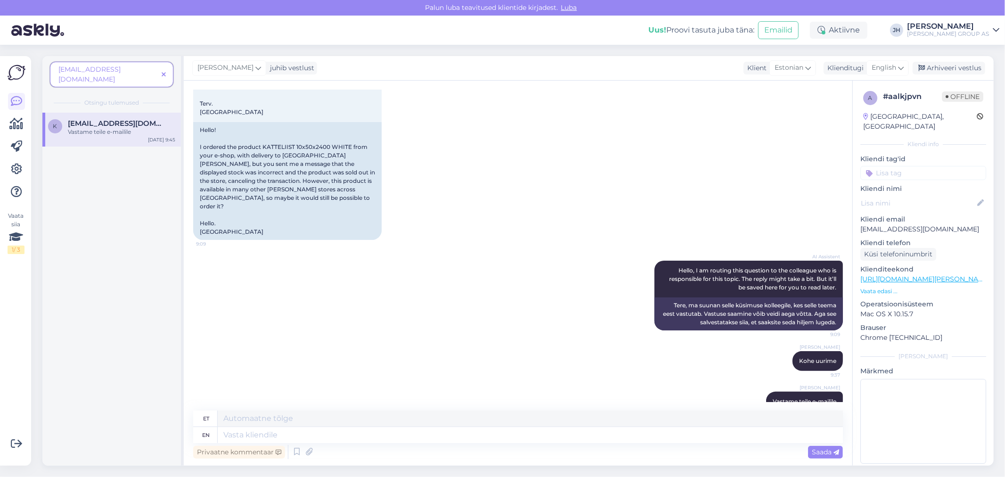
scroll to position [133, 0]
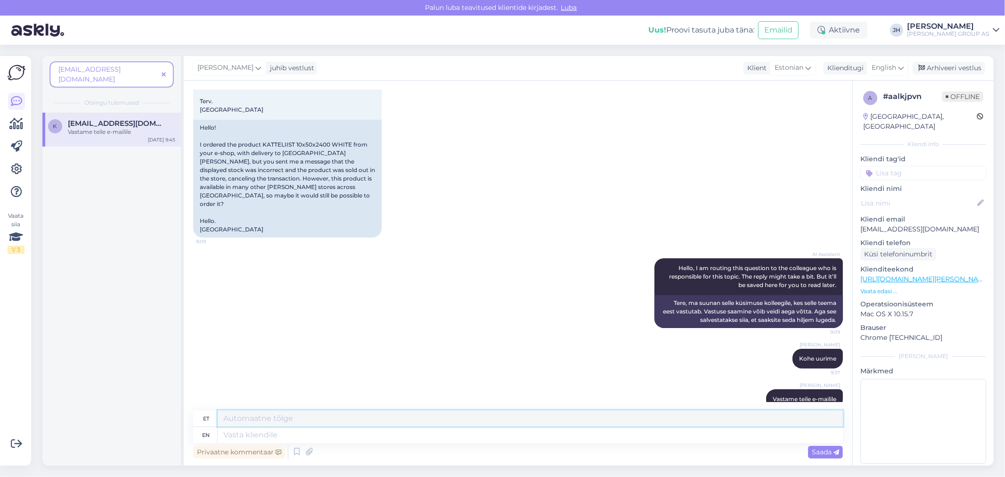
click at [228, 419] on textarea at bounding box center [530, 419] width 625 height 16
paste textarea "Tere! Täname [PERSON_NAME] tellimuse eest ja tagasiside eest. Kahjuks vastavalt…"
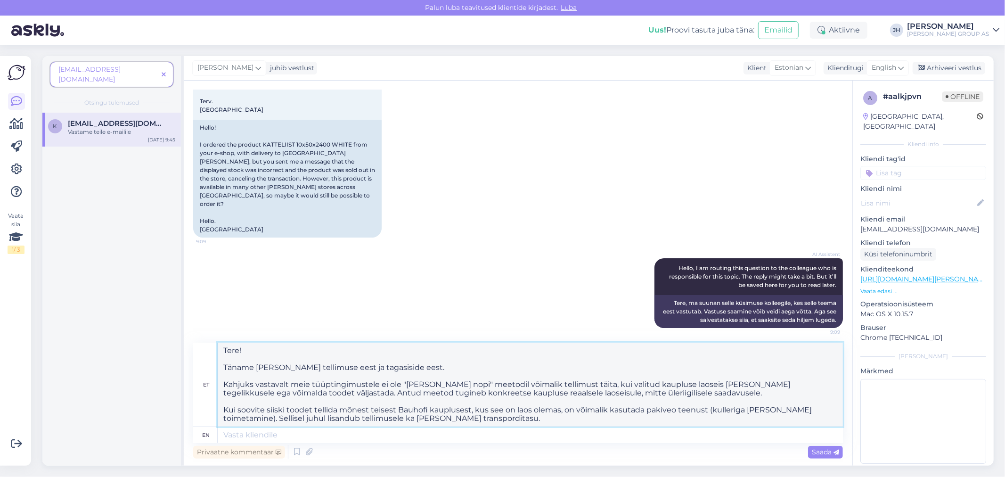
click at [243, 352] on textarea "Tere! Täname [PERSON_NAME] tellimuse eest ja tagasiside eest. Kahjuks vastavalt…" at bounding box center [530, 385] width 625 height 84
drag, startPoint x: 395, startPoint y: 366, endPoint x: 202, endPoint y: 341, distance: 194.8
click at [203, 341] on div "Vestlus algas [DATE] Tere! Tellisin teie e-poest toote KATTELIIST 10x50x2400 VA…" at bounding box center [518, 273] width 669 height 385
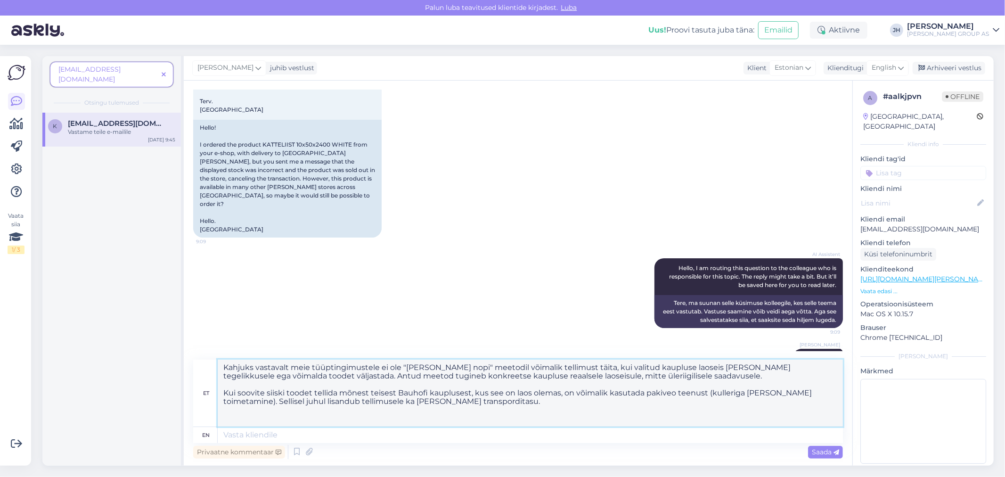
click at [709, 409] on textarea "Kahjuks vastavalt meie tüüptingimustele ei ole "[PERSON_NAME] nopi" meetodil võ…" at bounding box center [530, 393] width 625 height 67
click at [757, 409] on textarea "Kahjuks vastavalt meie tüüptingimustele ei ole "[PERSON_NAME] nopi" meetodil võ…" at bounding box center [530, 393] width 625 height 67
drag, startPoint x: 417, startPoint y: 423, endPoint x: 185, endPoint y: 353, distance: 242.3
click at [185, 353] on div "Vestlus algas [DATE] Tere! Tellisin teie e-poest toote KATTELIIST 10x50x2400 VA…" at bounding box center [518, 273] width 669 height 385
type textarea "Kahjuks vastavalt meie tüüptingimustele ei ole "[PERSON_NAME] nopi" meetodil võ…"
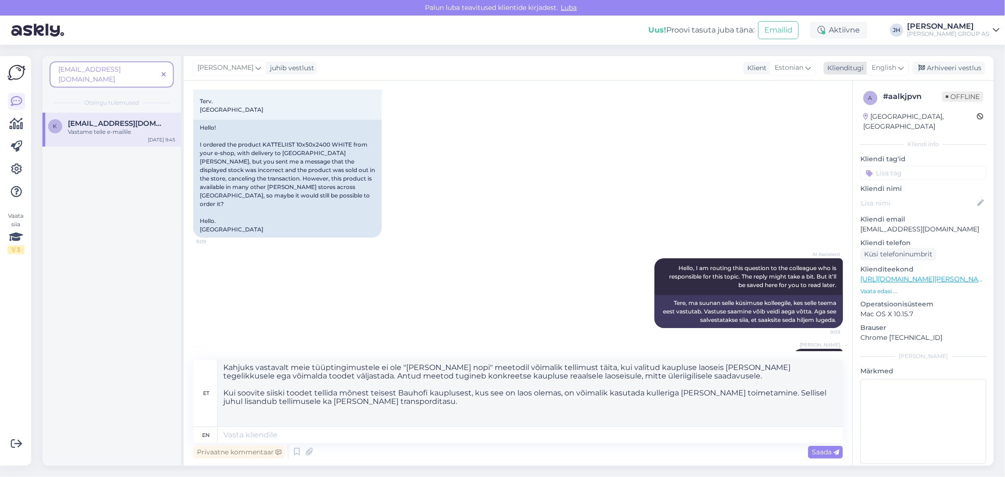
click at [901, 64] on icon at bounding box center [901, 68] width 6 height 10
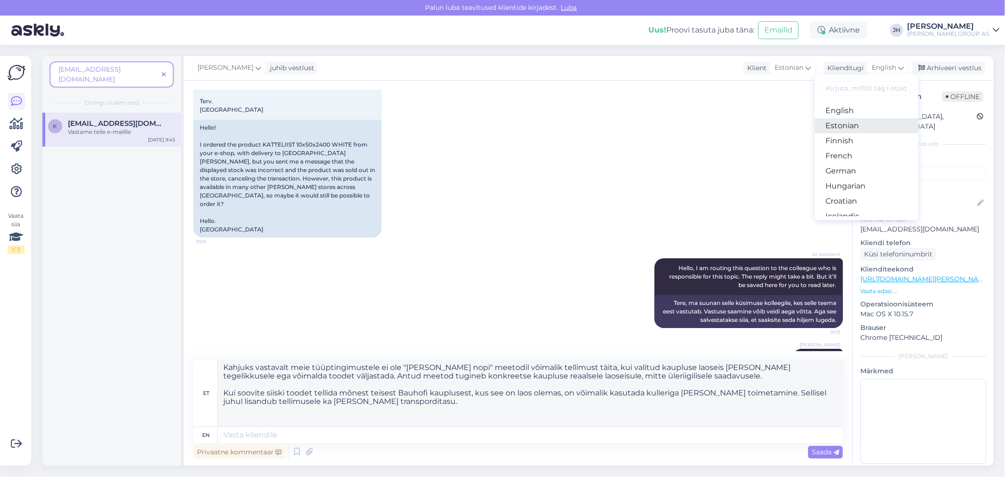
click at [847, 123] on link "Estonian" at bounding box center [867, 125] width 104 height 15
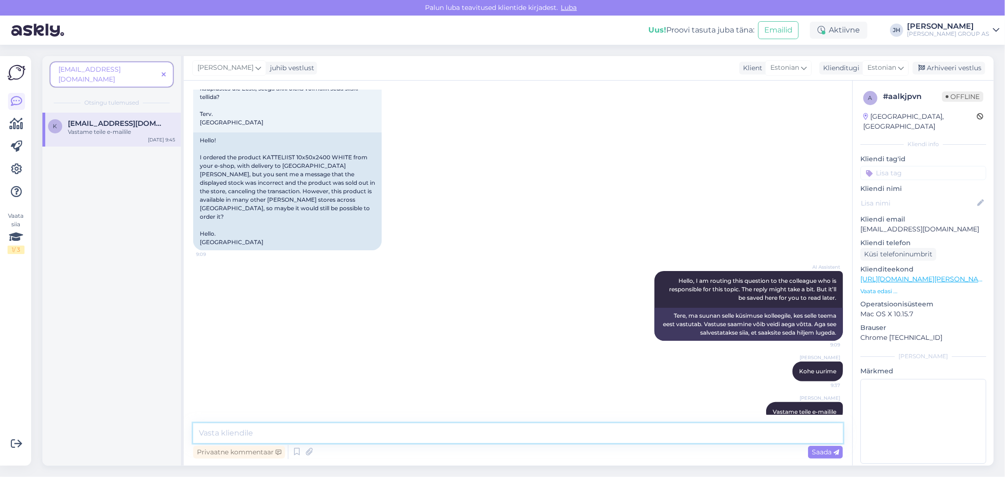
click at [228, 434] on textarea at bounding box center [518, 433] width 650 height 20
drag, startPoint x: 945, startPoint y: 217, endPoint x: 859, endPoint y: 215, distance: 86.8
click at [859, 215] on div "a # aalkjpvn Offline [GEOGRAPHIC_DATA], [GEOGRAPHIC_DATA] info Kliendi tag'id K…" at bounding box center [923, 279] width 141 height 397
copy p "[EMAIL_ADDRESS][DOMAIN_NAME]"
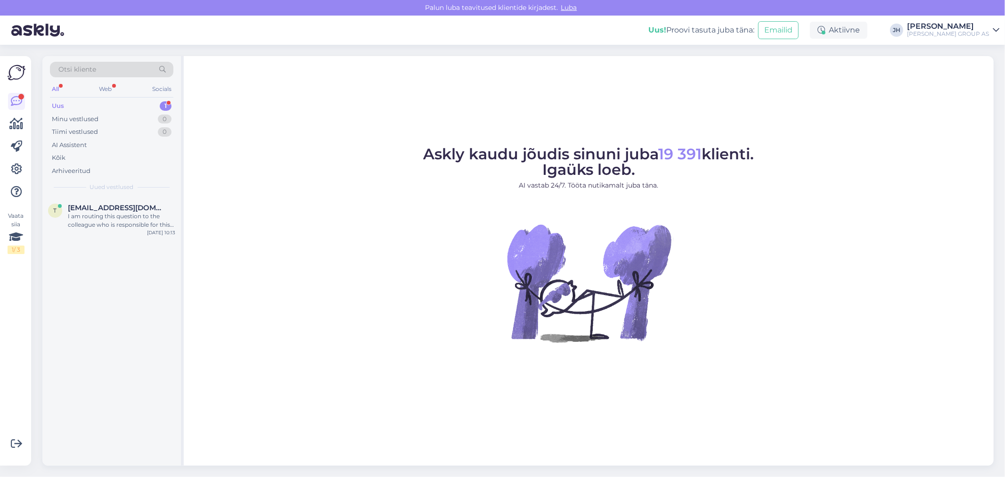
click at [58, 102] on div "Uus" at bounding box center [58, 105] width 12 height 9
click at [106, 211] on span "[EMAIL_ADDRESS][DOMAIN_NAME]" at bounding box center [117, 208] width 98 height 8
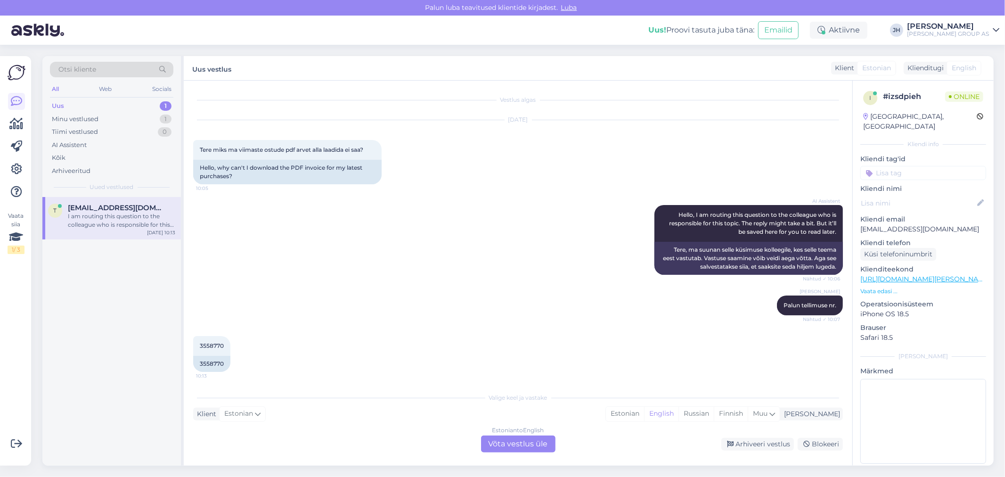
scroll to position [92, 0]
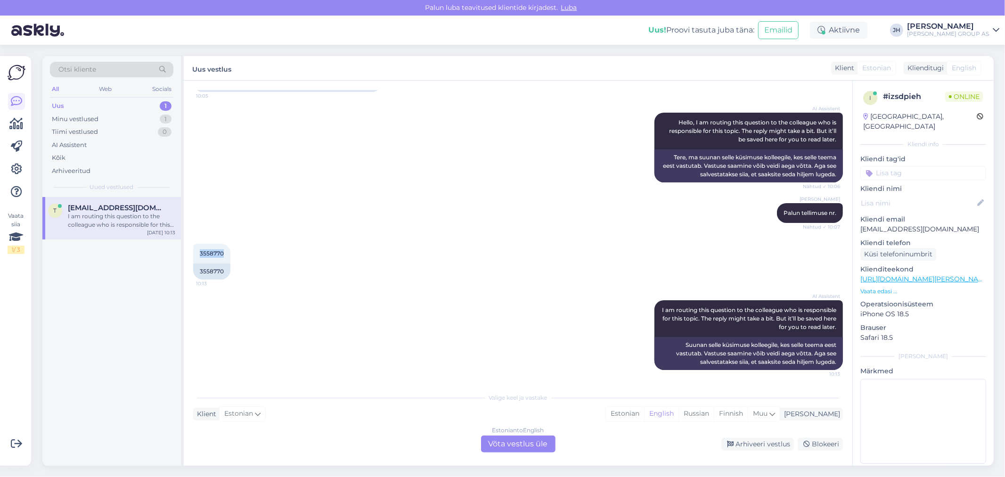
drag, startPoint x: 222, startPoint y: 252, endPoint x: 191, endPoint y: 249, distance: 30.8
click at [191, 249] on div "Vestlus algas Aug 26 2025 Tere miks ma viimaste ostude pdf arvet alla laadida e…" at bounding box center [518, 273] width 669 height 385
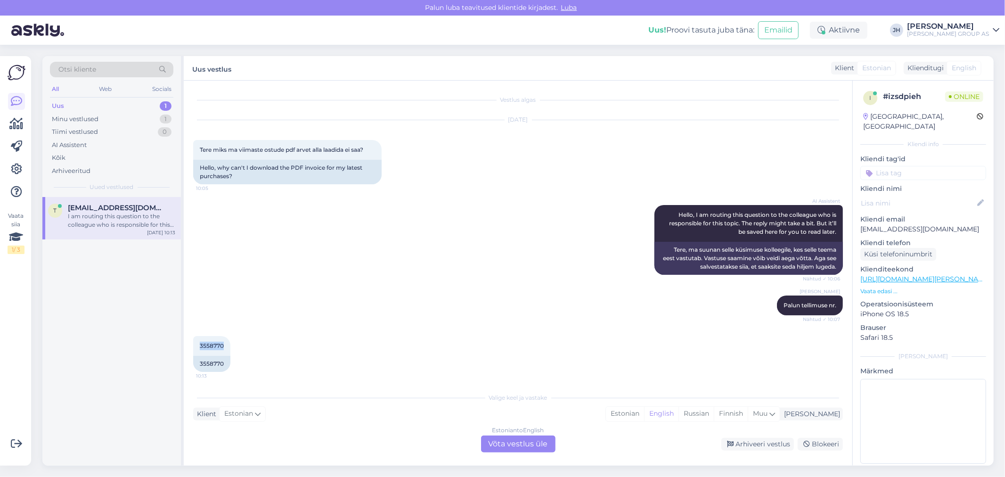
scroll to position [52, 0]
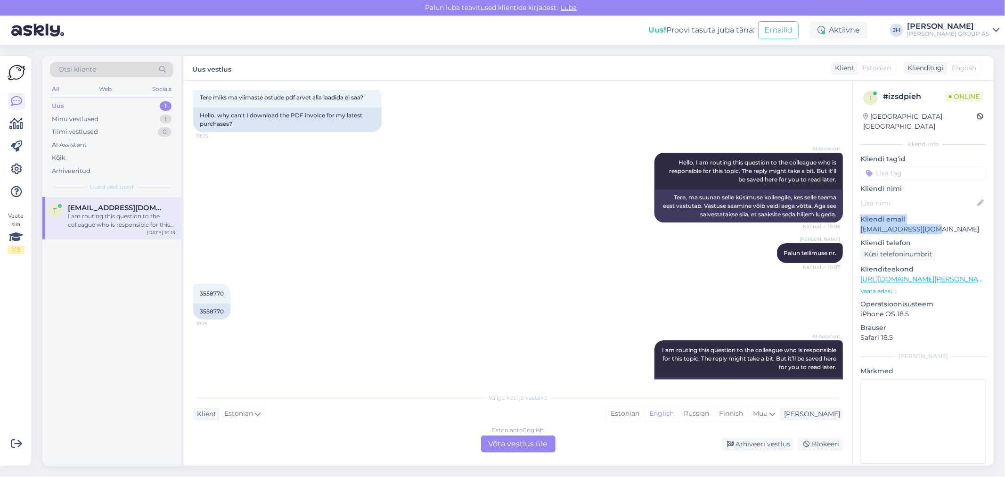
drag, startPoint x: 932, startPoint y: 221, endPoint x: 861, endPoint y: 214, distance: 71.1
click at [861, 214] on div "Kliendi email tiitkevad@gmail.com" at bounding box center [924, 224] width 126 height 20
click at [936, 214] on p "Kliendi email" at bounding box center [924, 219] width 126 height 10
drag, startPoint x: 933, startPoint y: 219, endPoint x: 858, endPoint y: 218, distance: 74.9
click at [858, 218] on div "i # izsdpieh Online Estonia, Tallinn Kliendi info Kliendi tag'id Kliendi nimi K…" at bounding box center [923, 279] width 141 height 397
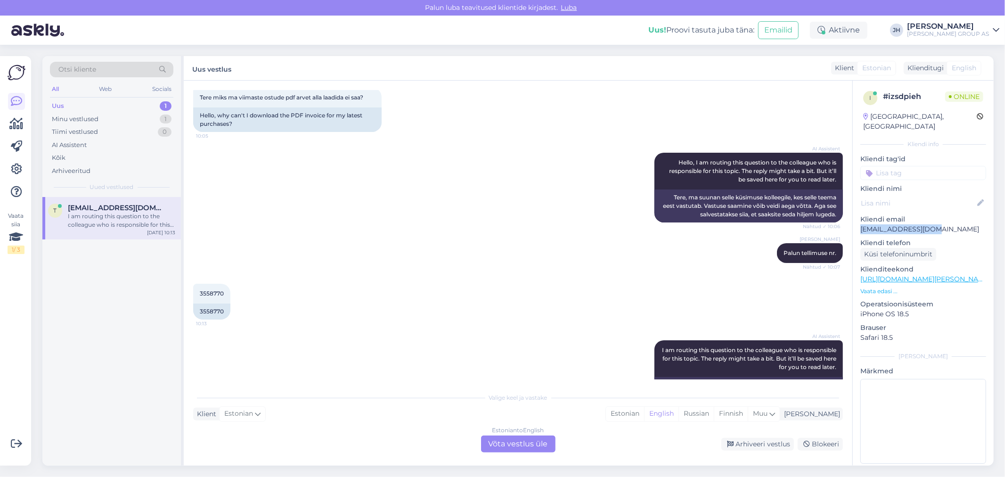
copy p "[EMAIL_ADDRESS][DOMAIN_NAME]"
click at [519, 443] on div "Estonian to English Võta vestlus üle" at bounding box center [518, 444] width 74 height 17
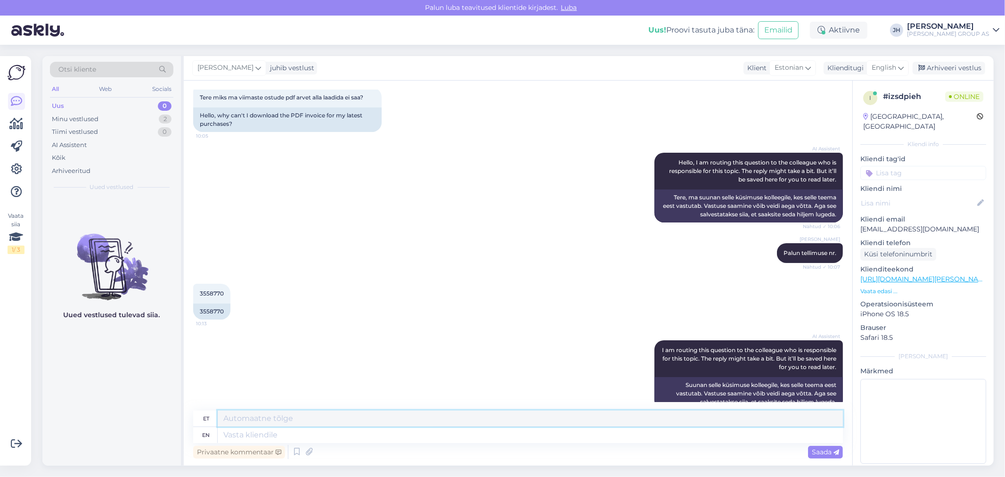
click at [255, 420] on textarea at bounding box center [530, 419] width 625 height 16
click at [389, 421] on textarea "Selle numbriga tellimust ei ole. Kas mõtlete" at bounding box center [530, 419] width 625 height 16
paste textarea "E3000478578"
drag, startPoint x: 569, startPoint y: 417, endPoint x: 220, endPoint y: 426, distance: 349.4
click at [220, 426] on textarea "Selle numbriga tellimust ei ole. Viimane teie tellimus on E3000478578, kas sell…" at bounding box center [530, 419] width 625 height 16
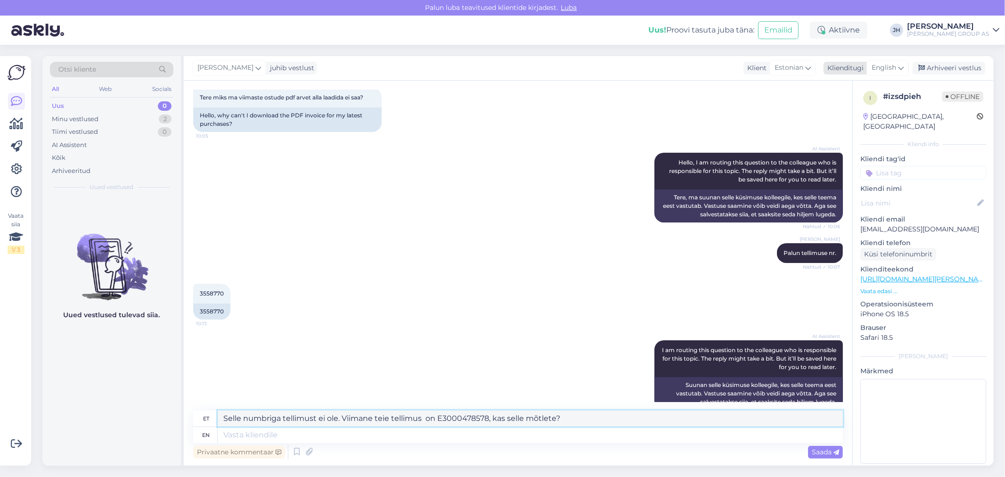
type textarea "Selle numbriga tellimust ei ole. Viimane teie tellimus on E3000478578, kas sell…"
click at [902, 65] on icon at bounding box center [901, 68] width 6 height 10
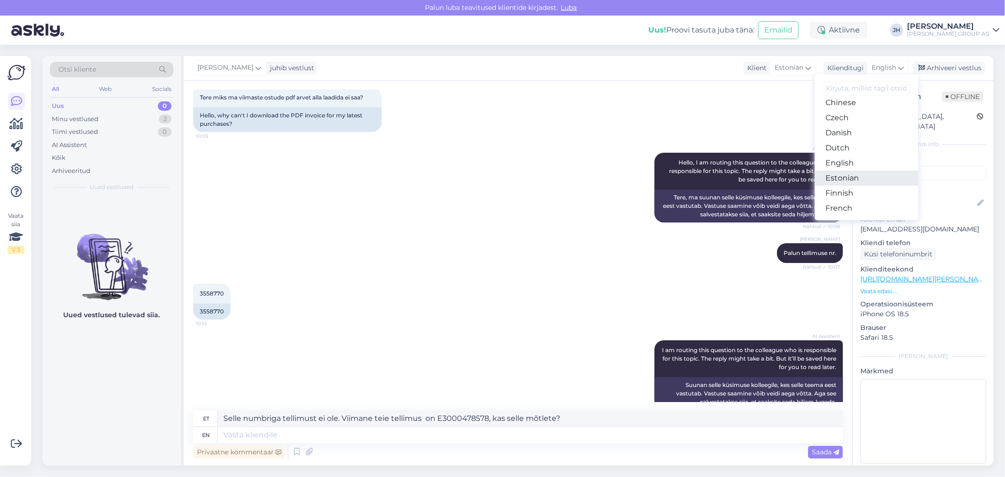
click at [872, 174] on link "Estonian" at bounding box center [867, 178] width 104 height 15
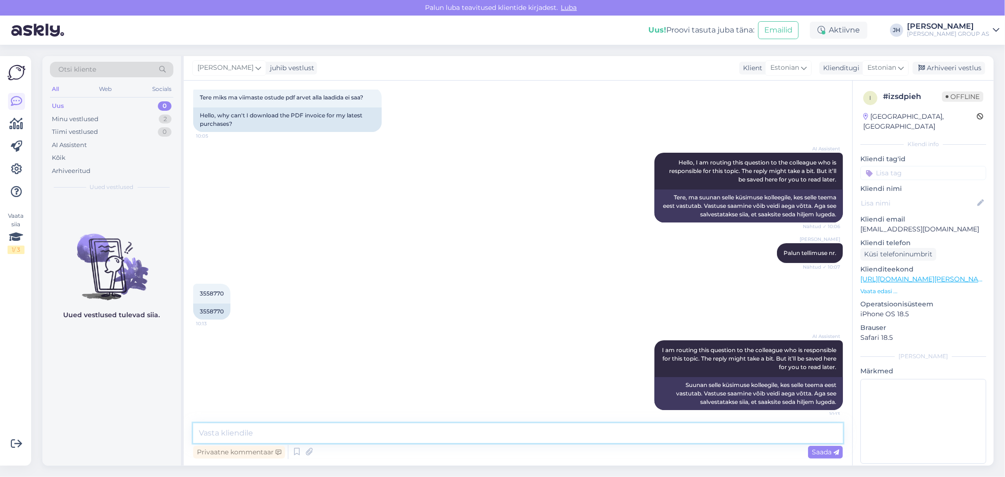
click at [351, 434] on textarea at bounding box center [518, 433] width 650 height 20
paste textarea "Selle numbriga tellimust ei ole. Viimane teie tellimus on E3000478578, kas sell…"
type textarea "Selle numbriga tellimust ei ole. Viimane teie tellimus on E3000478578, kas sell…"
click at [834, 450] on icon at bounding box center [837, 453] width 6 height 6
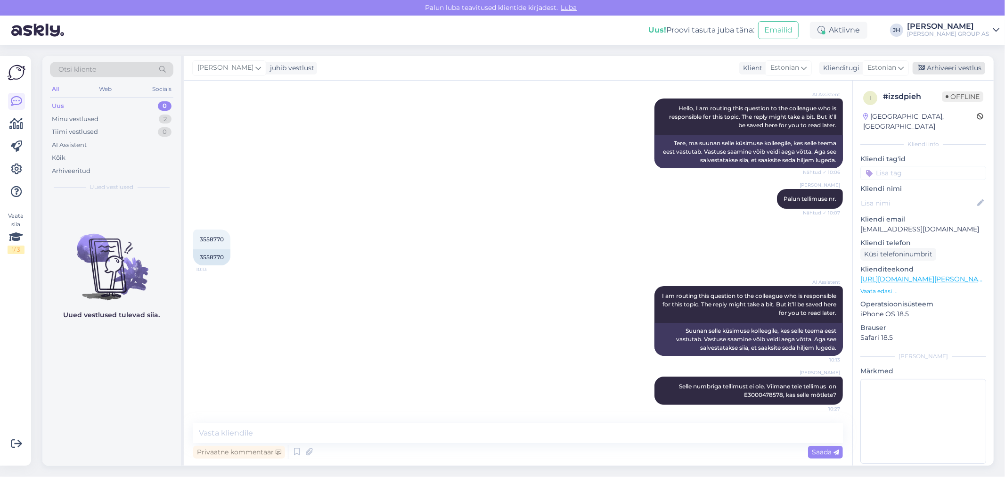
click at [958, 66] on div "Arhiveeri vestlus" at bounding box center [949, 68] width 73 height 13
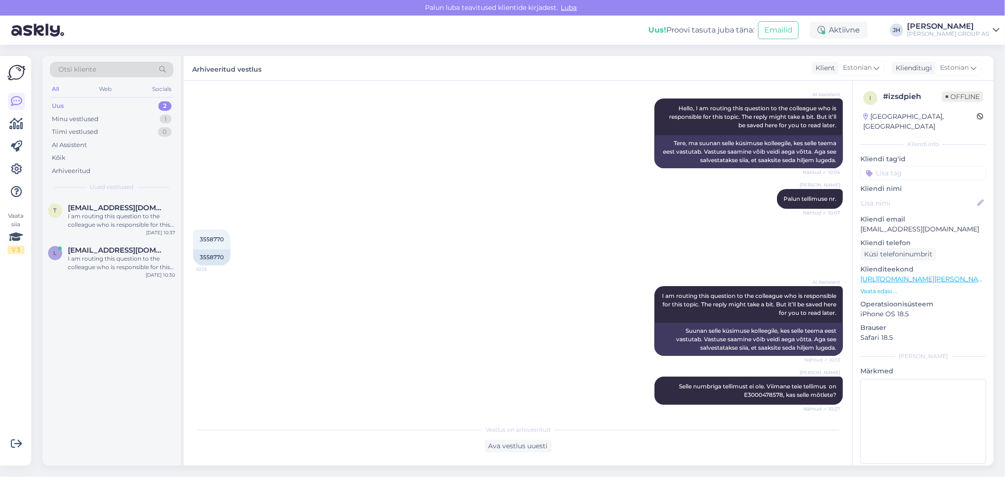
scroll to position [257, 0]
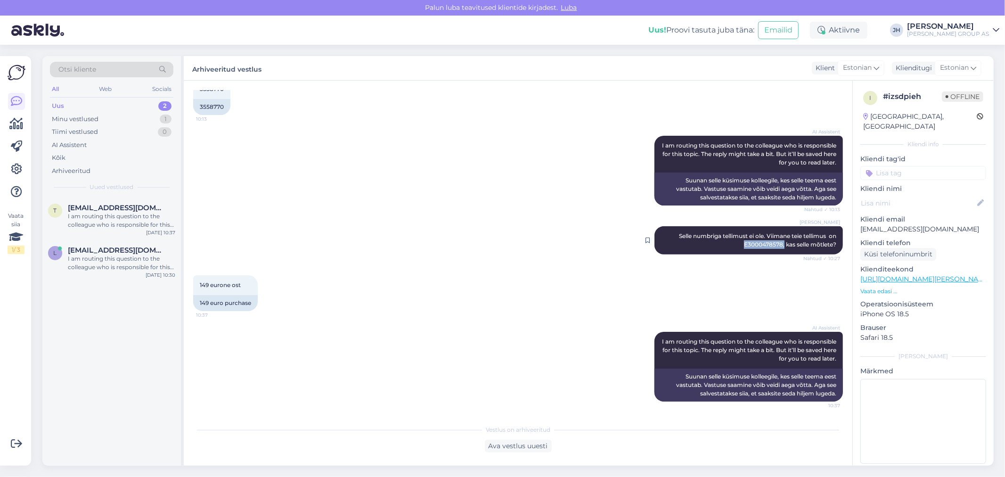
drag, startPoint x: 775, startPoint y: 242, endPoint x: 737, endPoint y: 243, distance: 38.2
click at [737, 243] on span "Selle numbriga tellimust ei ole. Viimane teie tellimus on E3000478578, kas sell…" at bounding box center [758, 240] width 159 height 16
copy span "E3000478578,"
click at [520, 443] on div "Ava vestlus uuesti" at bounding box center [518, 446] width 67 height 13
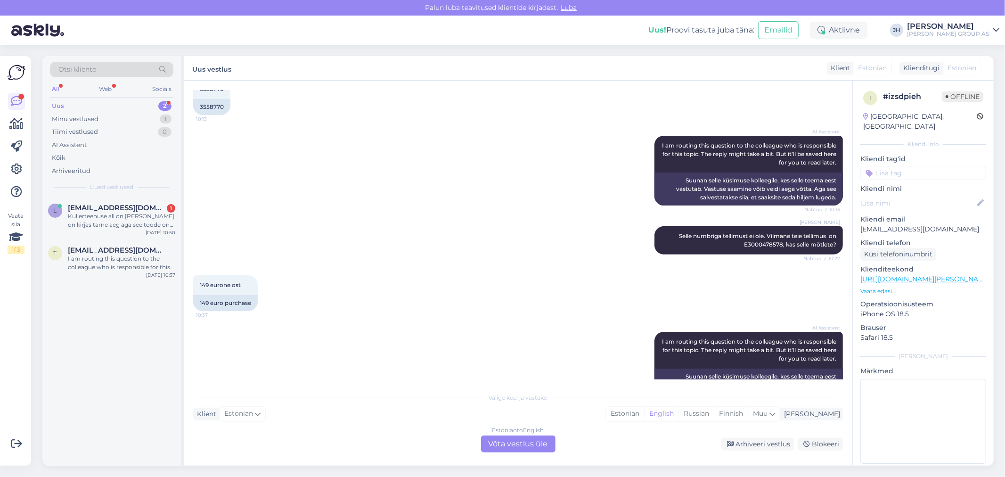
click at [501, 445] on div "Estonian to English Võta vestlus üle" at bounding box center [518, 444] width 74 height 17
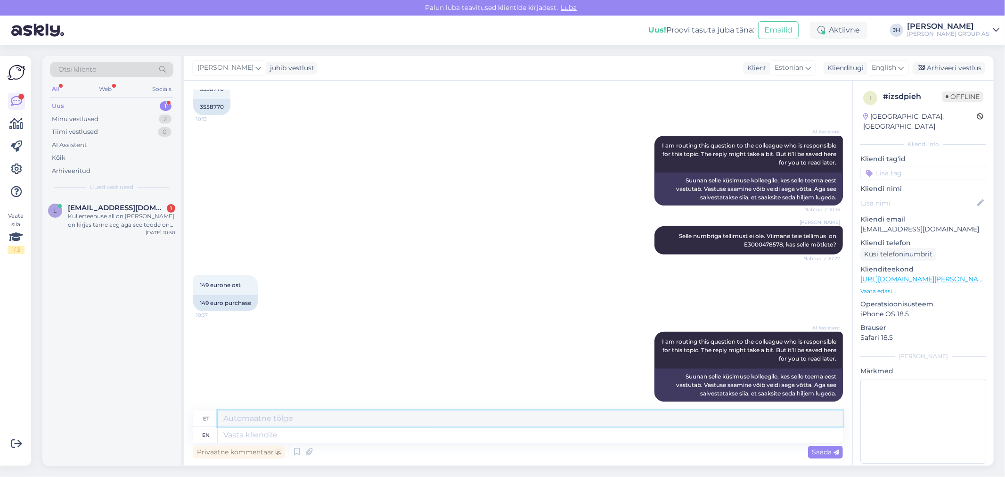
click at [333, 417] on textarea at bounding box center [530, 419] width 625 height 16
click at [331, 421] on textarea "Saatsime e-mailie" at bounding box center [530, 419] width 625 height 16
paste textarea "[EMAIL_ADDRESS][DOMAIN_NAME]"
type textarea "Saatsime e-mailie tiitkevad@gmail.com"
click at [832, 451] on span "Saada" at bounding box center [825, 452] width 27 height 8
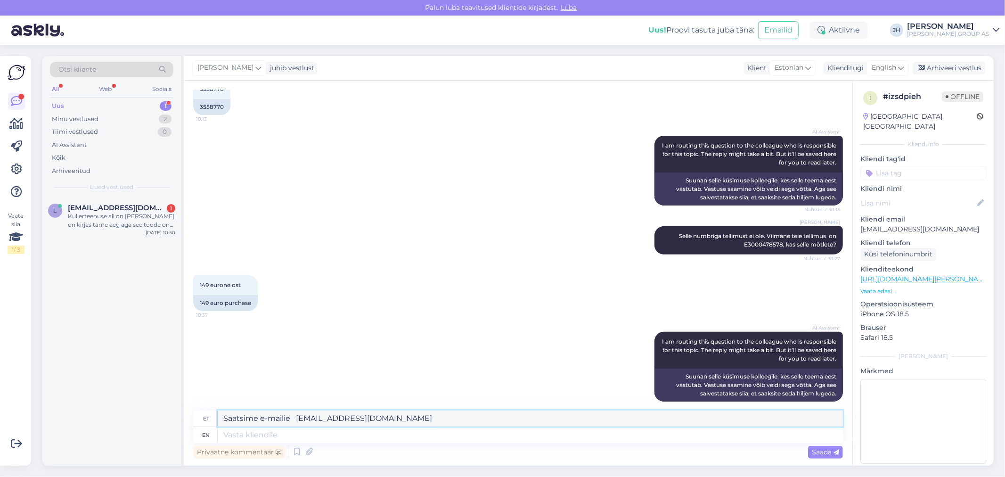
drag, startPoint x: 400, startPoint y: 423, endPoint x: 187, endPoint y: 405, distance: 213.3
click at [189, 405] on div "Vestlus algas Aug 26 2025 Tere miks ma viimaste ostude pdf arvet alla laadida e…" at bounding box center [518, 273] width 669 height 385
click at [901, 66] on icon at bounding box center [901, 68] width 6 height 10
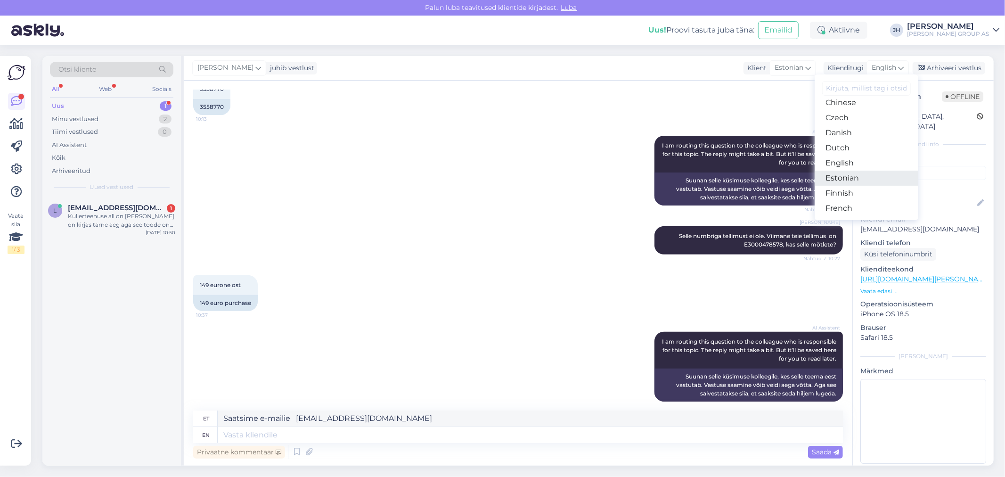
click at [849, 178] on link "Estonian" at bounding box center [867, 178] width 104 height 15
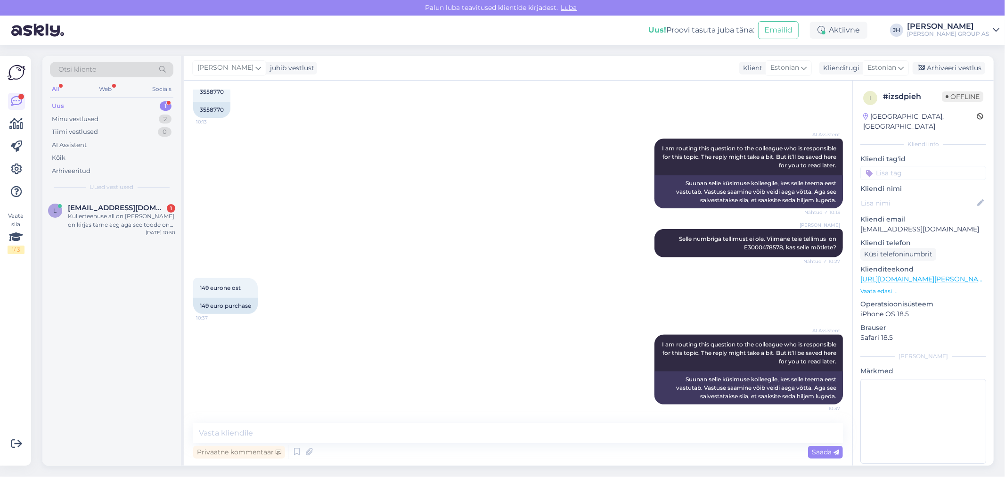
scroll to position [254, 0]
click at [345, 422] on div "Vestlus algas Aug 26 2025 Tere miks ma viimaste ostude pdf arvet alla laadida e…" at bounding box center [518, 273] width 669 height 385
click at [307, 433] on textarea at bounding box center [518, 433] width 650 height 20
paste textarea "Saatsime e-mailie tiitkevad@gmail.com"
type textarea "Saatsime e-mailie tiitkevad@gmail.com"
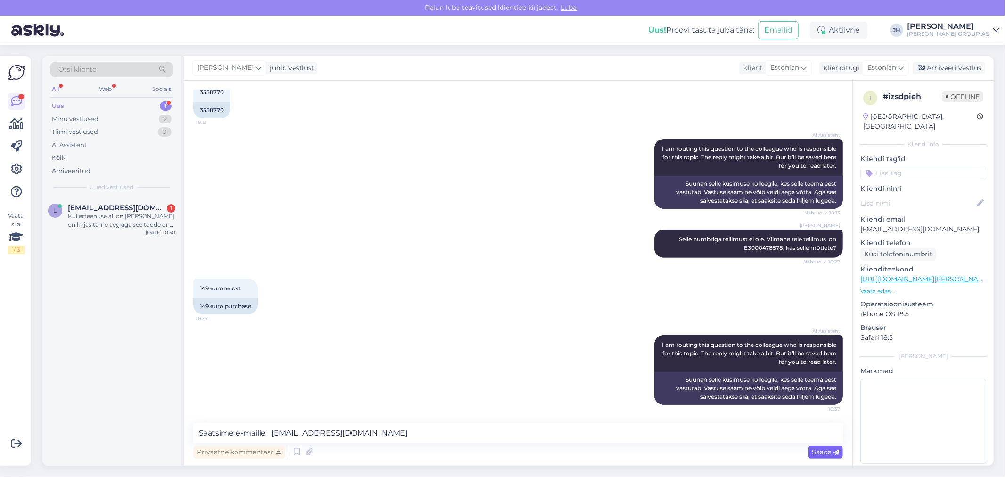
click at [815, 449] on span "Saada" at bounding box center [825, 452] width 27 height 8
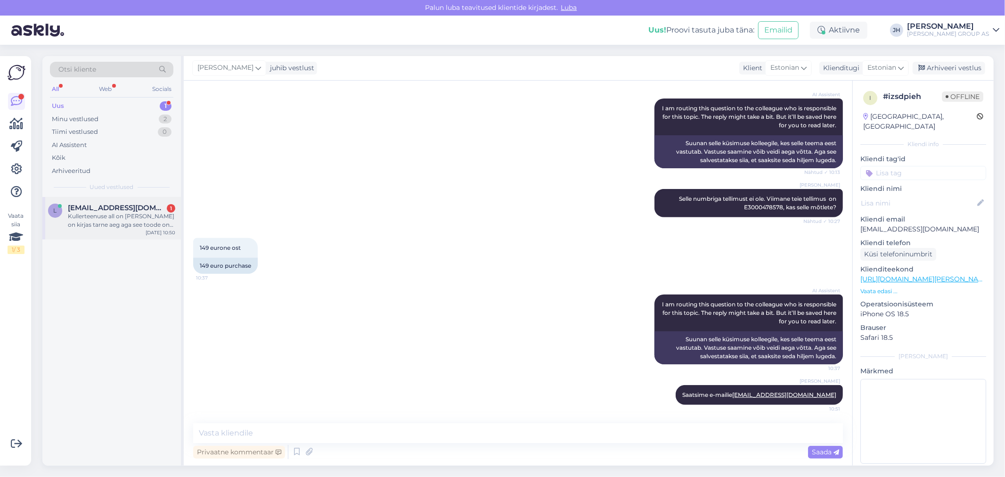
click at [106, 213] on div "Kullerteenuse all on küll on kirjas tarne aeg aga see toode on vaja tellitav ha…" at bounding box center [121, 220] width 107 height 17
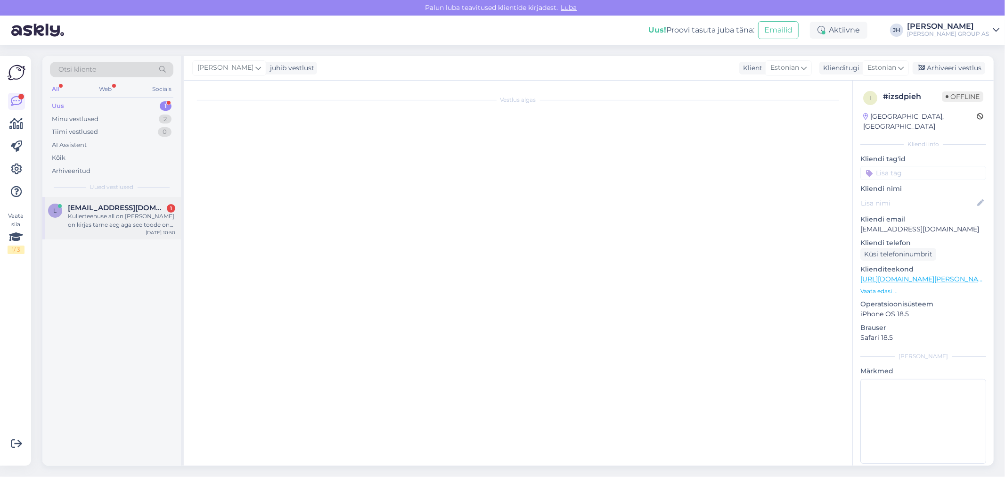
scroll to position [670, 0]
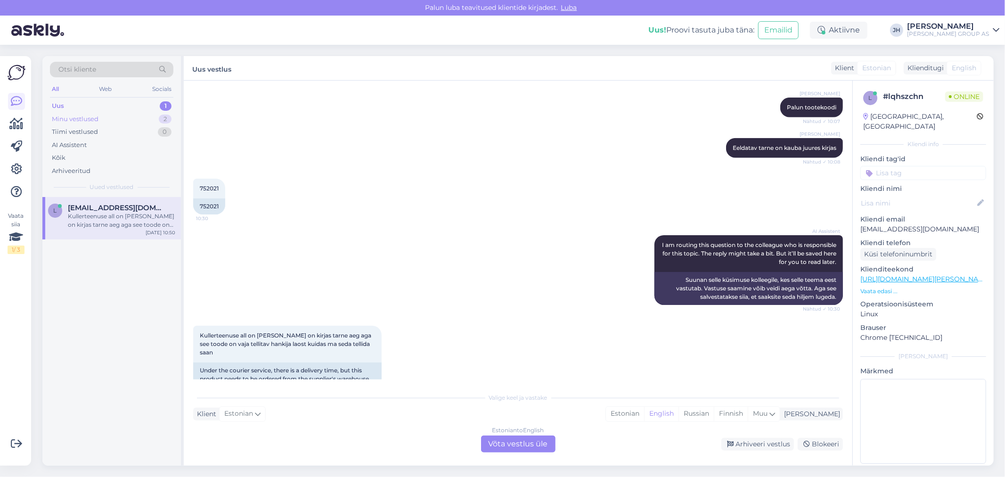
click at [58, 115] on div "Minu vestlused" at bounding box center [75, 119] width 47 height 9
click at [103, 206] on span "[EMAIL_ADDRESS][DOMAIN_NAME]" at bounding box center [117, 208] width 98 height 8
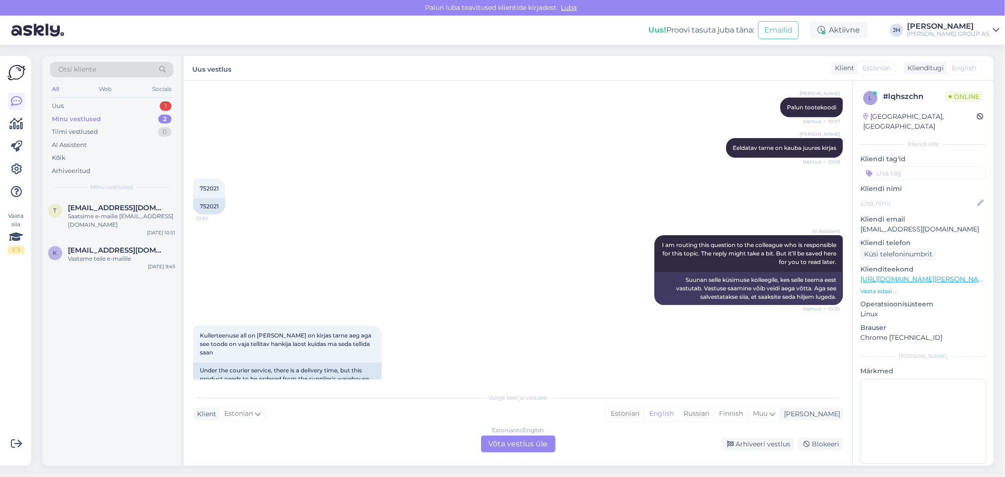
scroll to position [294, 0]
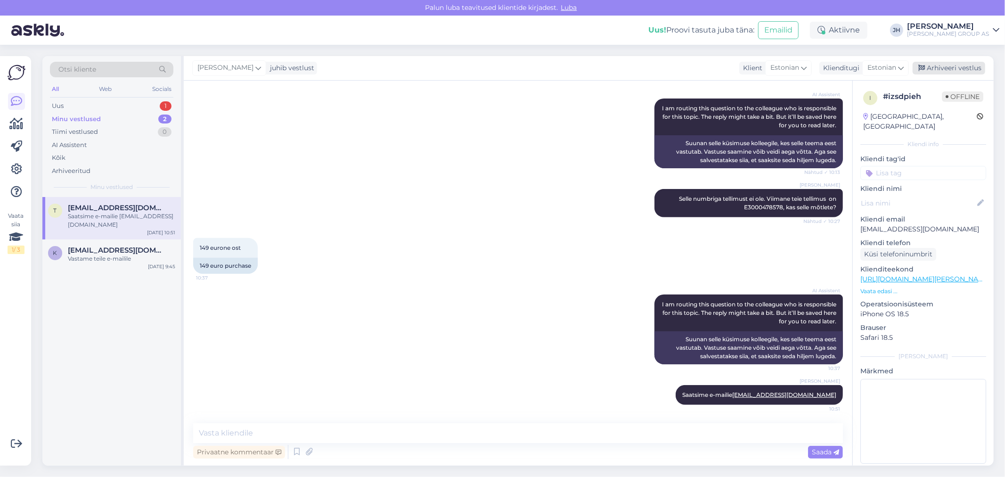
click at [963, 68] on div "Arhiveeri vestlus" at bounding box center [949, 68] width 73 height 13
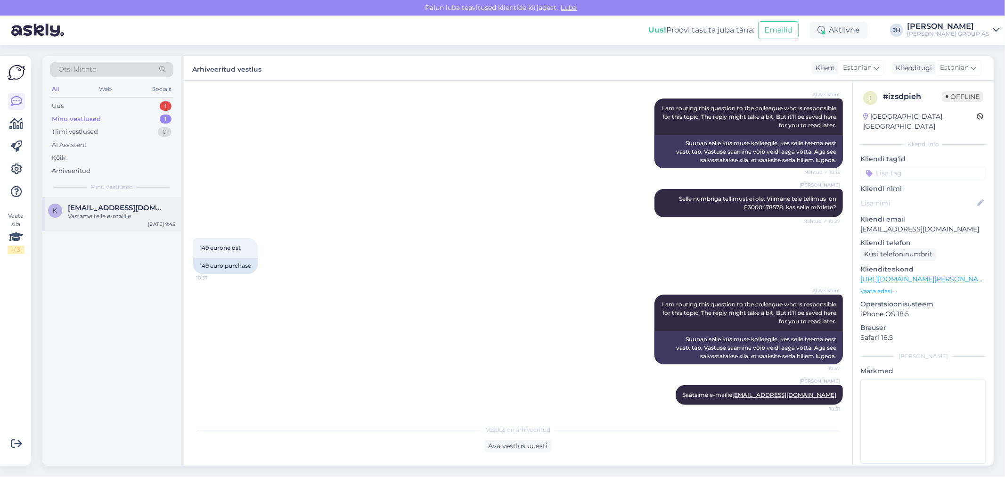
drag, startPoint x: 106, startPoint y: 209, endPoint x: 123, endPoint y: 209, distance: 17.4
click at [106, 209] on span "[EMAIL_ADDRESS][DOMAIN_NAME]" at bounding box center [117, 208] width 98 height 8
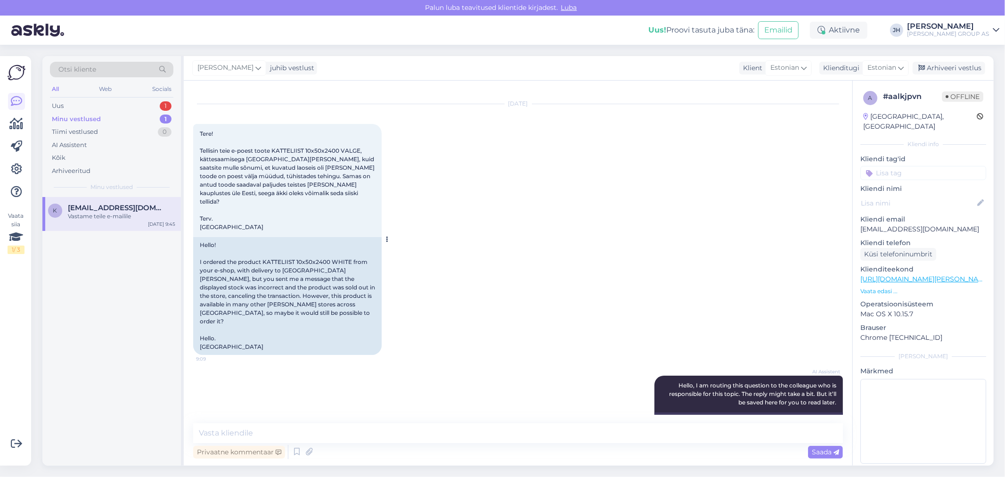
scroll to position [121, 0]
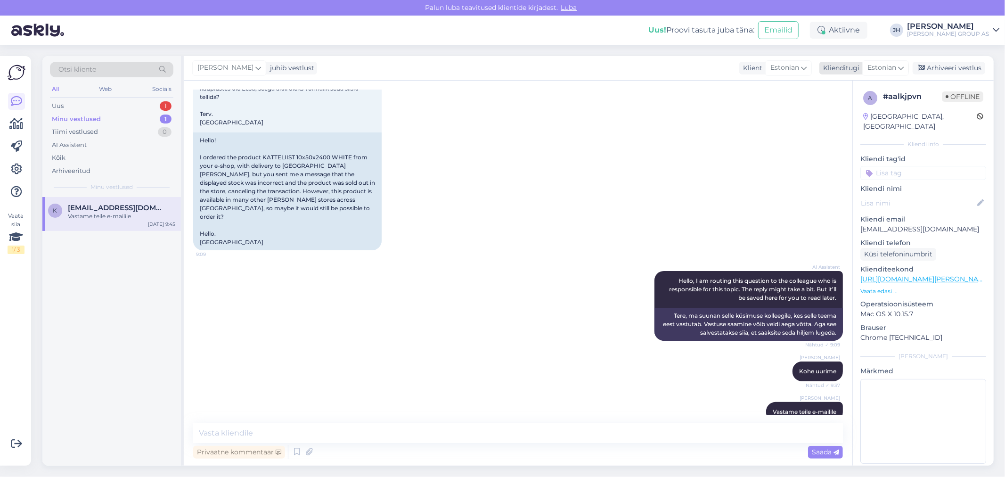
click at [972, 66] on div "Arhiveeri vestlus" at bounding box center [949, 68] width 73 height 13
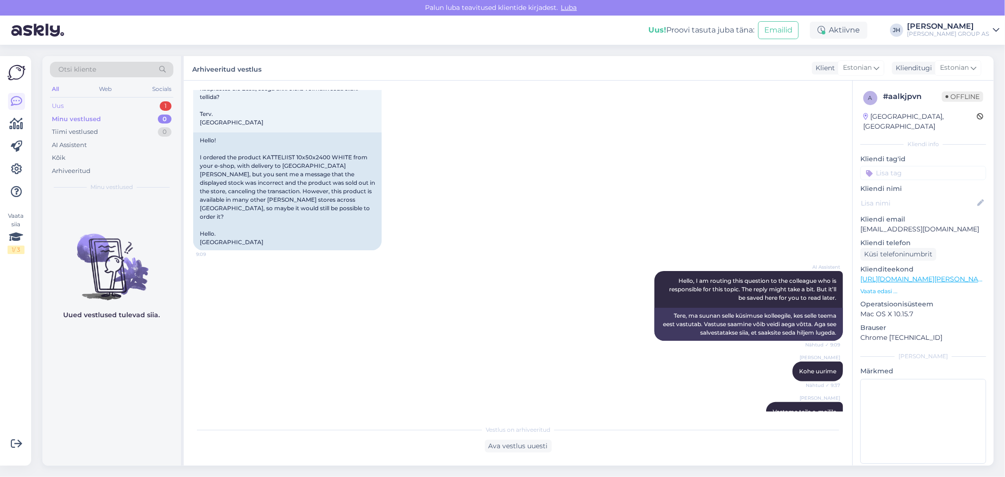
click at [57, 105] on div "Uus" at bounding box center [58, 105] width 12 height 9
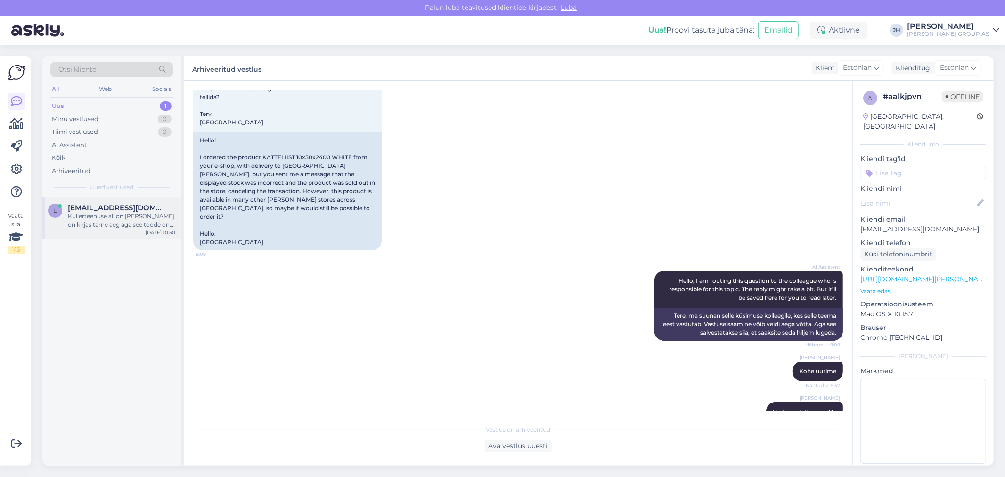
click at [97, 204] on span "[EMAIL_ADDRESS][DOMAIN_NAME]" at bounding box center [117, 208] width 98 height 8
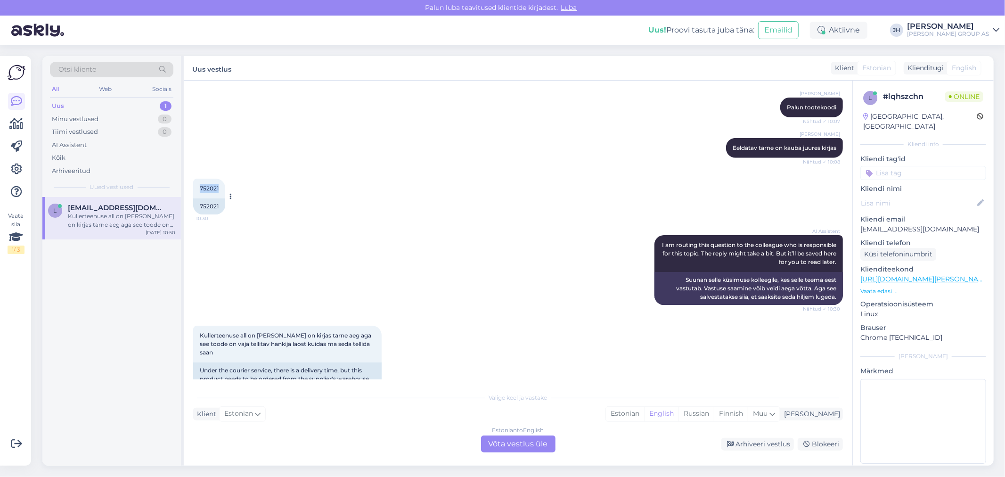
drag, startPoint x: 219, startPoint y: 169, endPoint x: 198, endPoint y: 170, distance: 20.3
click at [198, 179] on div "752021 10:30" at bounding box center [209, 189] width 32 height 20
copy span "752021"
click at [537, 440] on div "Estonian to English Võta vestlus üle" at bounding box center [518, 444] width 74 height 17
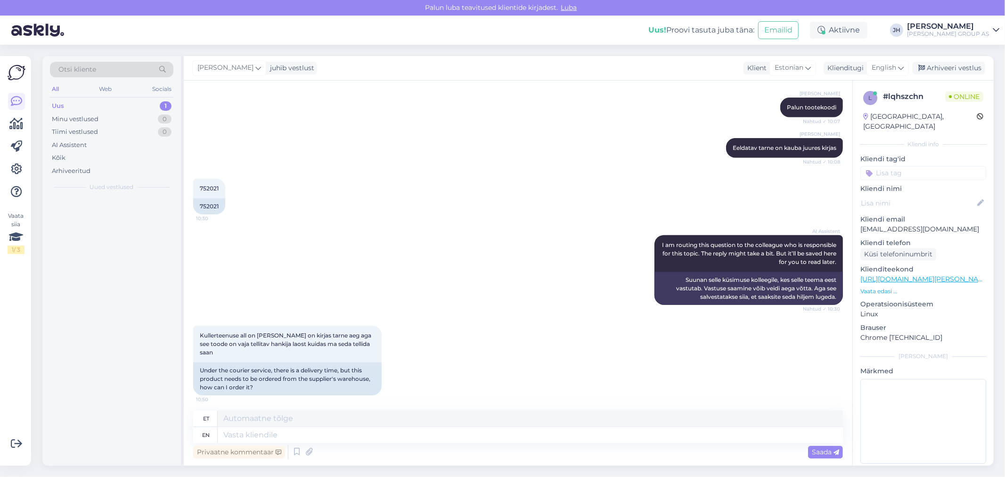
scroll to position [648, 0]
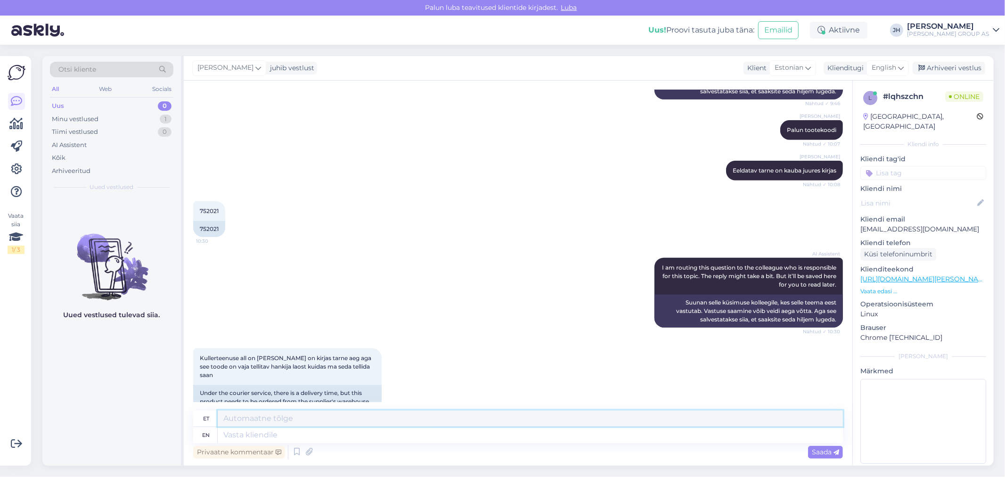
click at [257, 417] on textarea at bounding box center [530, 419] width 625 height 16
type textarea "T"
type textarea "Eeldatav tarneaeg 2 nädalat"
click at [819, 450] on span "Saada" at bounding box center [825, 452] width 27 height 8
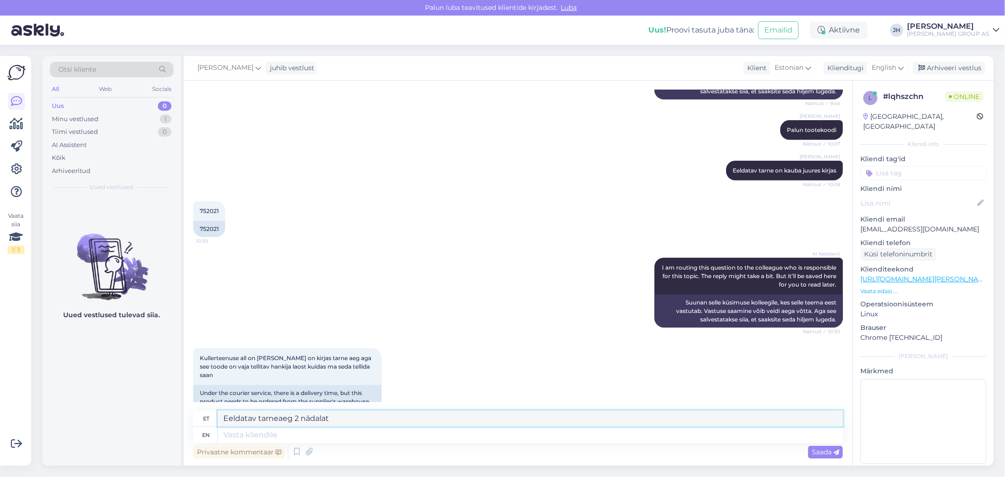
drag, startPoint x: 350, startPoint y: 420, endPoint x: 195, endPoint y: 407, distance: 155.2
click at [199, 411] on div "et Eeldatav tarneaeg 2 nädalat" at bounding box center [518, 419] width 650 height 16
click at [822, 452] on span "Saada" at bounding box center [825, 452] width 27 height 8
click at [310, 415] on textarea "Eeldatav tarneaeg 2 nädalat" at bounding box center [530, 419] width 625 height 16
drag, startPoint x: 329, startPoint y: 417, endPoint x: 217, endPoint y: 409, distance: 112.5
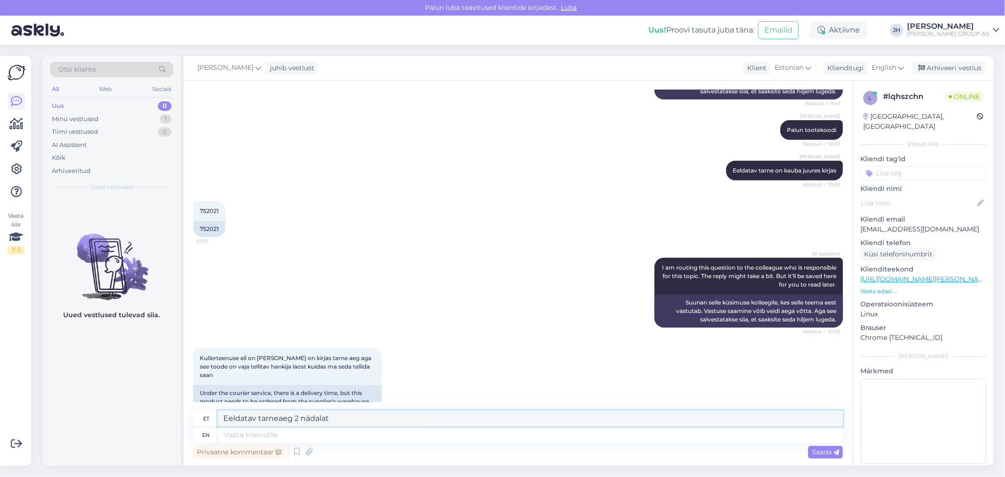
click at [217, 409] on div "Vestlus algas Aug 26 2025 Tere soovin teie e_poest osta praeahjuga kamin ahju 9…" at bounding box center [518, 273] width 669 height 385
click at [902, 65] on icon at bounding box center [901, 68] width 6 height 10
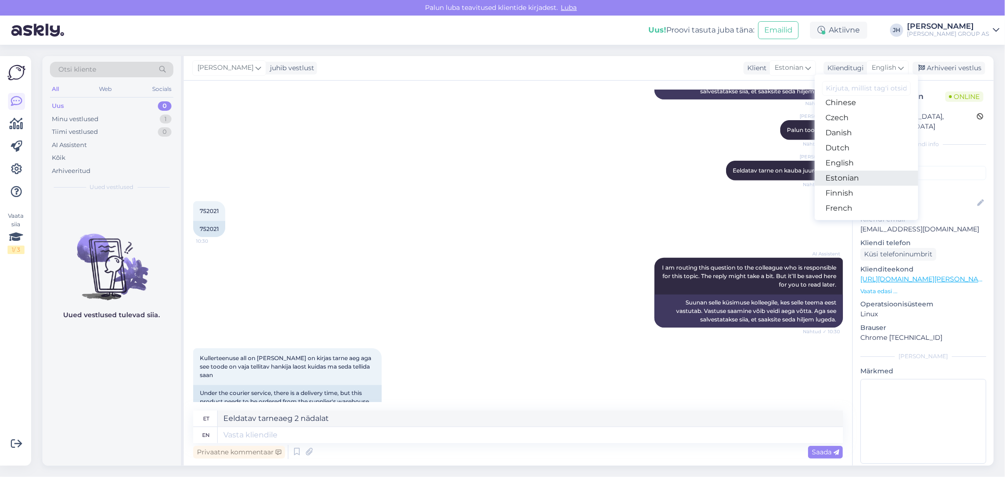
click at [849, 178] on link "Estonian" at bounding box center [867, 178] width 104 height 15
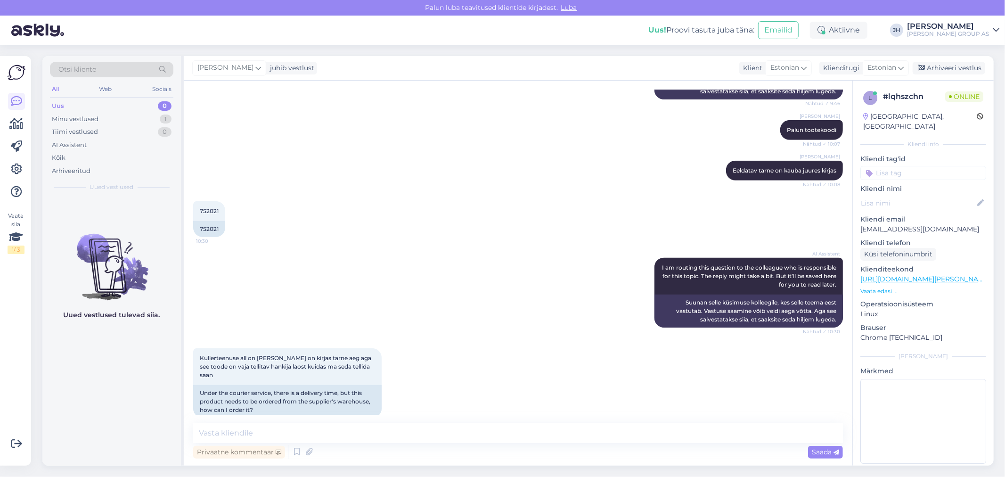
scroll to position [635, 0]
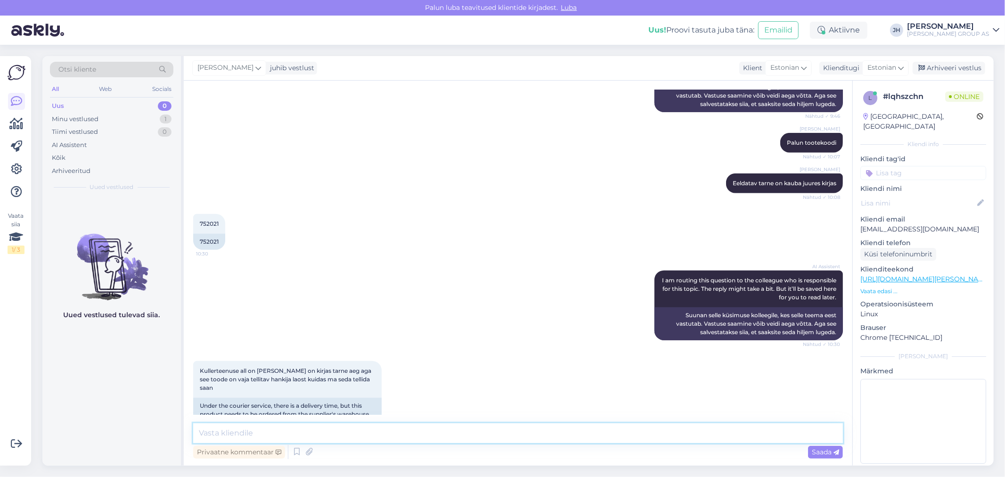
click at [224, 429] on textarea at bounding box center [518, 433] width 650 height 20
paste textarea "Eeldatav tarneaeg 2 nädalat"
type textarea "Eeldatav tarneaeg 2 nädalat"
click at [818, 452] on span "Saada" at bounding box center [825, 452] width 27 height 8
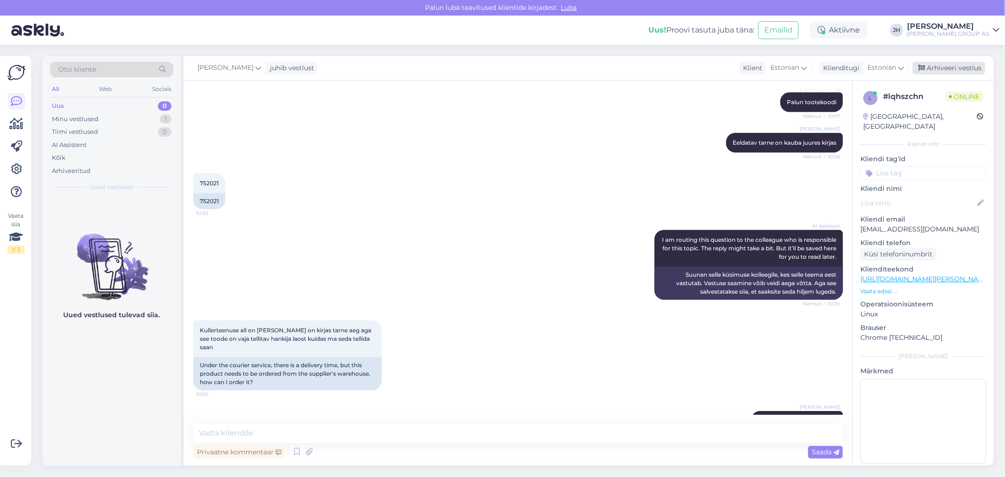
click at [969, 63] on div "Arhiveeri vestlus" at bounding box center [949, 68] width 73 height 13
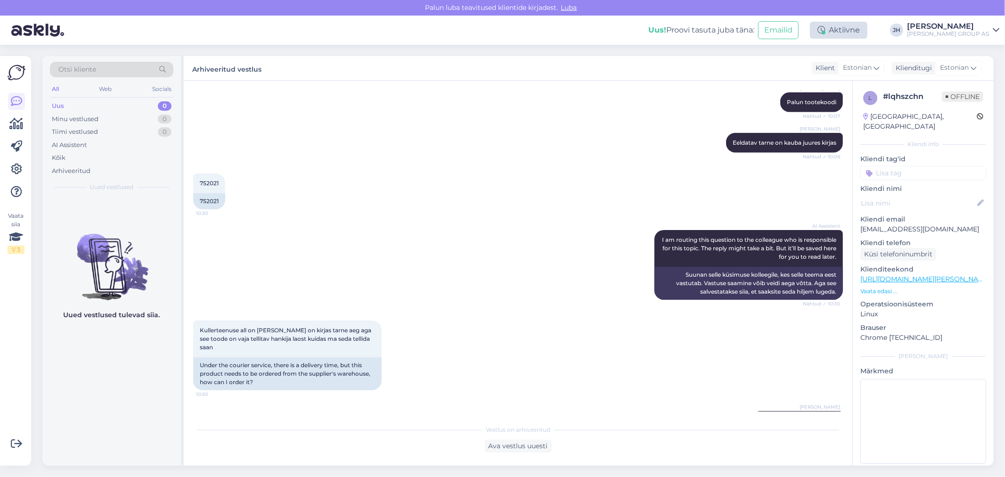
click at [859, 29] on div "Aktiivne" at bounding box center [839, 30] width 58 height 17
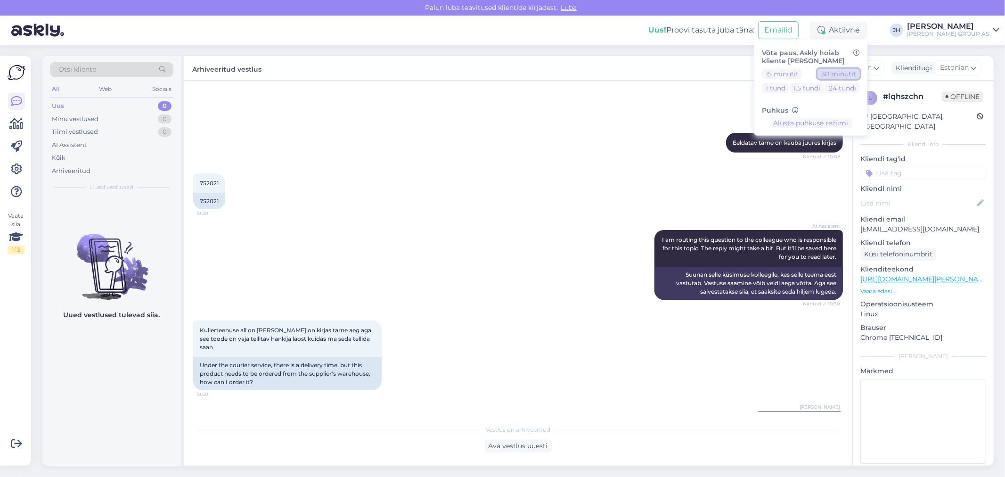
click at [851, 74] on button "30 minutit" at bounding box center [839, 73] width 42 height 10
